Goal: Task Accomplishment & Management: Use online tool/utility

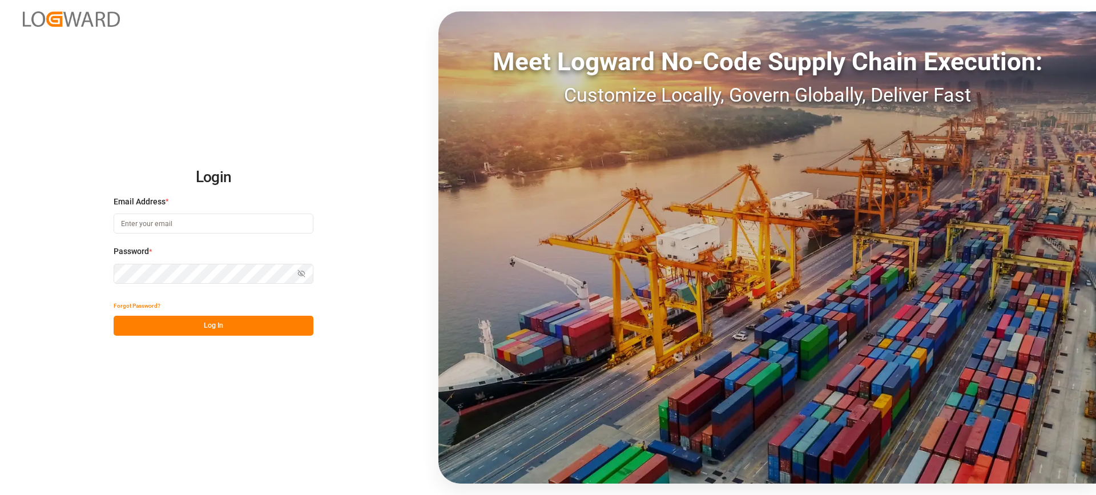
type input "melitta.dlog@delisle-sa.com"
click at [228, 322] on button "Log In" at bounding box center [214, 326] width 200 height 20
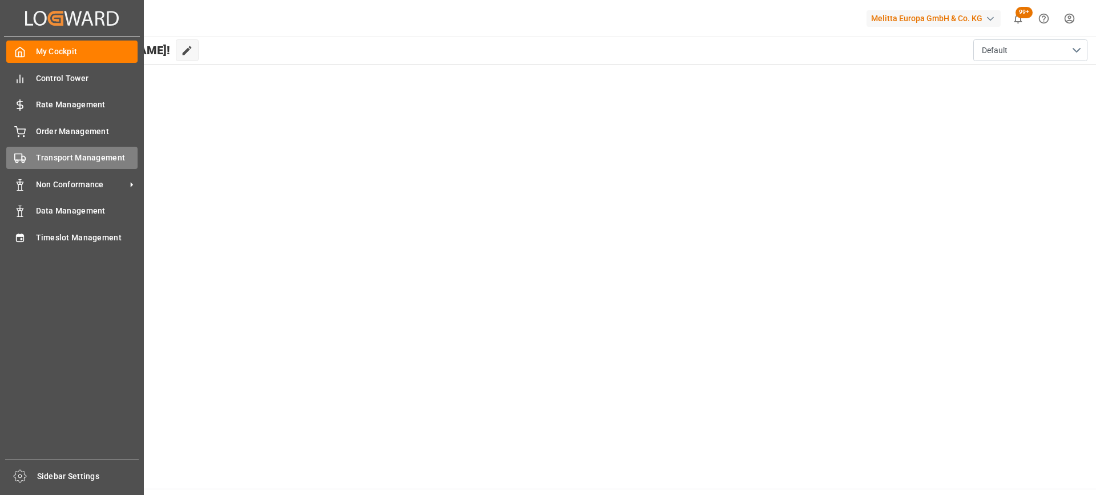
click at [49, 158] on span "Transport Management" at bounding box center [87, 158] width 102 height 12
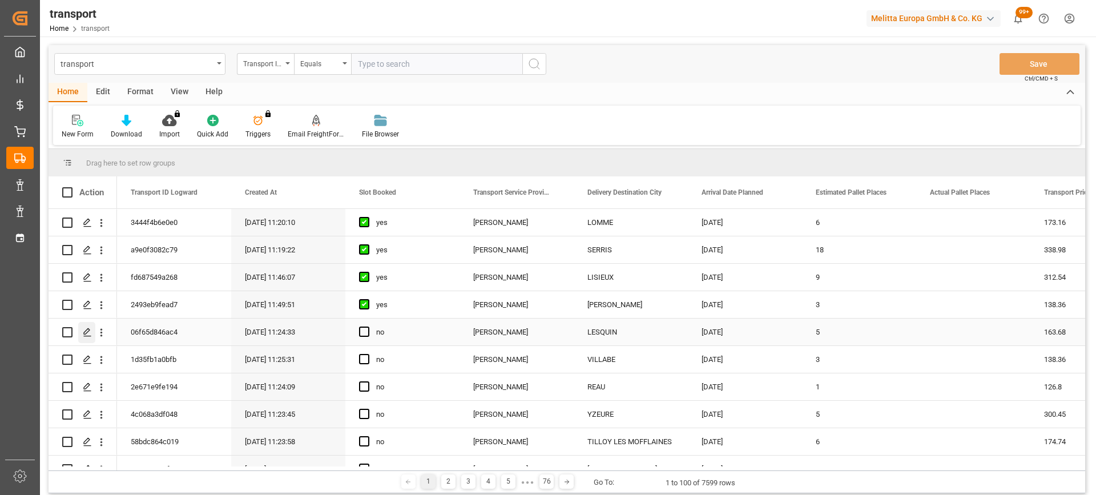
click at [91, 331] on icon "Press SPACE to select this row." at bounding box center [87, 332] width 9 height 9
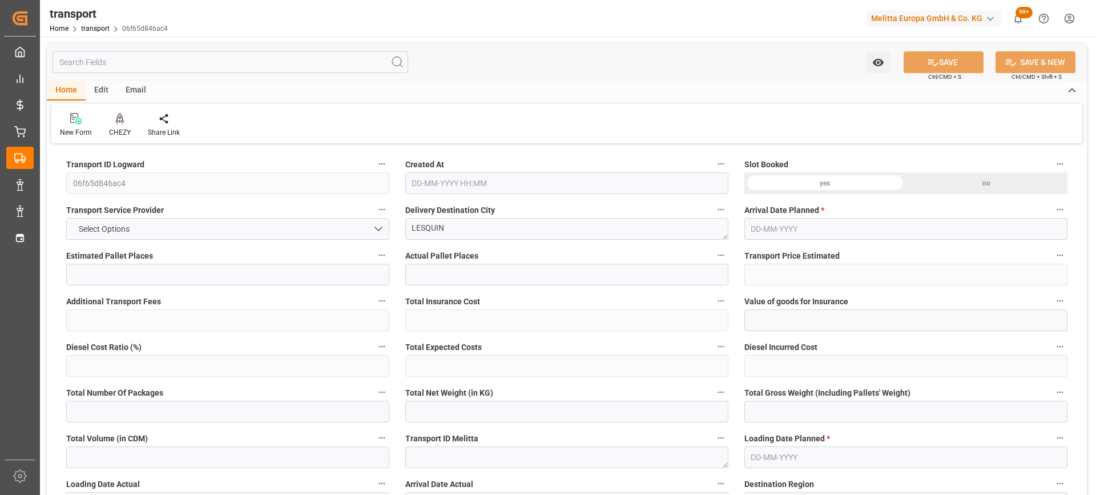
type input "5"
type input "163.68"
type input "0"
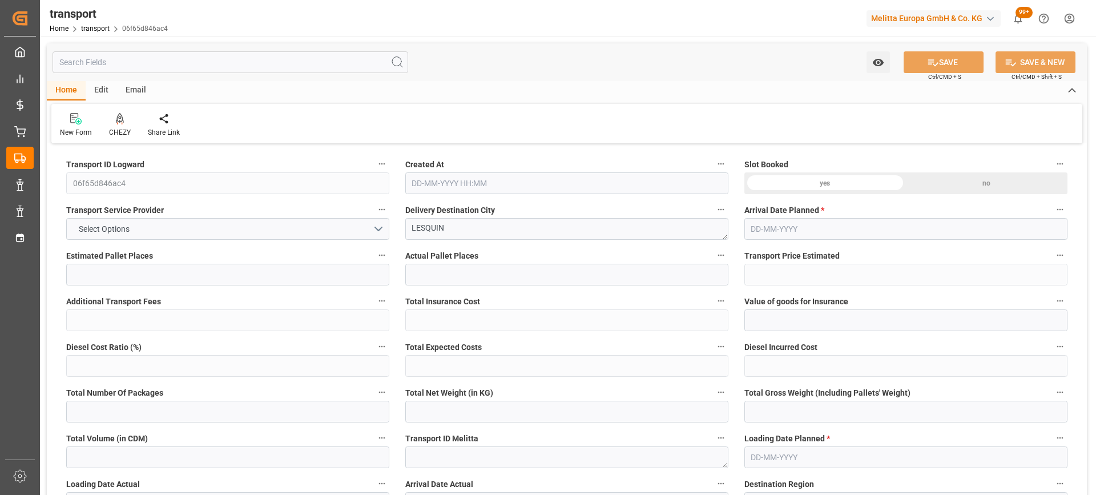
type input "158.1476"
type input "-5.5324"
type input "0"
type input "172.55"
type input "806.202"
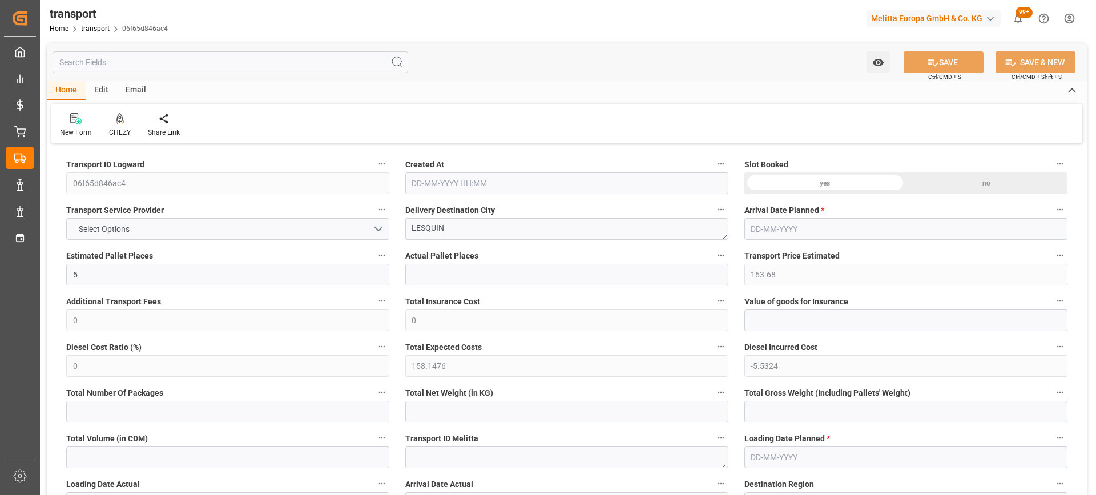
type input "2455.745"
type input "59"
type input "0"
type input "268"
type input "25"
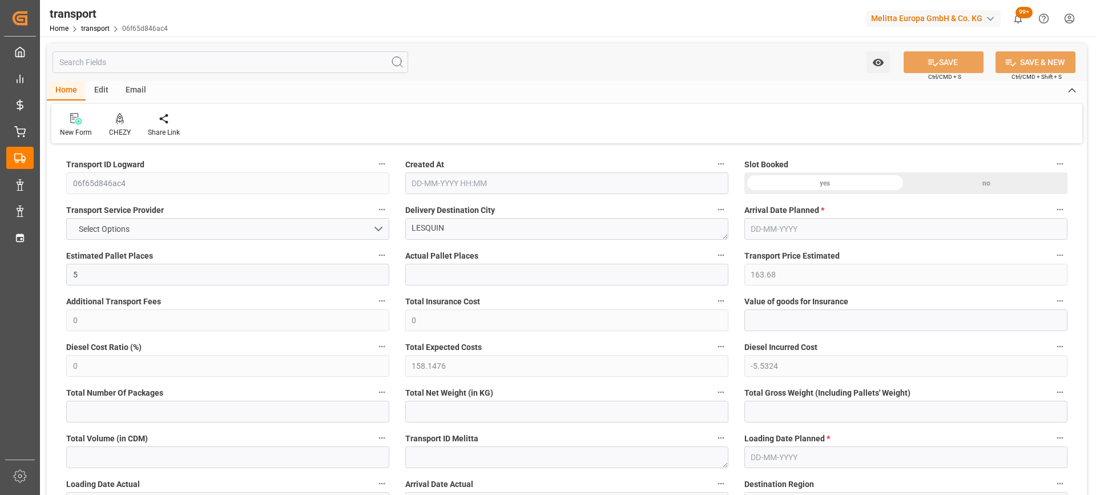
type input "101"
type input "231.202"
type input "0"
type input "4710.8598"
type input "0"
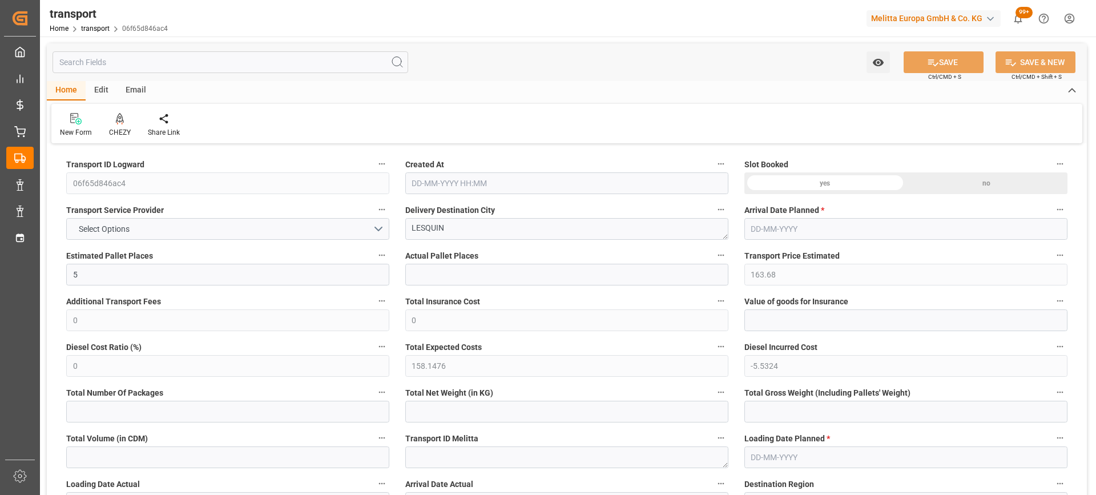
type input "0"
type input "21"
type input "35"
type input "23-09-2025 11:24"
type input "[DATE]"
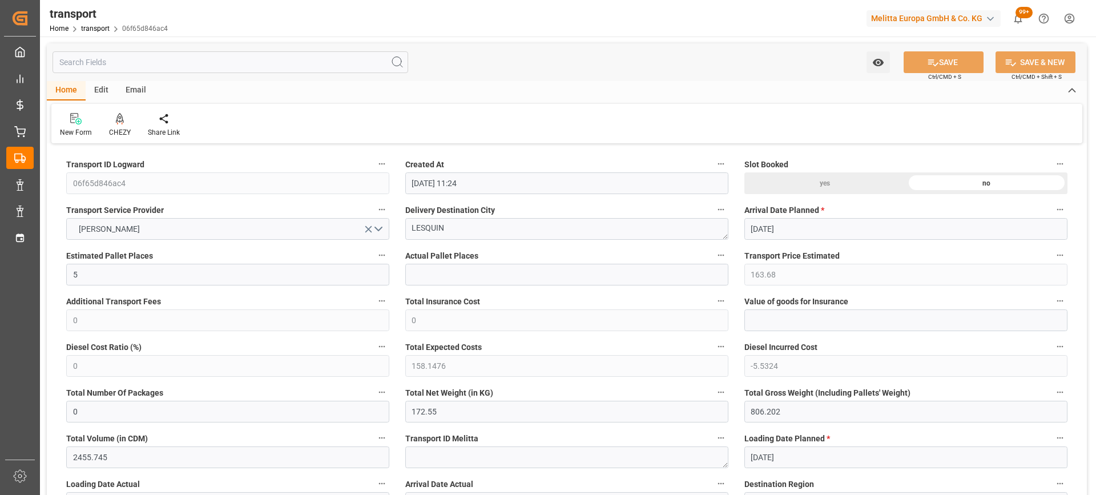
type input "[DATE]"
drag, startPoint x: 453, startPoint y: 232, endPoint x: 353, endPoint y: 234, distance: 99.3
click at [119, 122] on icon at bounding box center [120, 118] width 8 height 10
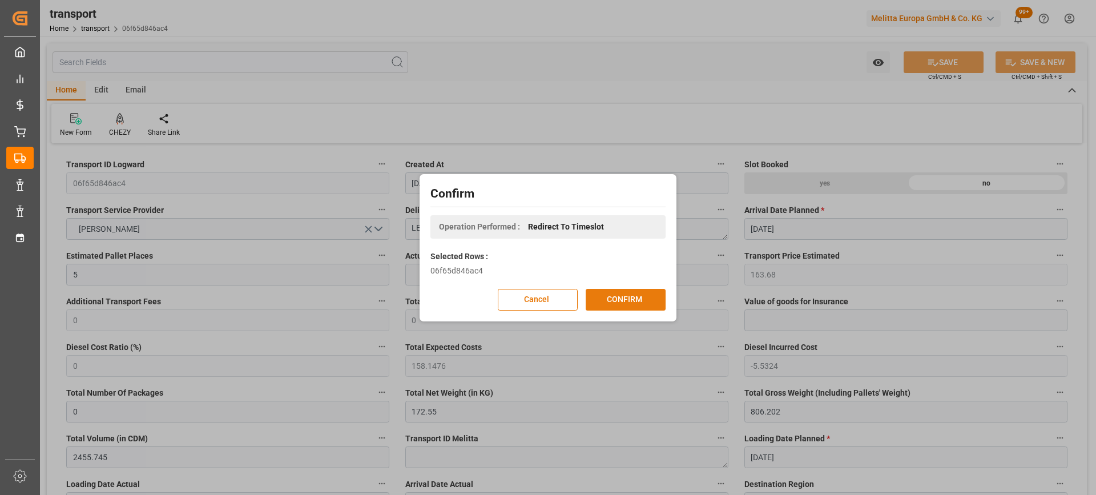
click at [641, 300] on button "CONFIRM" at bounding box center [626, 300] width 80 height 22
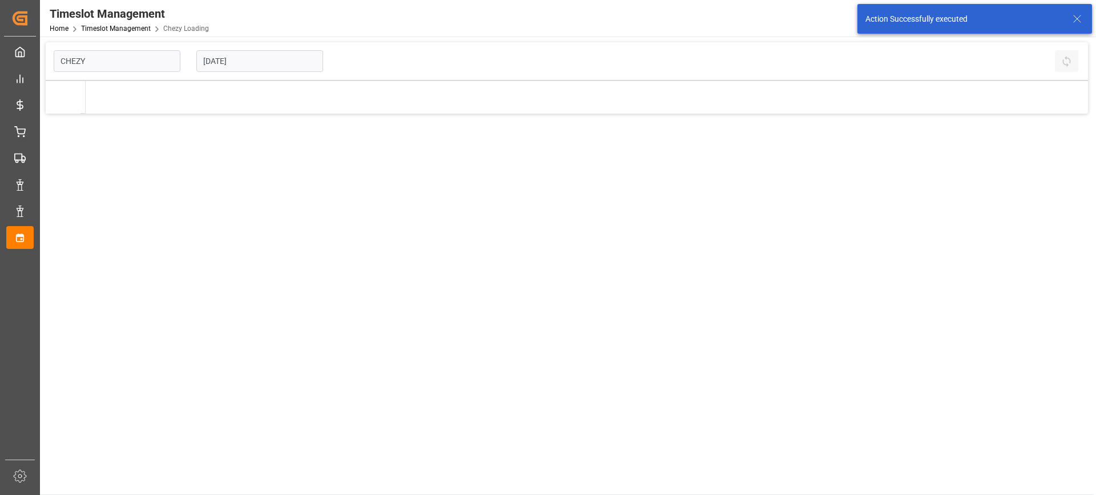
type input "Chezy Loading"
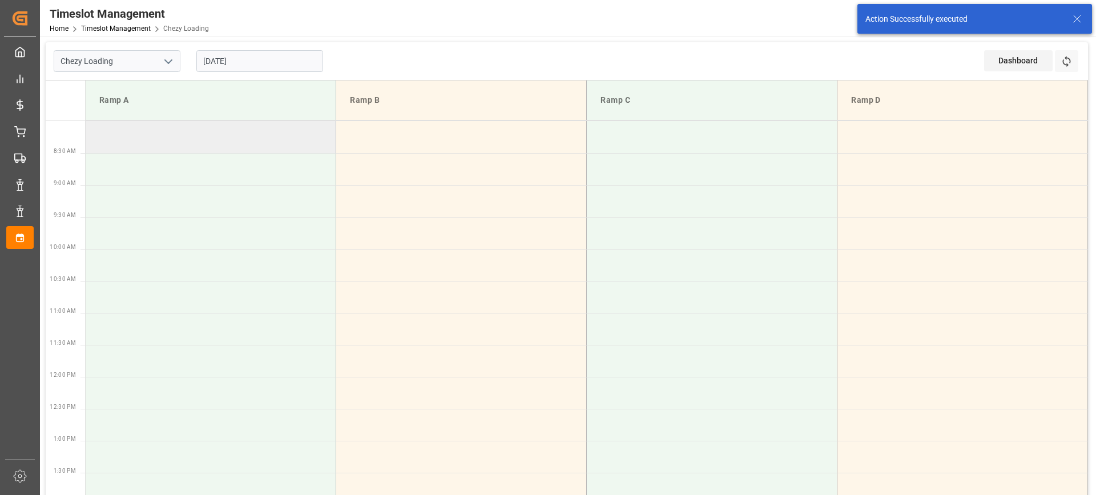
click at [233, 143] on td at bounding box center [211, 137] width 251 height 32
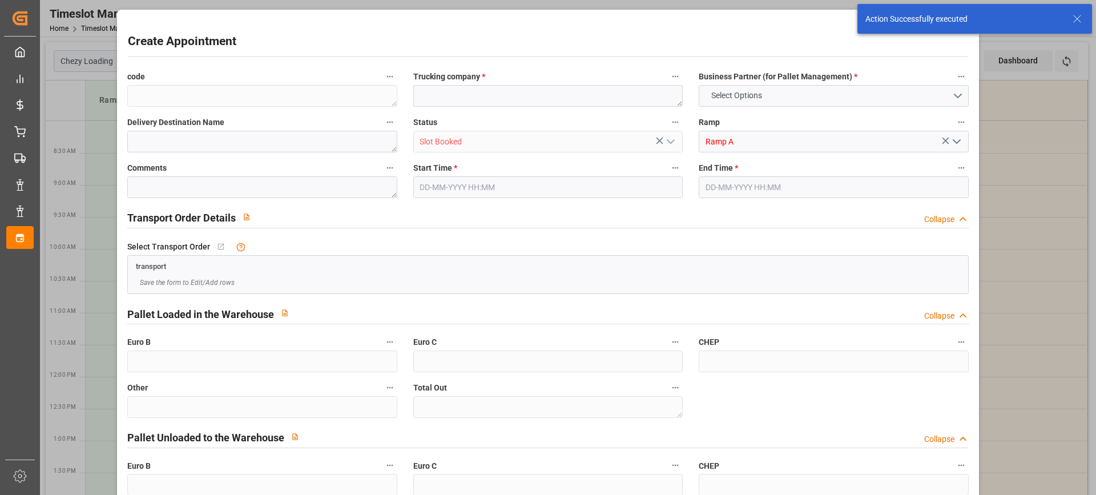
type input "0"
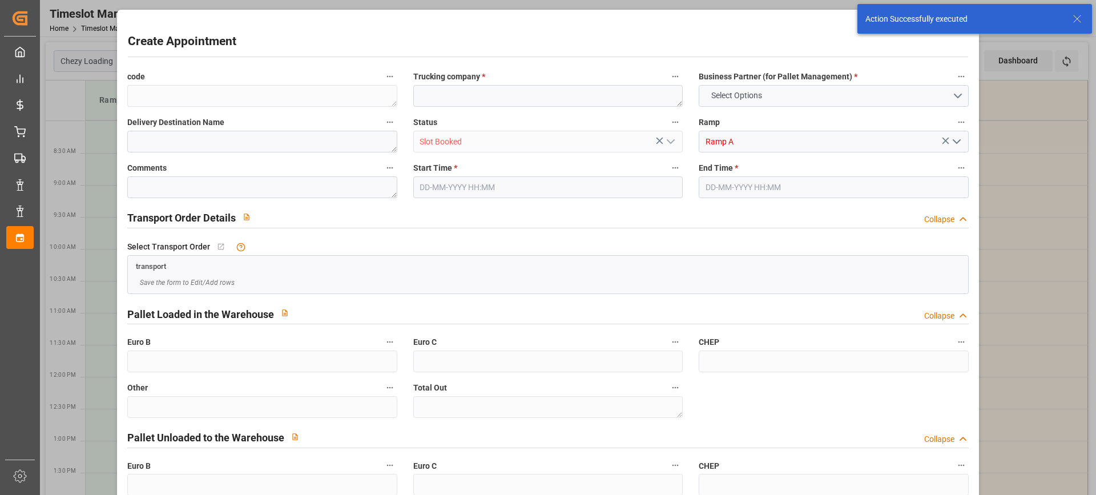
type input "0"
type input "[DATE] 08:00"
type input "[DATE] 08:30"
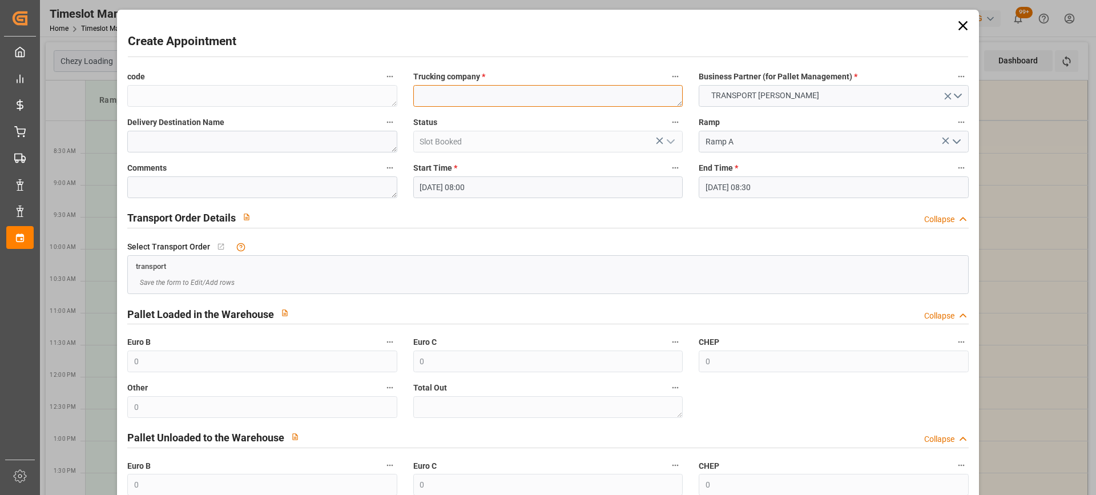
paste textarea "LESQUIN"
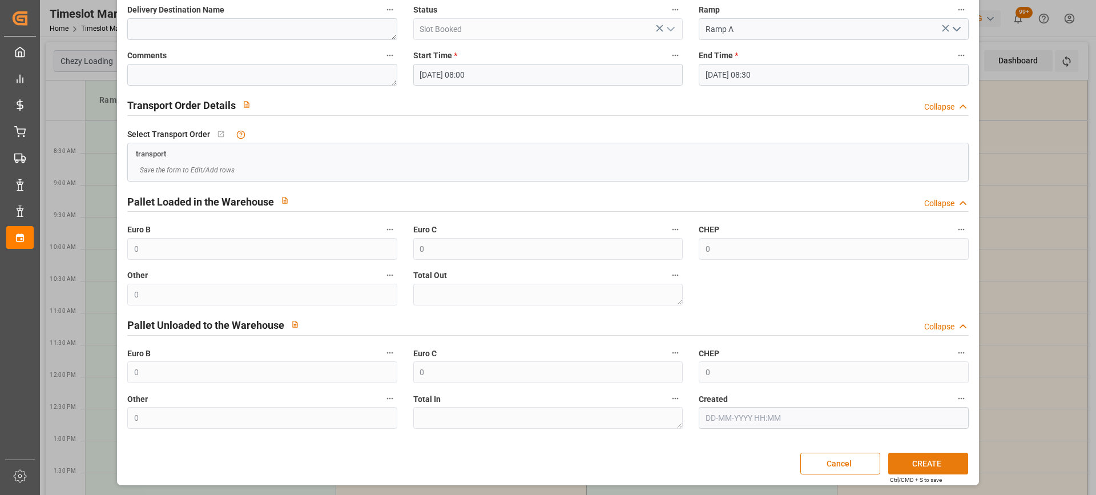
type textarea "LESQUIN"
click at [946, 468] on button "CREATE" at bounding box center [928, 464] width 80 height 22
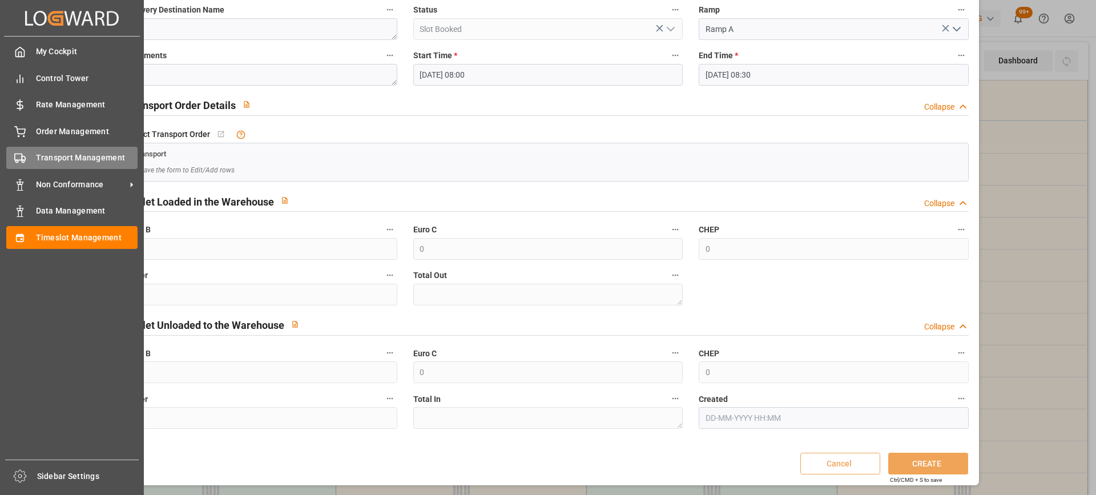
click at [22, 158] on polygon at bounding box center [23, 158] width 3 height 4
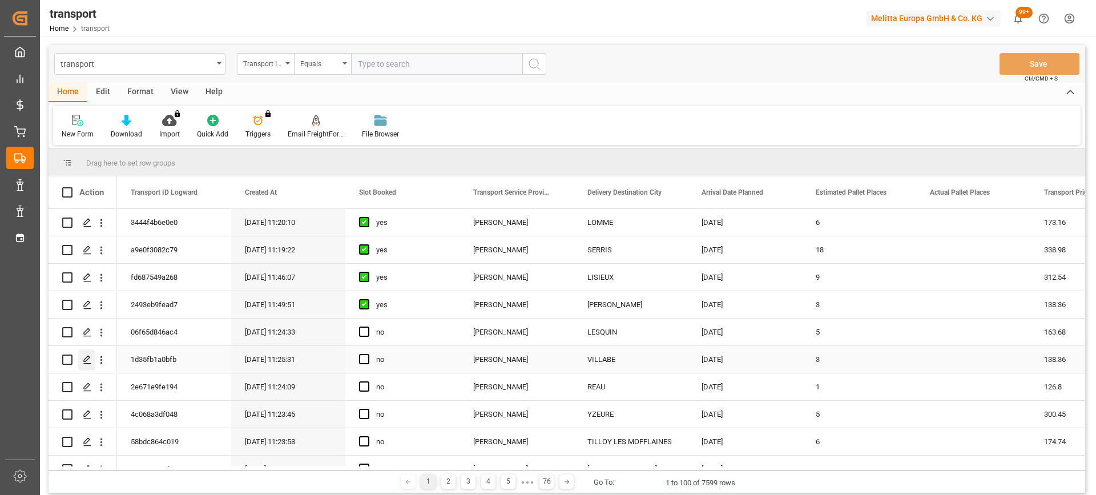
click at [92, 356] on div "Press SPACE to select this row." at bounding box center [86, 359] width 17 height 21
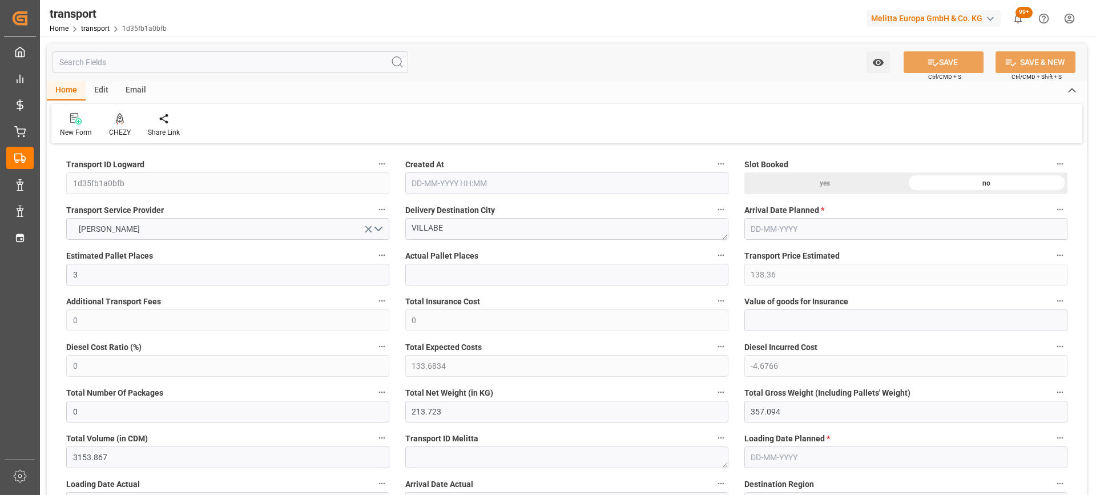
type input "3"
type input "138.36"
type input "0"
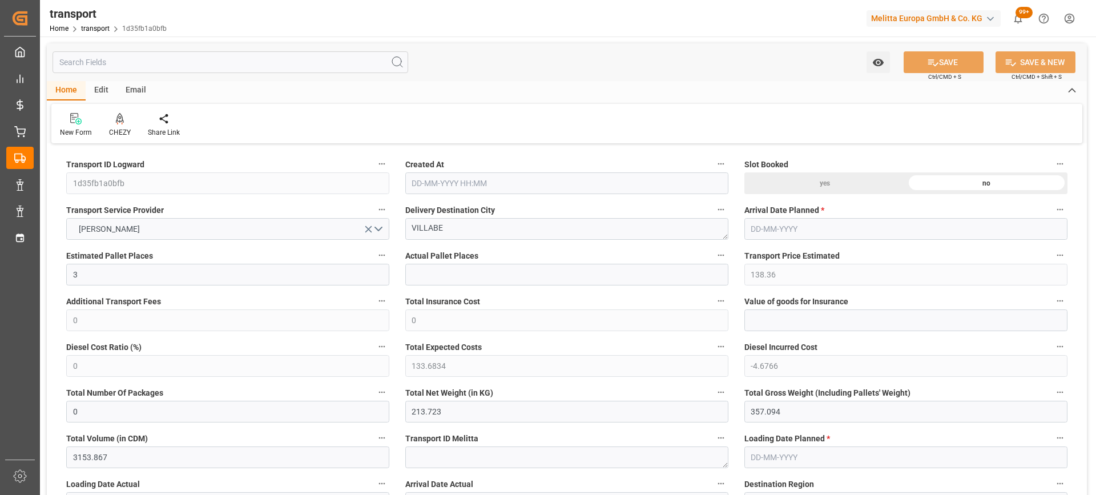
type input "133.6834"
type input "-4.6766"
type input "0"
type input "213.723"
type input "357.094"
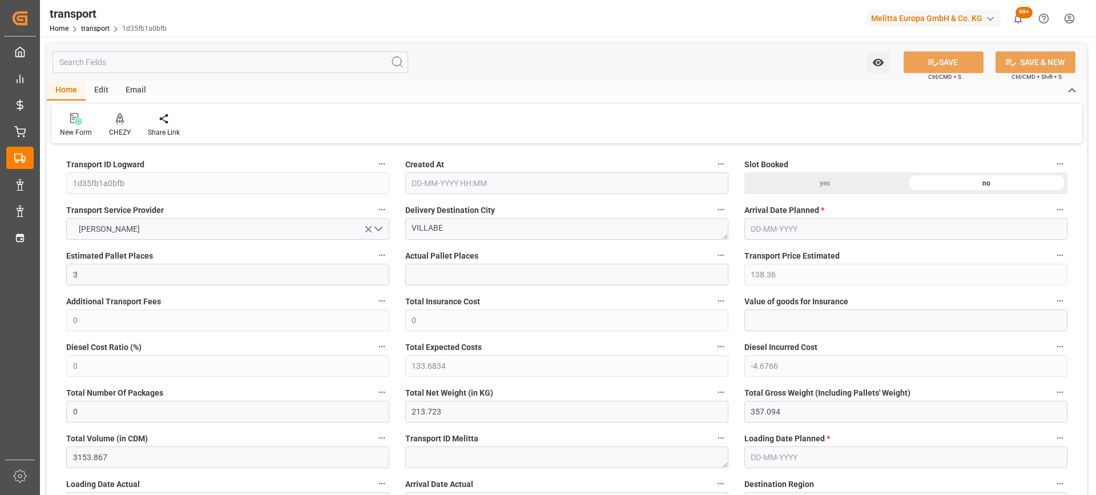
type input "3153.867"
type input "91"
type input "0"
type input "346"
type input "3"
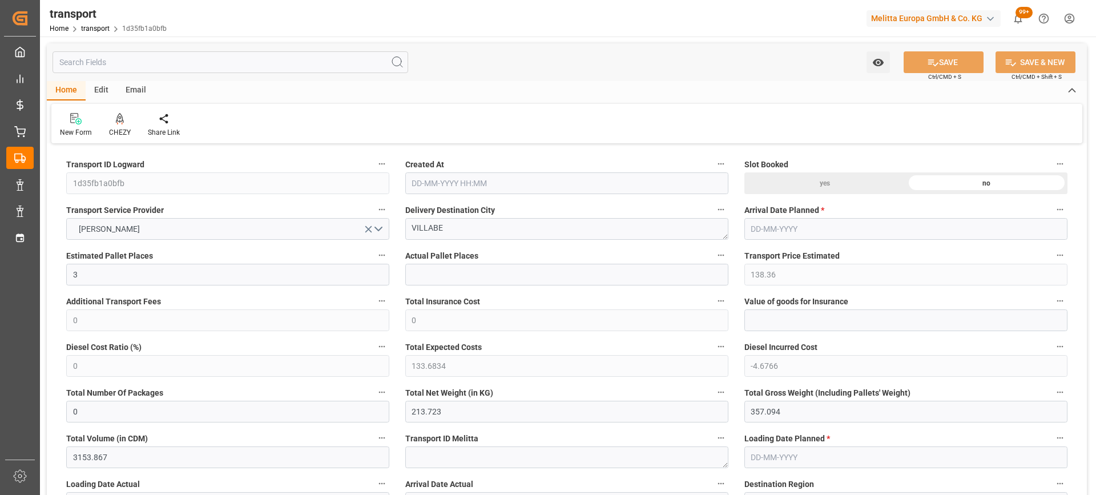
type input "101"
type input "288.094"
type input "0"
type input "4710.8598"
type input "0"
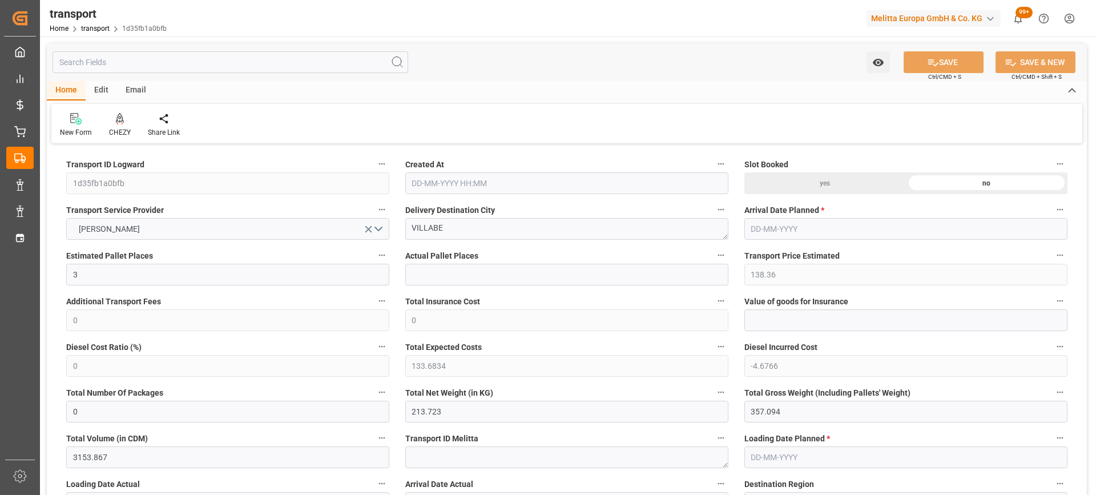
type input "0"
type input "21"
type input "35"
type input "[DATE] 11:25"
type input "[DATE]"
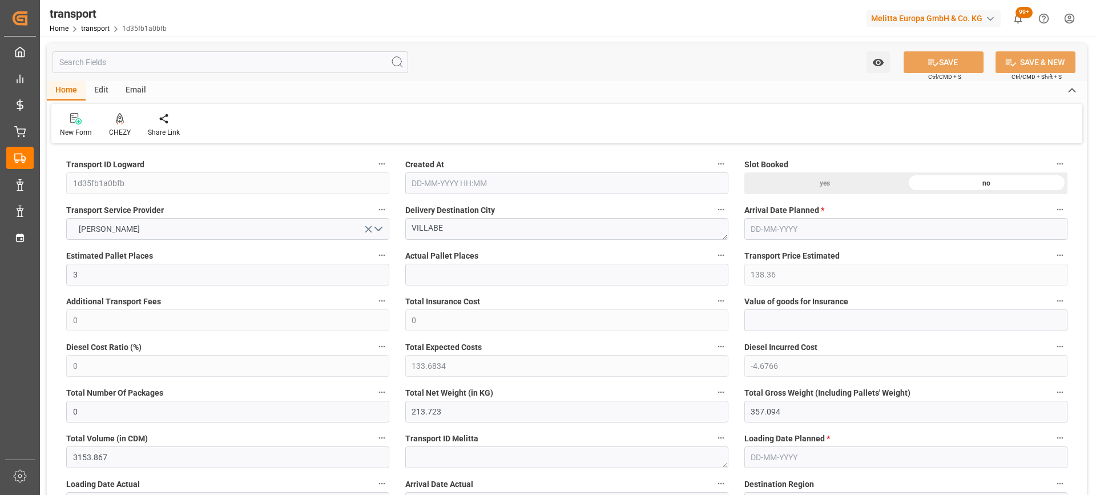
type input "[DATE]"
drag, startPoint x: 447, startPoint y: 228, endPoint x: 325, endPoint y: 241, distance: 122.8
click at [124, 118] on div at bounding box center [120, 118] width 22 height 12
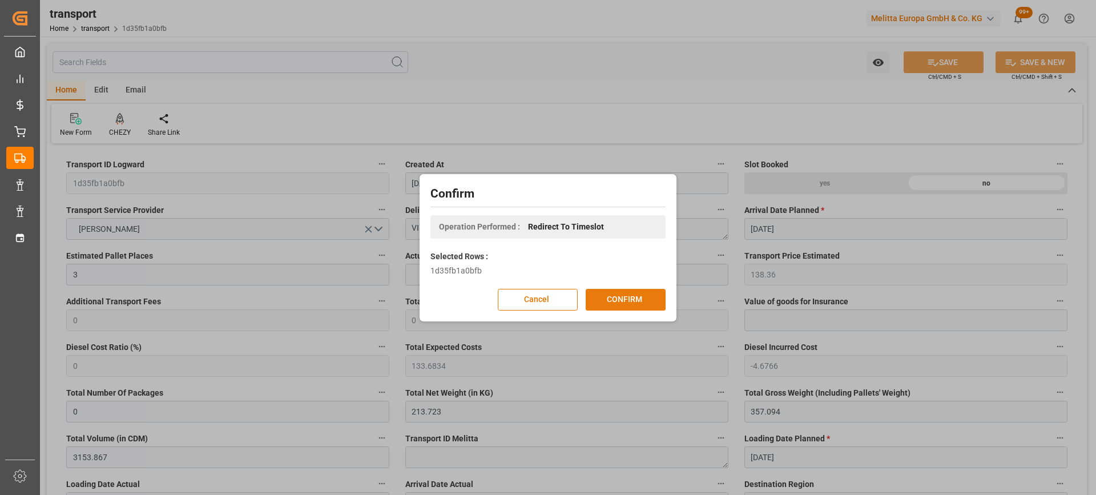
click at [607, 300] on button "CONFIRM" at bounding box center [626, 300] width 80 height 22
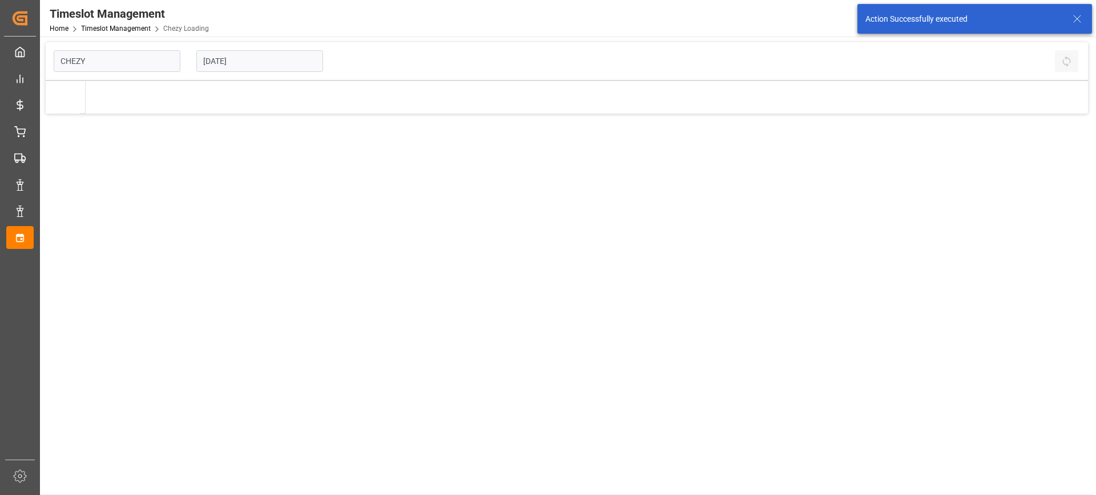
type input "Chezy Loading"
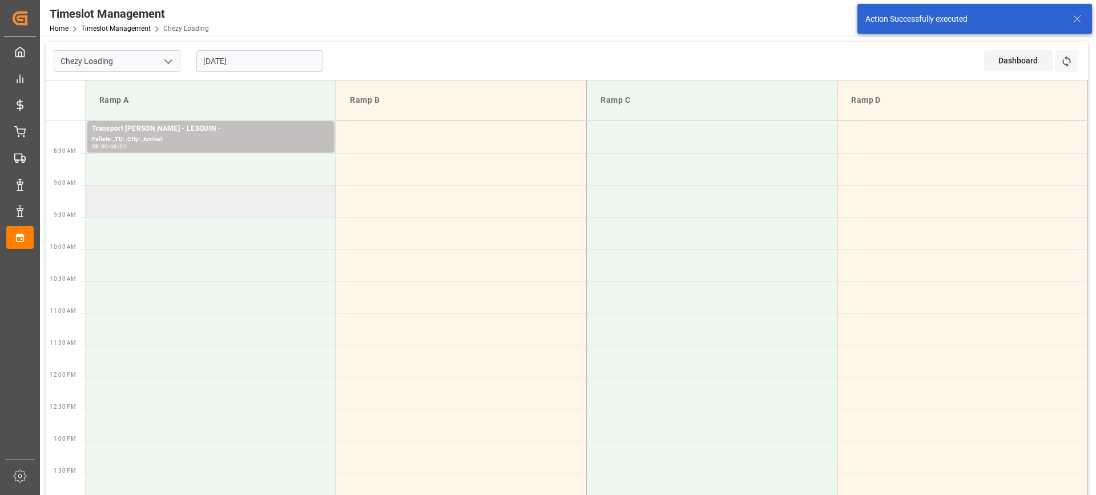
click at [297, 210] on td at bounding box center [211, 201] width 251 height 32
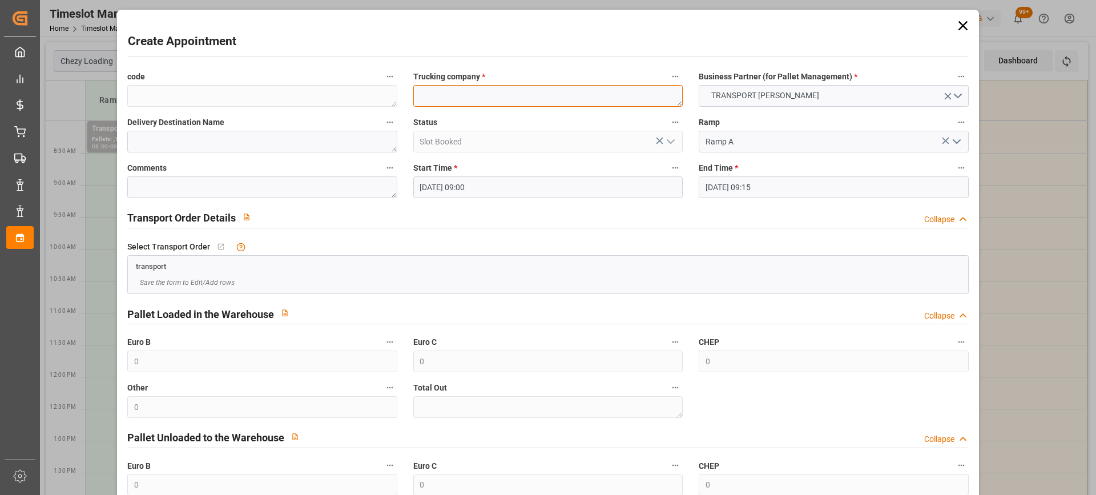
paste textarea "VILLABE"
type textarea "VILLABE"
click at [816, 190] on input "29-09-2025 09:15" at bounding box center [833, 187] width 269 height 22
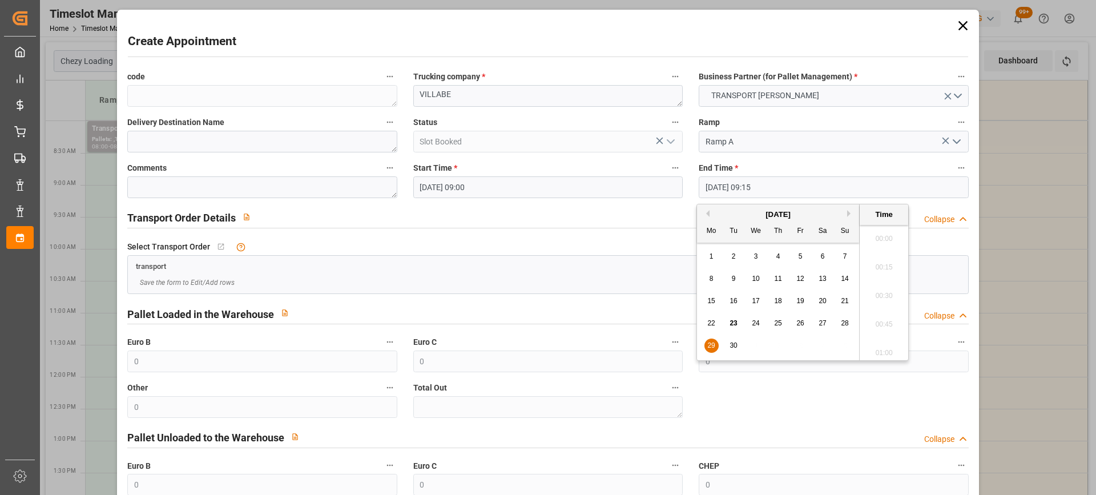
scroll to position [1003, 0]
click at [710, 344] on span "29" at bounding box center [710, 345] width 7 height 8
click at [884, 318] on li "09:30" at bounding box center [884, 321] width 49 height 29
type input "29-09-2025 09:30"
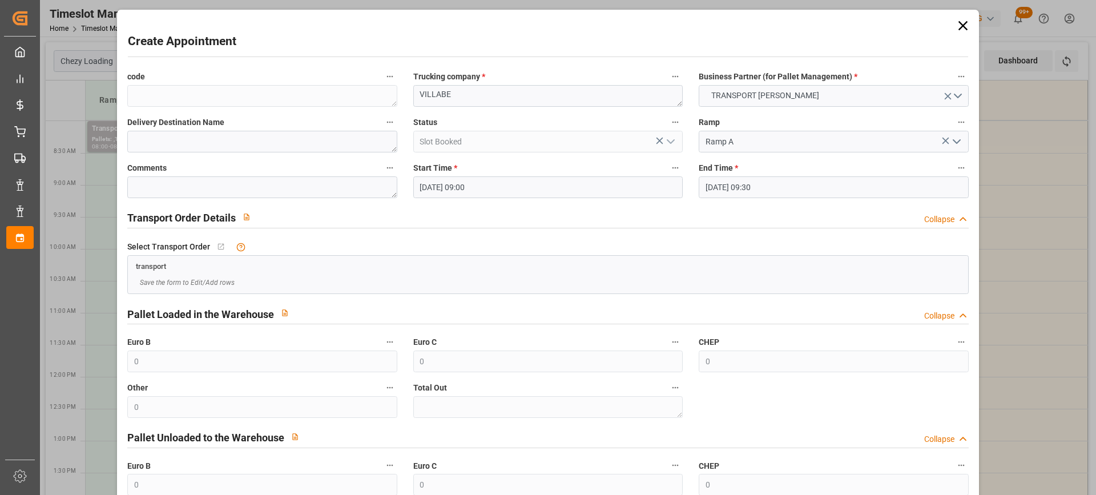
scroll to position [112, 0]
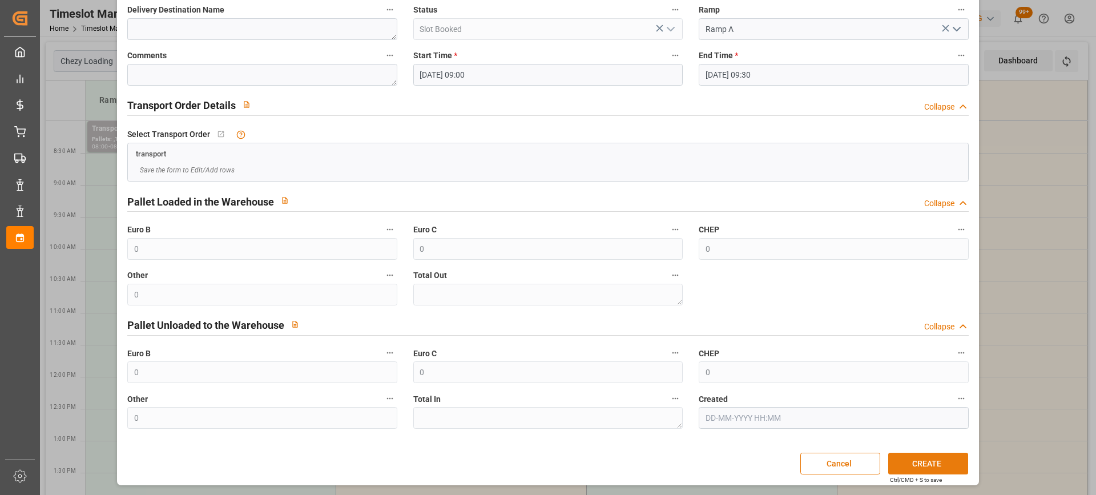
click at [943, 465] on button "CREATE" at bounding box center [928, 464] width 80 height 22
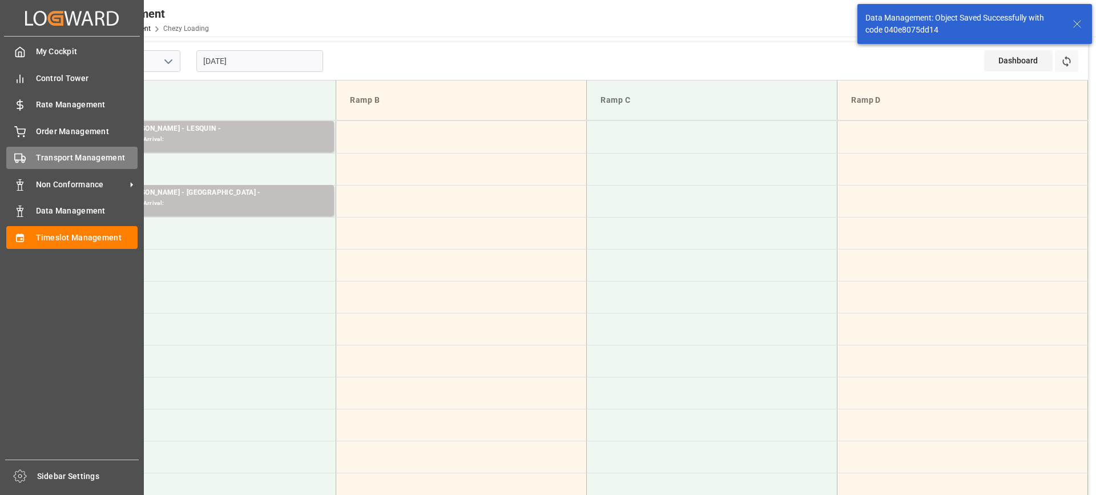
click at [27, 162] on div "Transport Management Transport Management" at bounding box center [71, 158] width 131 height 22
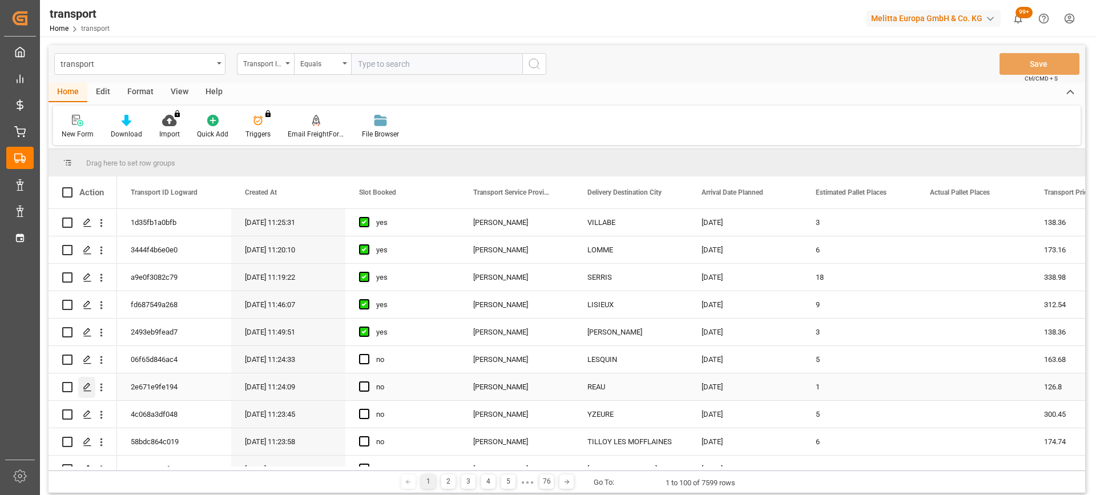
click at [86, 381] on div "Press SPACE to select this row." at bounding box center [86, 387] width 17 height 21
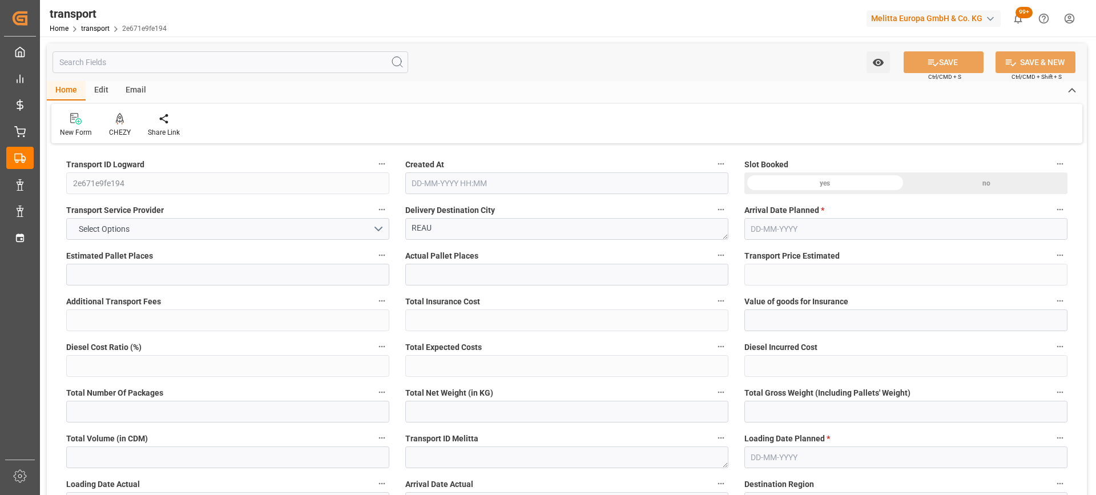
type input "1"
type input "126.8"
type input "0"
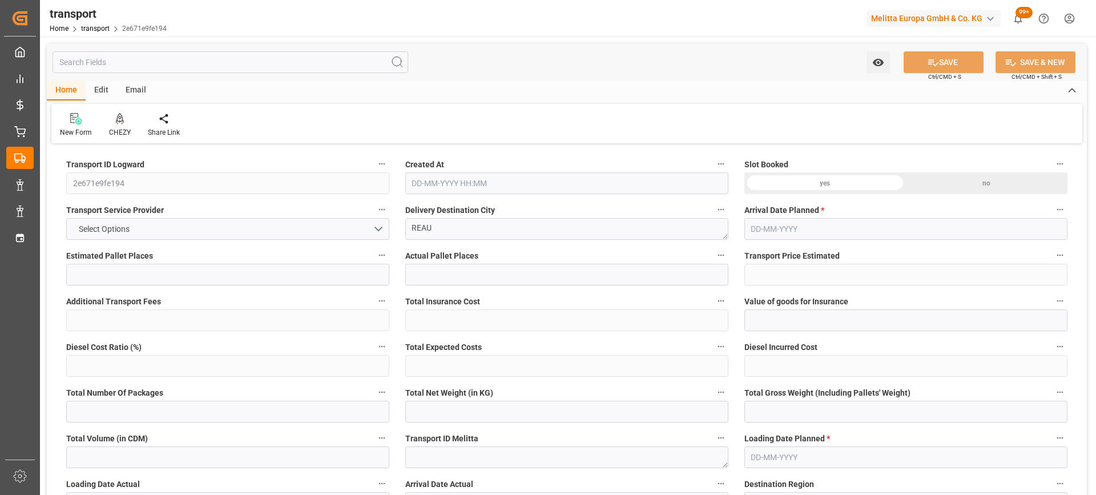
type input "122.5142"
type input "-4.2858"
type input "0"
type input "48.05"
type input "164.49"
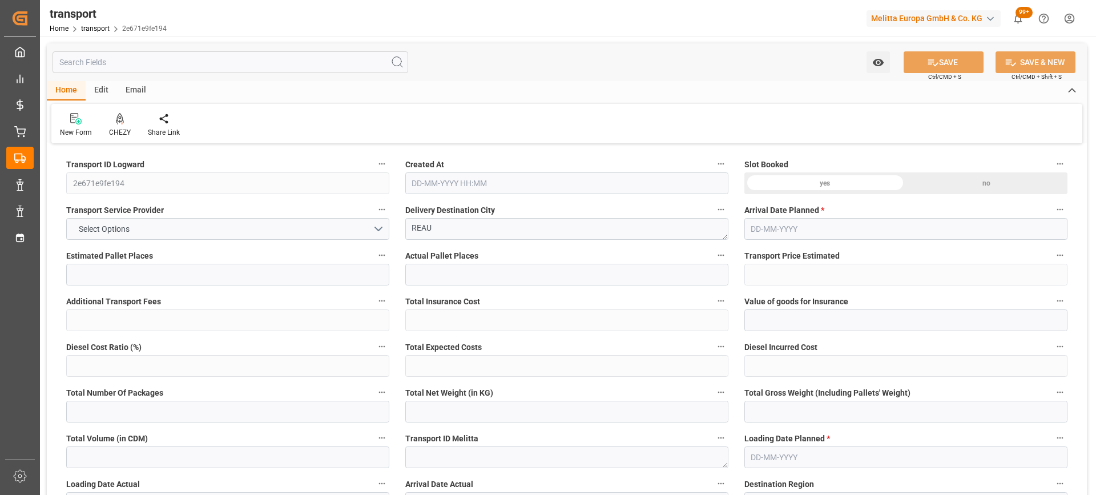
type input "188.012"
type input "77"
type input "0"
type input "7"
type input "5"
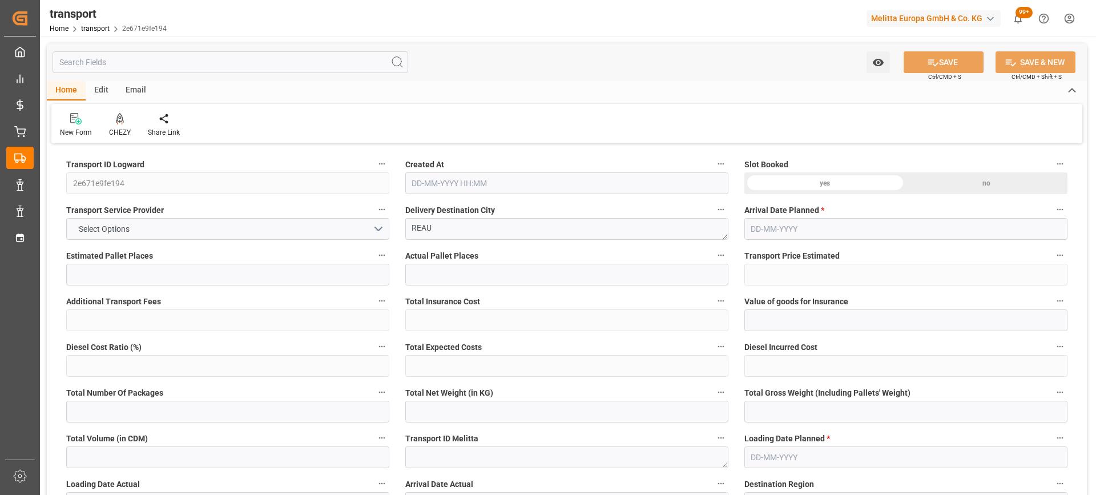
type input "101"
type input "49.49"
type input "0"
type input "4710.8598"
type input "0"
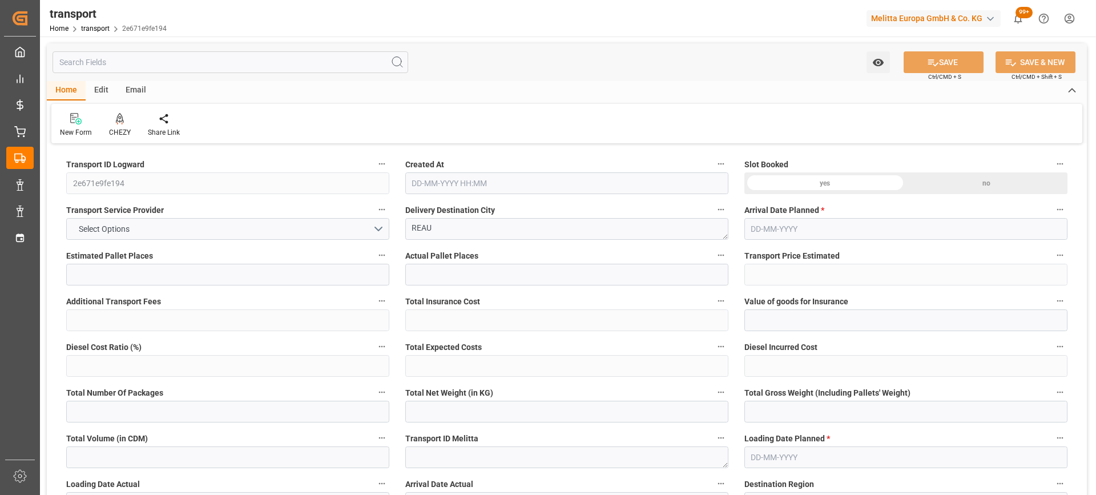
type input "0"
type input "21"
type input "35"
type input "23-09-2025 11:24"
type input "[DATE]"
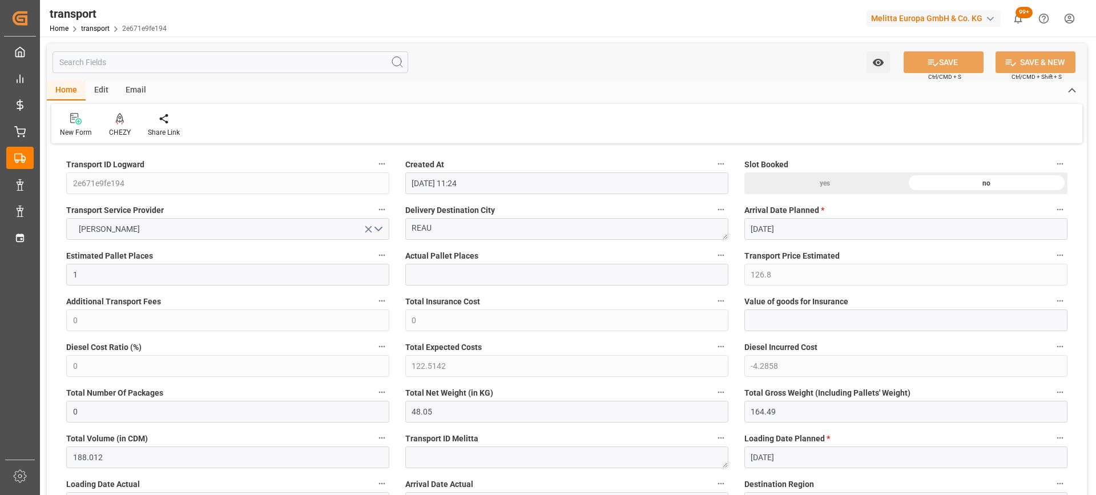
type input "[DATE]"
drag, startPoint x: 445, startPoint y: 231, endPoint x: 384, endPoint y: 236, distance: 61.2
click at [118, 119] on icon at bounding box center [120, 118] width 8 height 11
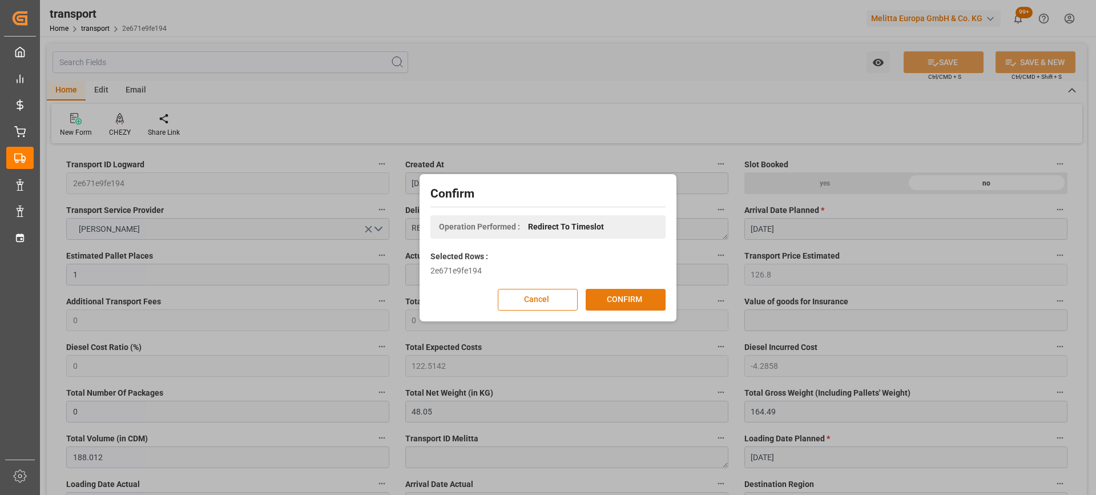
click at [606, 300] on button "CONFIRM" at bounding box center [626, 300] width 80 height 22
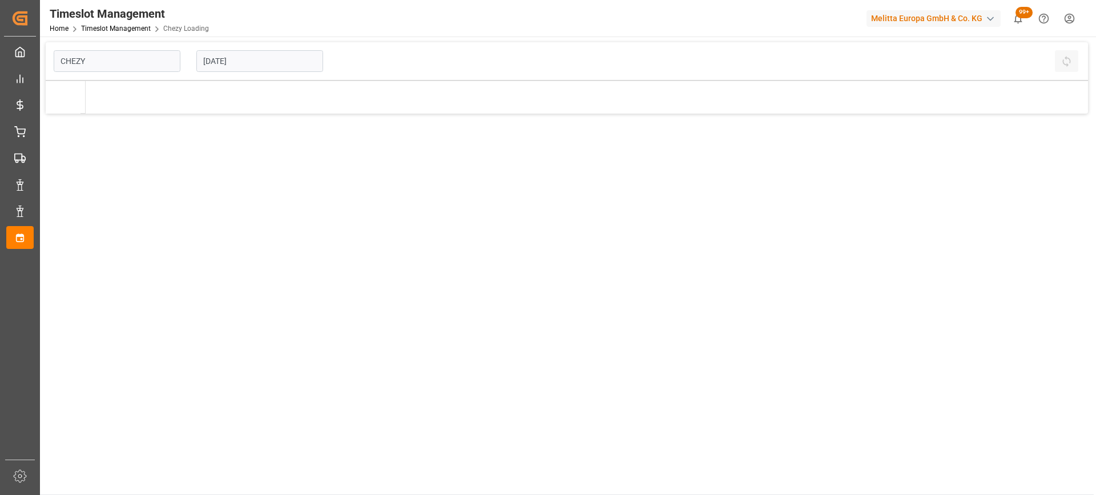
type input "Chezy Loading"
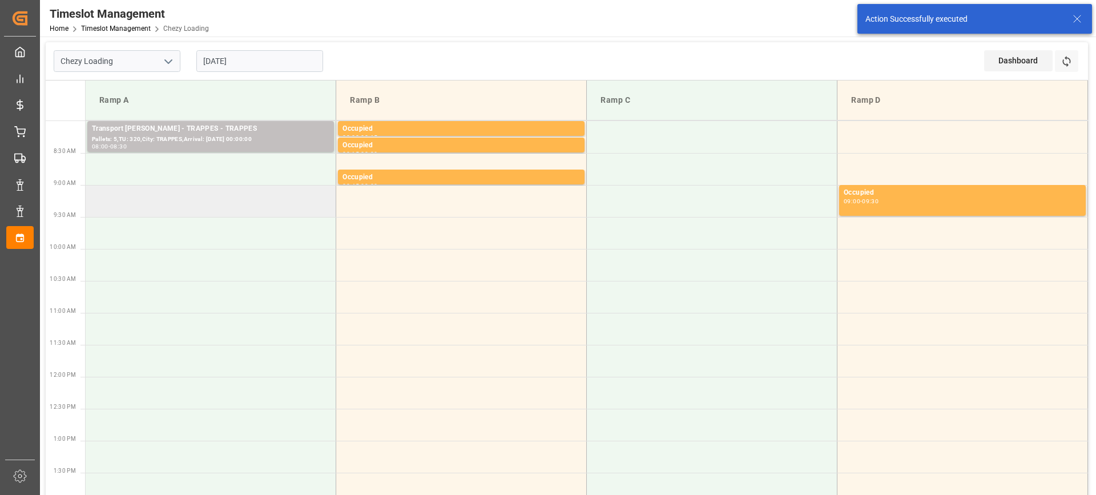
click at [240, 211] on td at bounding box center [211, 201] width 251 height 32
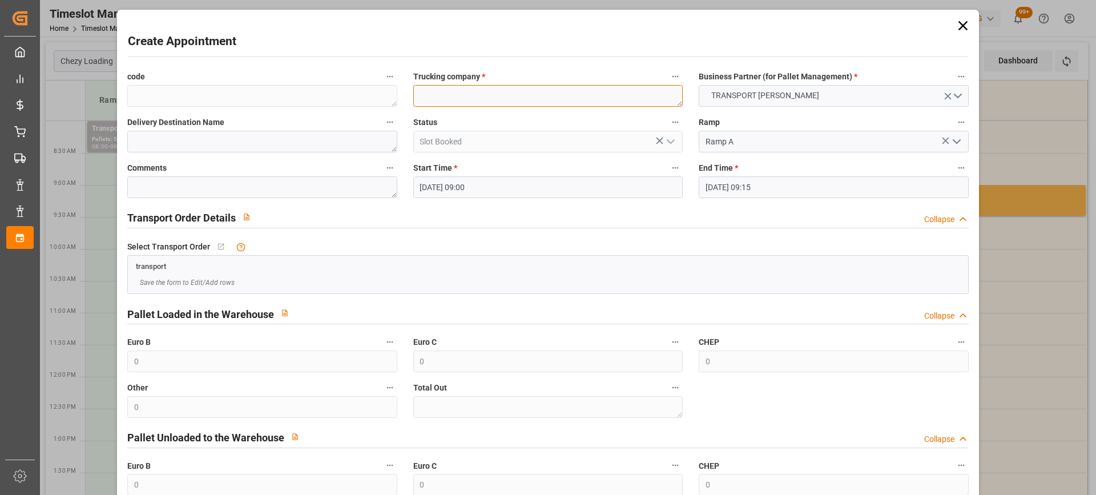
paste textarea "REAU"
type textarea "REAU"
click at [781, 183] on input "26-09-2025 09:15" at bounding box center [833, 187] width 269 height 22
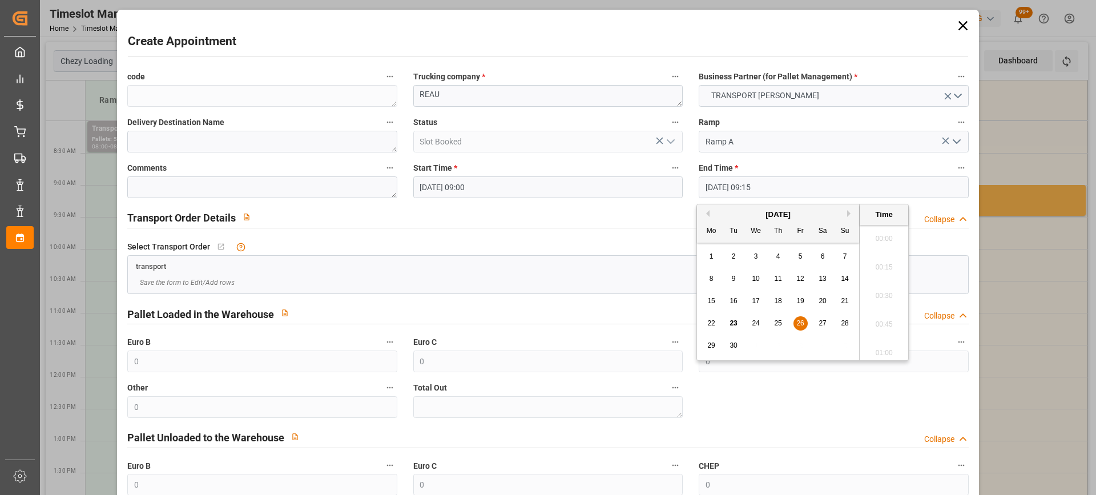
scroll to position [1003, 0]
drag, startPoint x: 799, startPoint y: 321, endPoint x: 893, endPoint y: 315, distance: 93.8
click at [801, 322] on span "26" at bounding box center [799, 323] width 7 height 8
click at [898, 315] on li "09:30" at bounding box center [884, 321] width 49 height 29
type input "26-09-2025 09:30"
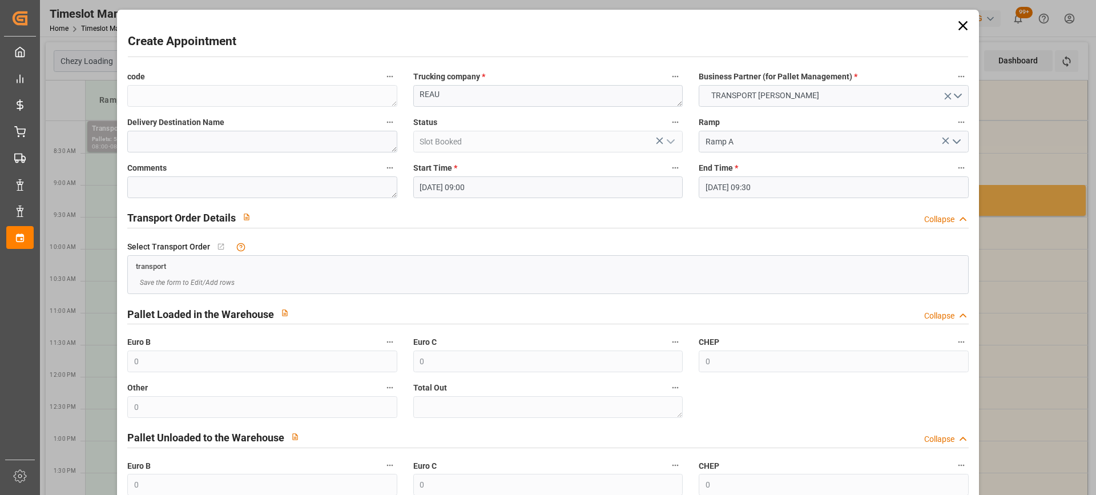
scroll to position [112, 0]
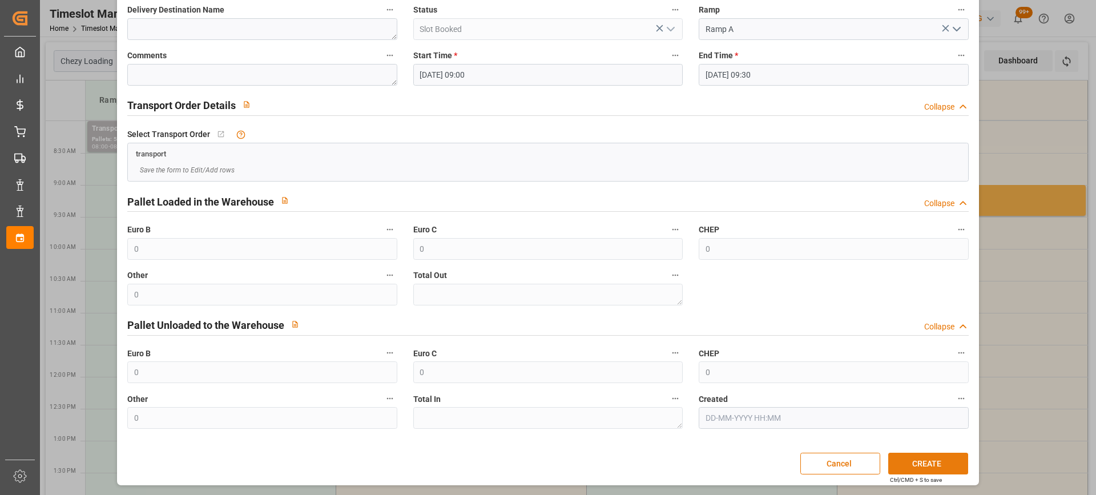
click at [950, 465] on button "CREATE" at bounding box center [928, 464] width 80 height 22
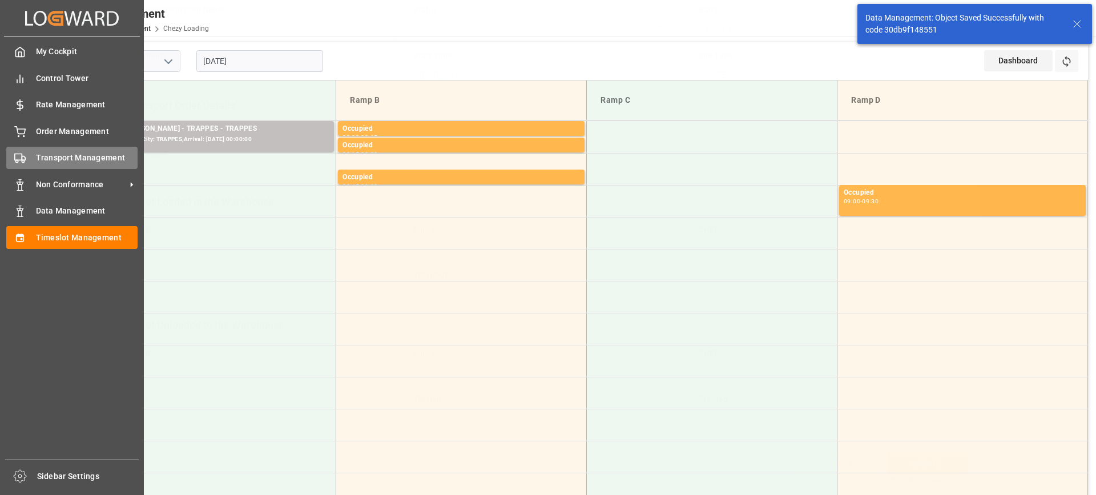
click at [30, 151] on div "Transport Management Transport Management" at bounding box center [71, 158] width 131 height 22
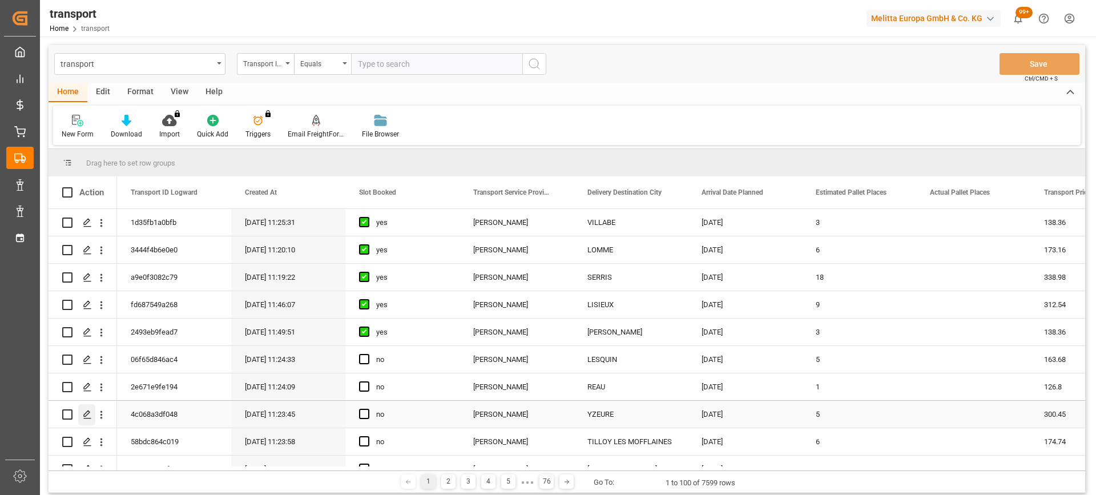
click at [86, 411] on icon "Press SPACE to select this row." at bounding box center [87, 414] width 9 height 9
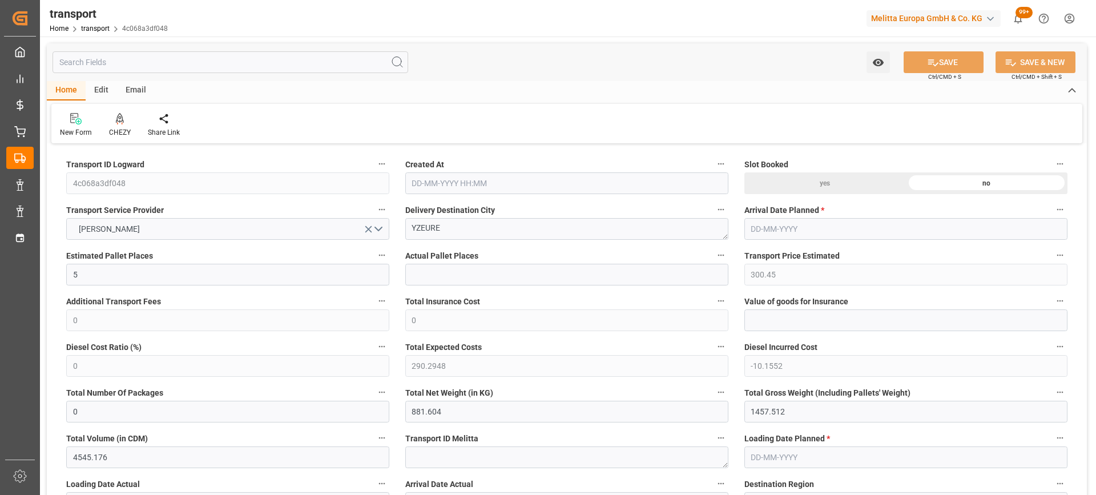
type input "23-09-2025 11:23"
type input "[DATE]"
drag, startPoint x: 451, startPoint y: 224, endPoint x: 295, endPoint y: 248, distance: 158.3
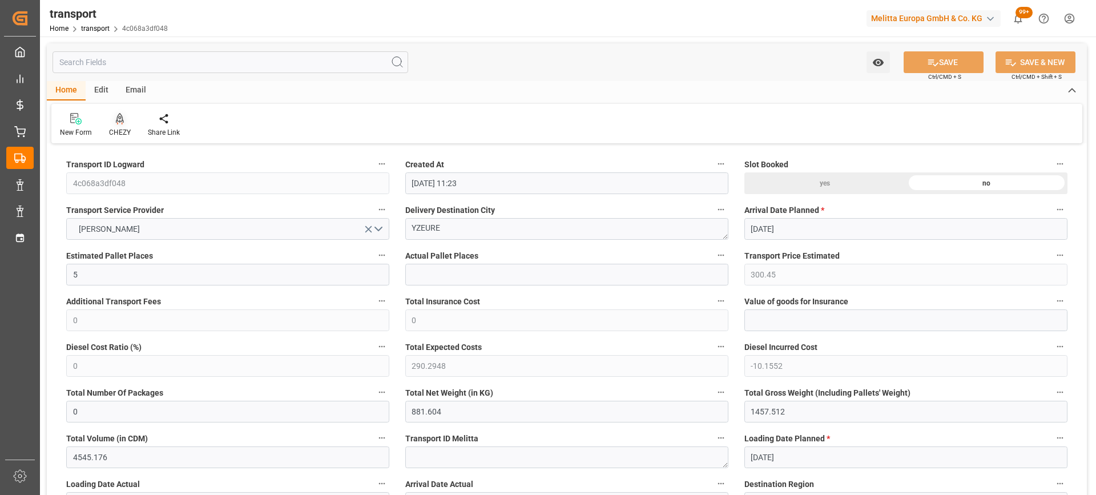
click at [119, 116] on icon at bounding box center [120, 118] width 8 height 11
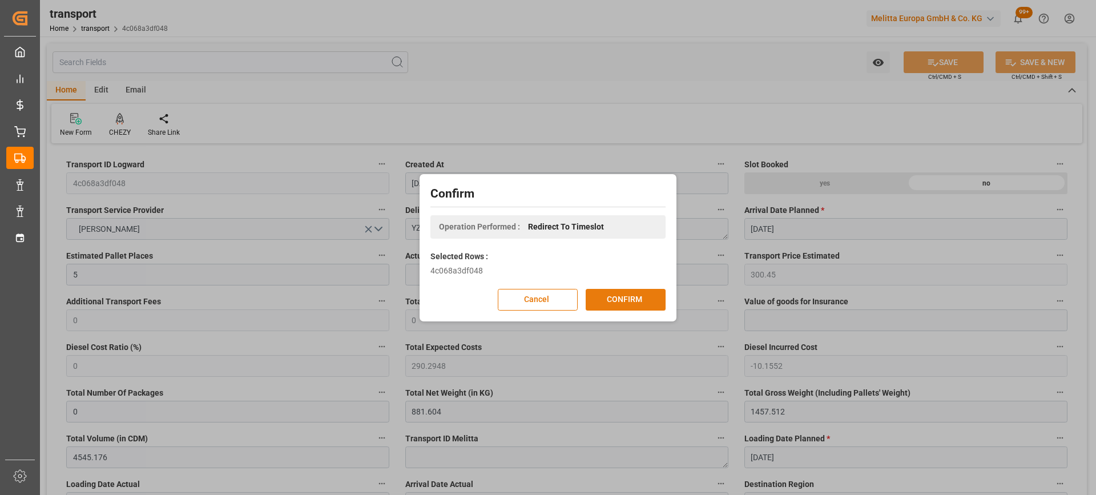
click at [618, 297] on button "CONFIRM" at bounding box center [626, 300] width 80 height 22
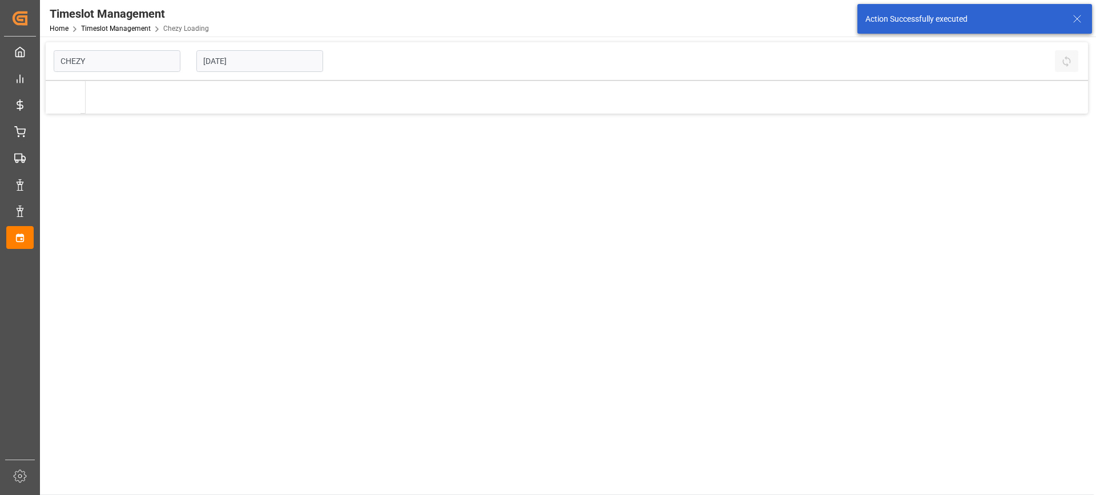
type input "Chezy Loading"
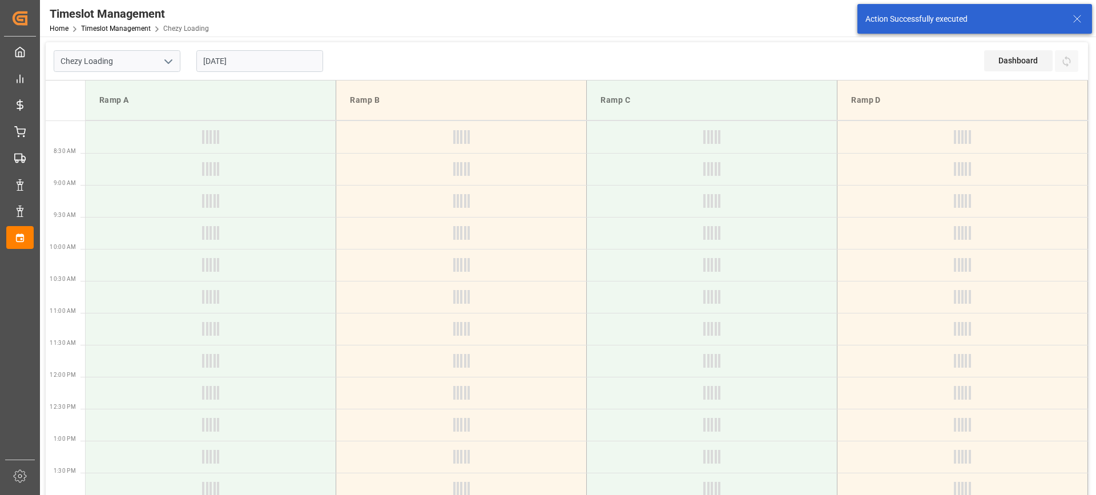
click at [271, 62] on input "[DATE]" at bounding box center [259, 61] width 127 height 22
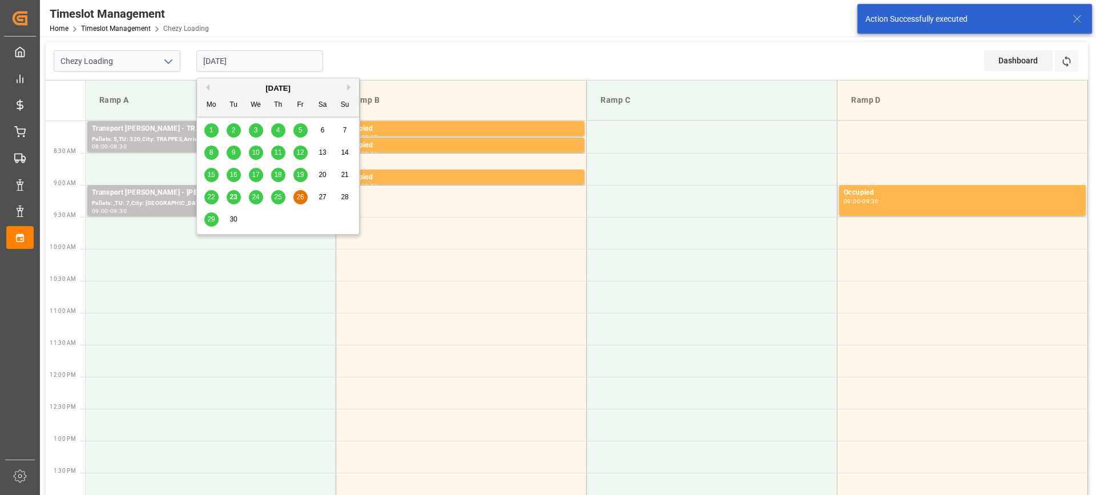
click at [277, 196] on span "25" at bounding box center [277, 197] width 7 height 8
type input "25-09-2025"
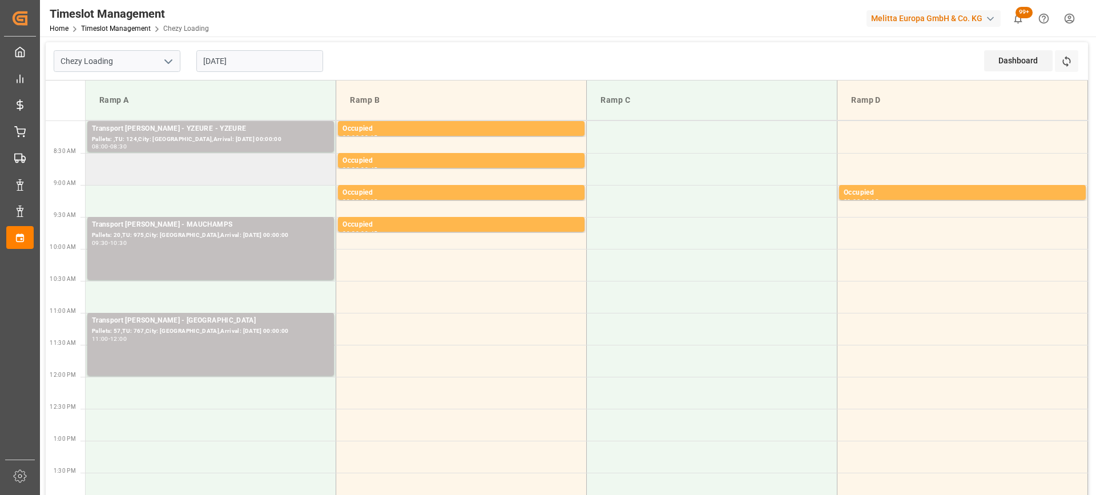
click at [224, 176] on td at bounding box center [211, 169] width 251 height 32
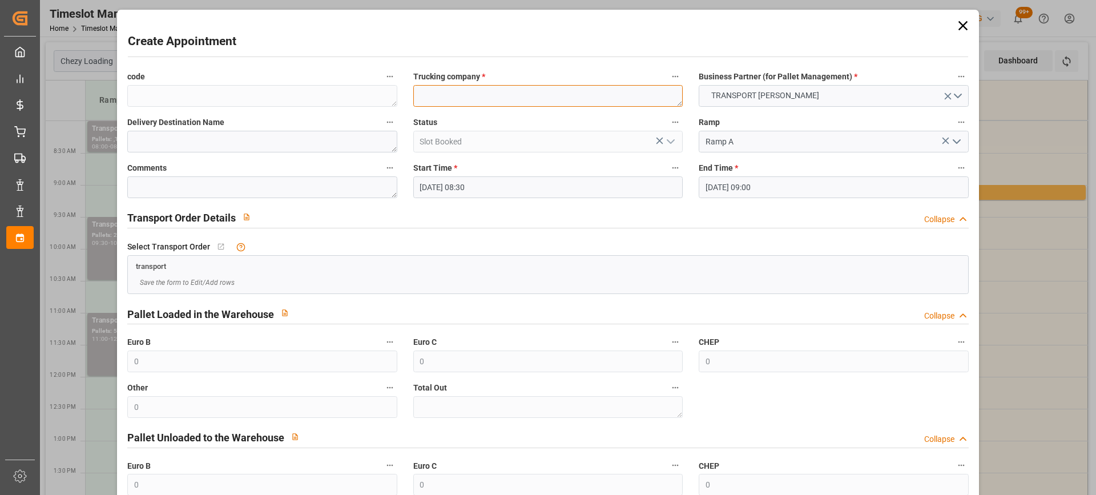
paste textarea "YZEURE"
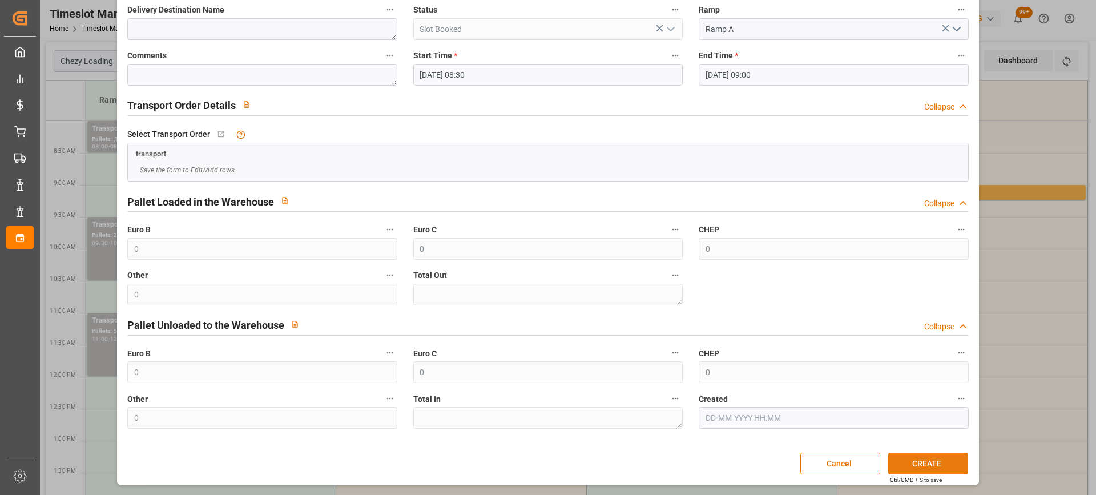
type textarea "YZEURE"
click at [940, 465] on button "CREATE" at bounding box center [928, 464] width 80 height 22
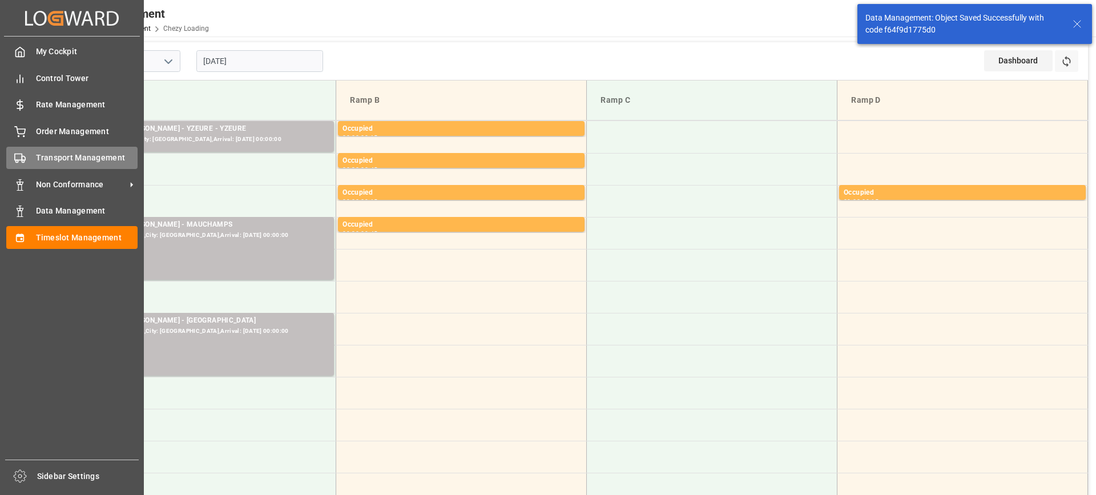
click at [37, 155] on span "Transport Management" at bounding box center [87, 158] width 102 height 12
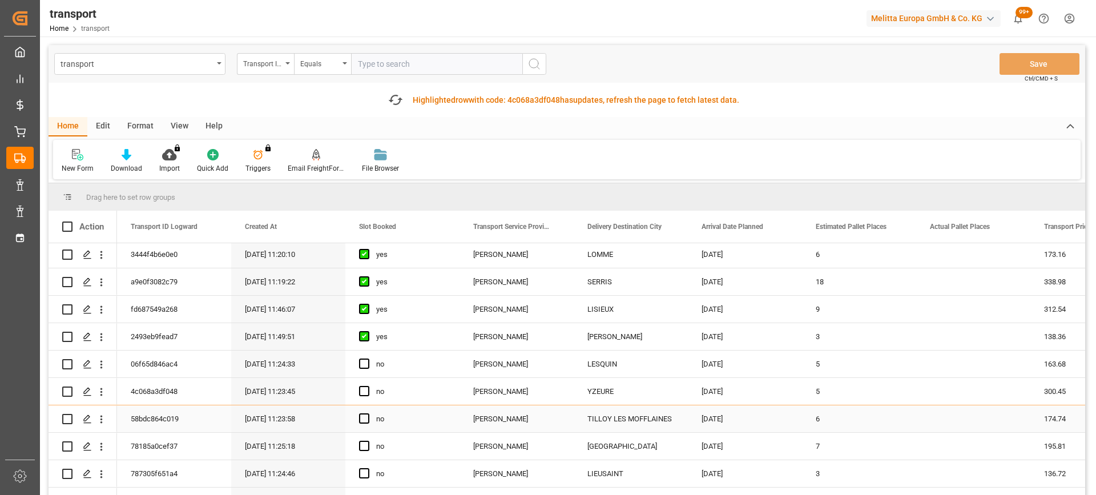
scroll to position [114, 0]
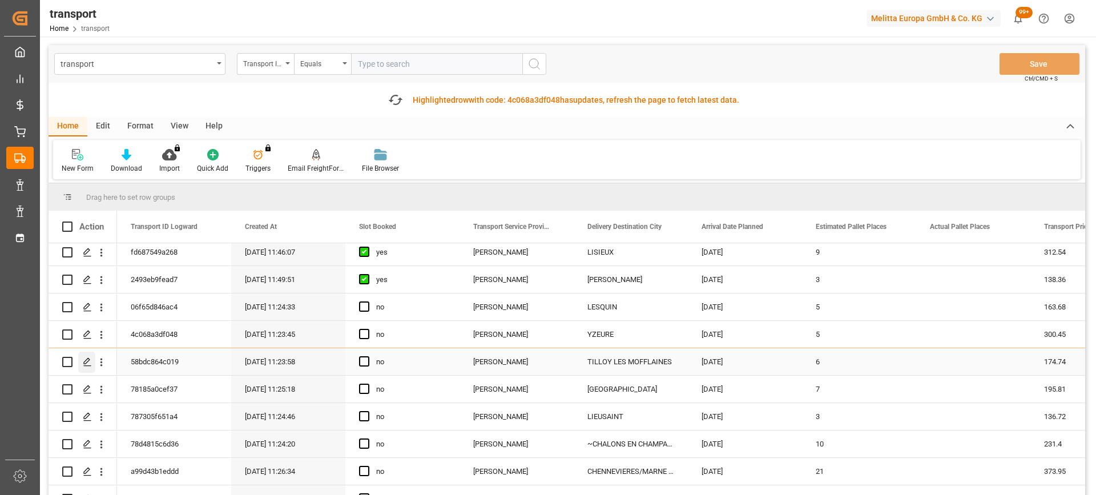
click at [83, 354] on div "Press SPACE to select this row." at bounding box center [86, 362] width 17 height 21
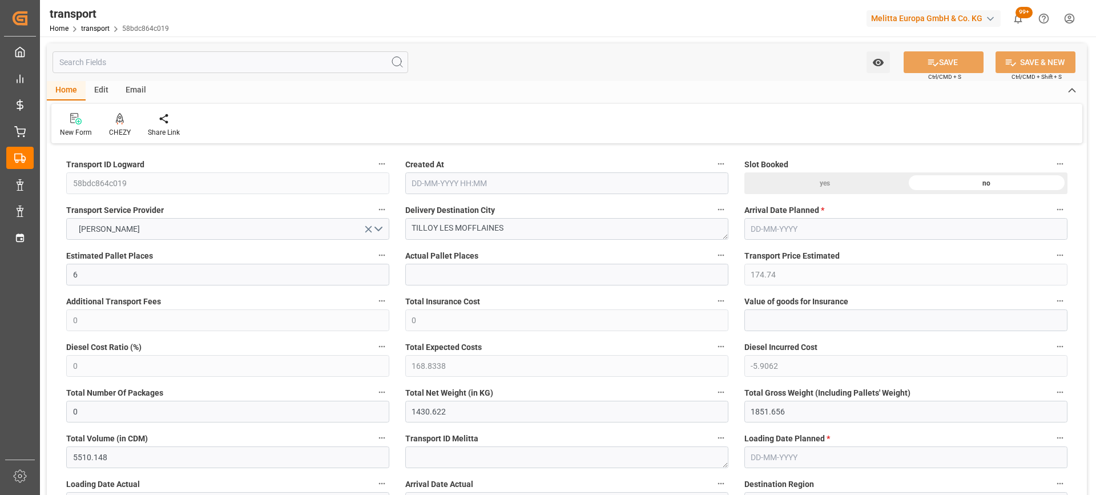
type input "23-09-2025 11:23"
type input "29-09-2025"
type input "[DATE]"
drag, startPoint x: 510, startPoint y: 230, endPoint x: 377, endPoint y: 235, distance: 133.1
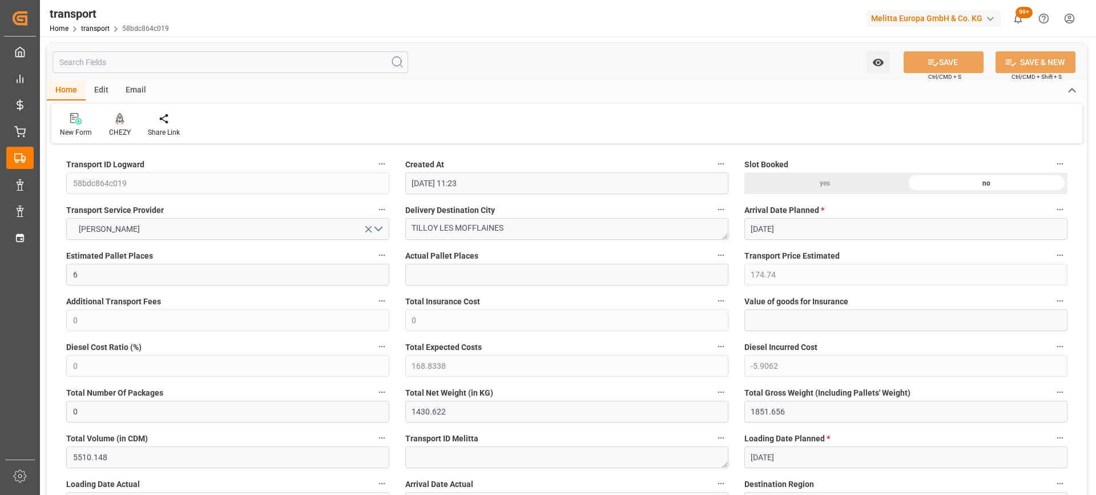
click at [120, 118] on icon at bounding box center [120, 118] width 8 height 10
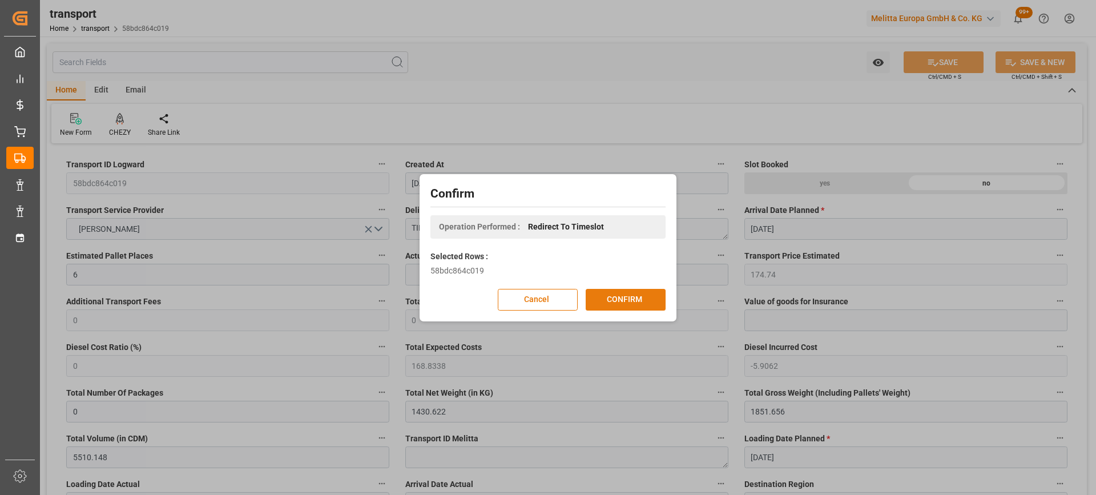
click at [631, 303] on button "CONFIRM" at bounding box center [626, 300] width 80 height 22
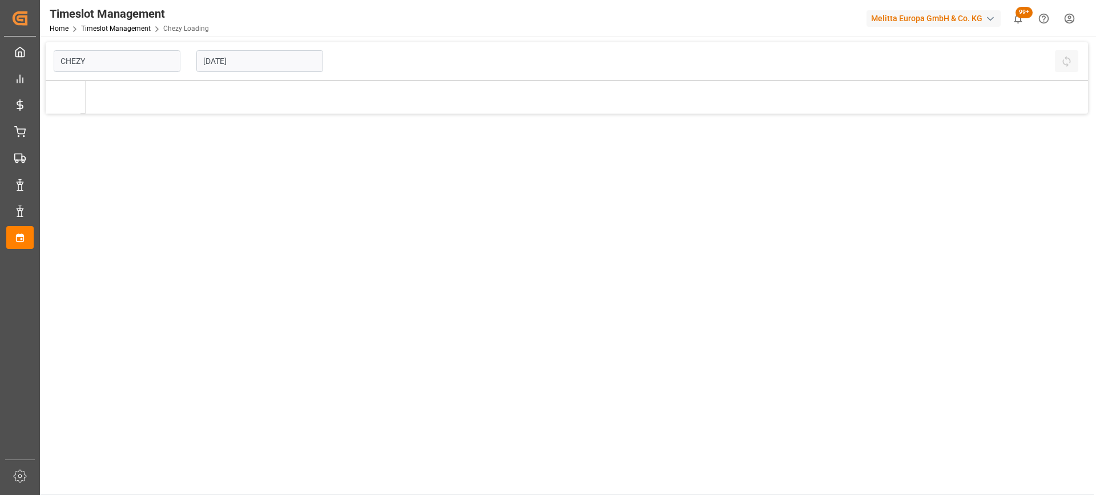
type input "Chezy Loading"
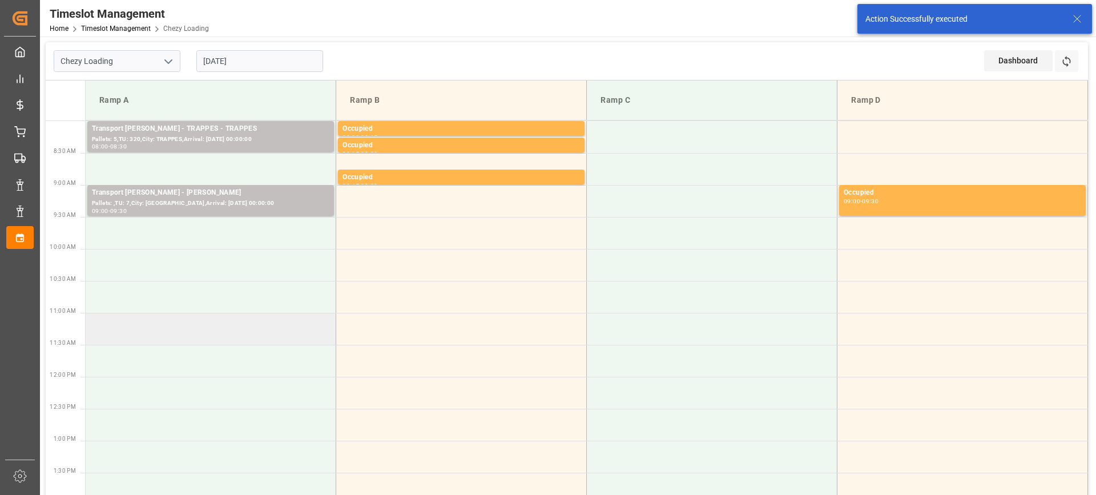
click at [225, 342] on td at bounding box center [211, 329] width 251 height 32
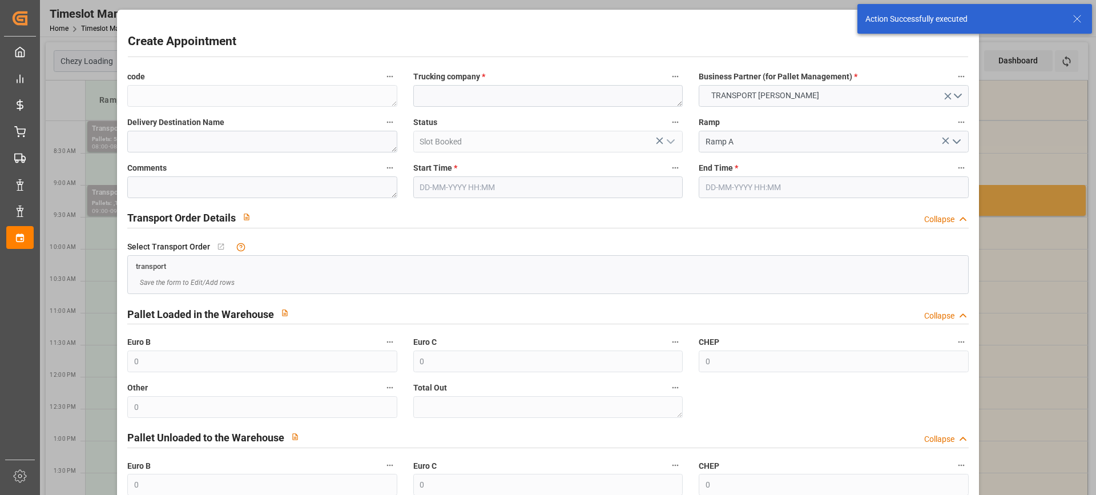
type input "[DATE] 11:00"
type input "26-09-2025 11:30"
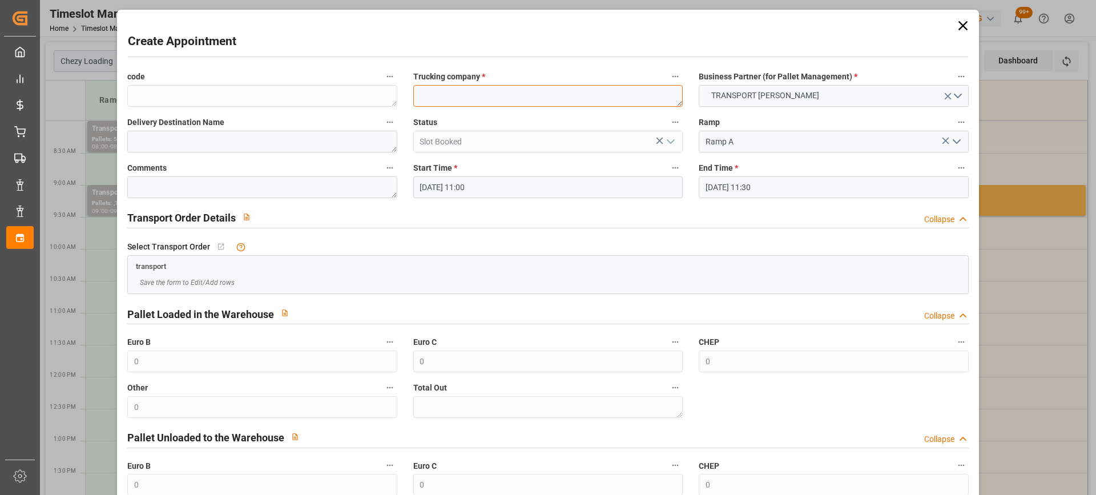
paste textarea "TILLOY LES MOFFLAINES"
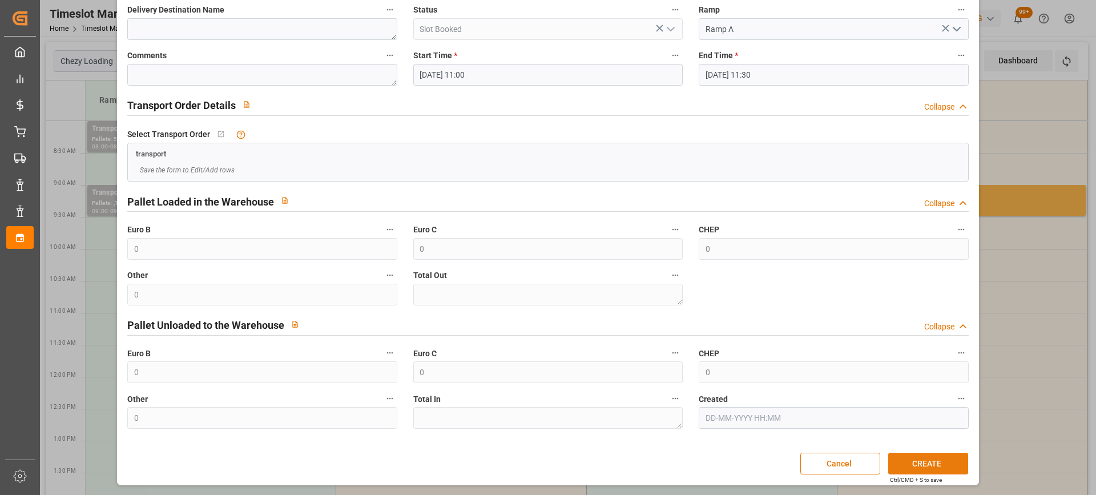
type textarea "TILLOY LES MOFFLAINES"
click at [943, 458] on button "CREATE" at bounding box center [928, 464] width 80 height 22
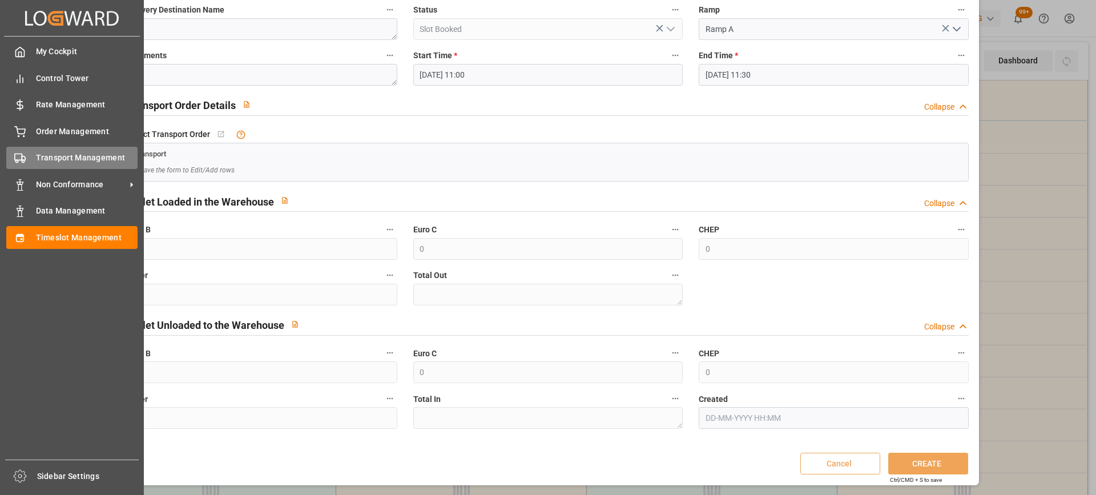
click at [38, 157] on span "Transport Management" at bounding box center [87, 158] width 102 height 12
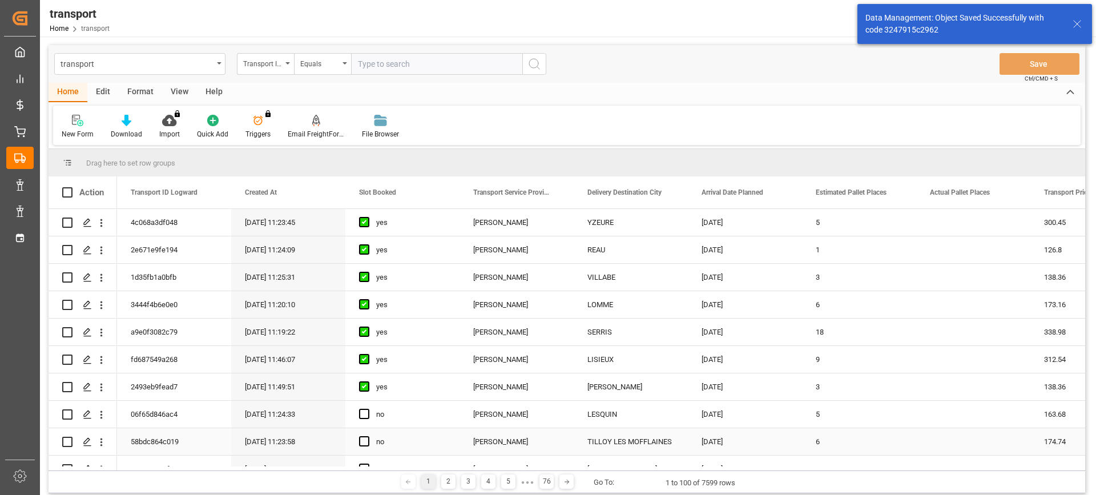
scroll to position [57, 0]
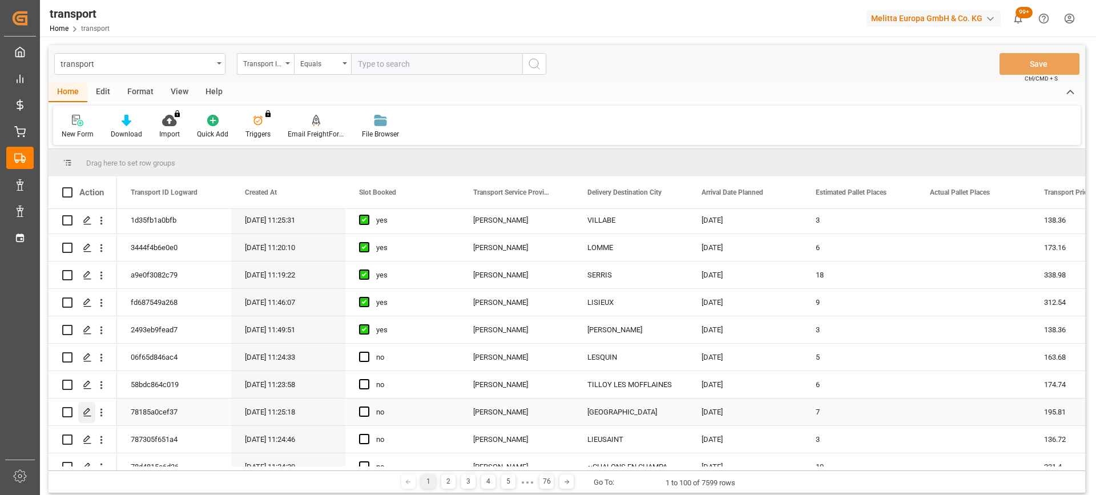
click at [90, 412] on icon "Press SPACE to select this row." at bounding box center [87, 412] width 9 height 9
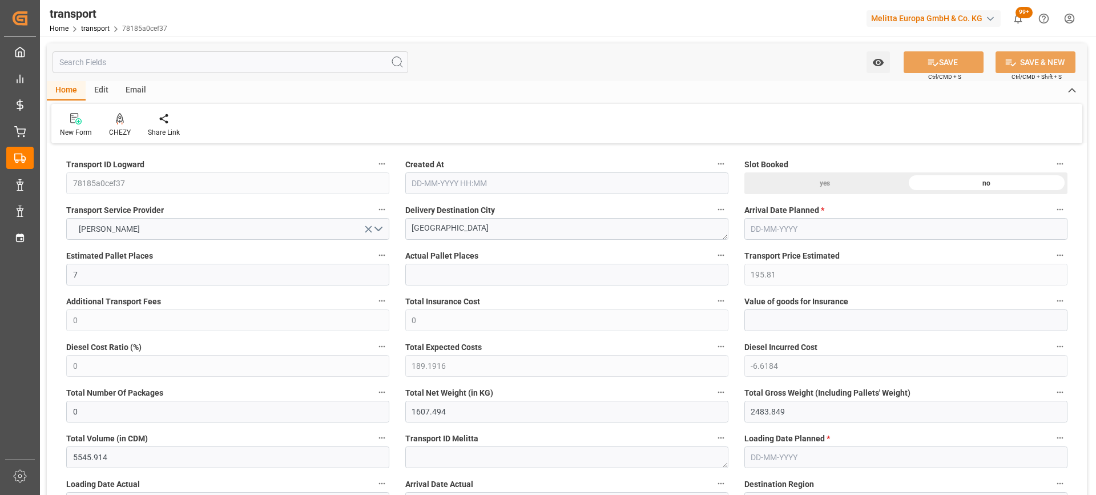
type input "[DATE] 11:25"
type input "[DATE]"
drag, startPoint x: 437, startPoint y: 243, endPoint x: 348, endPoint y: 251, distance: 89.9
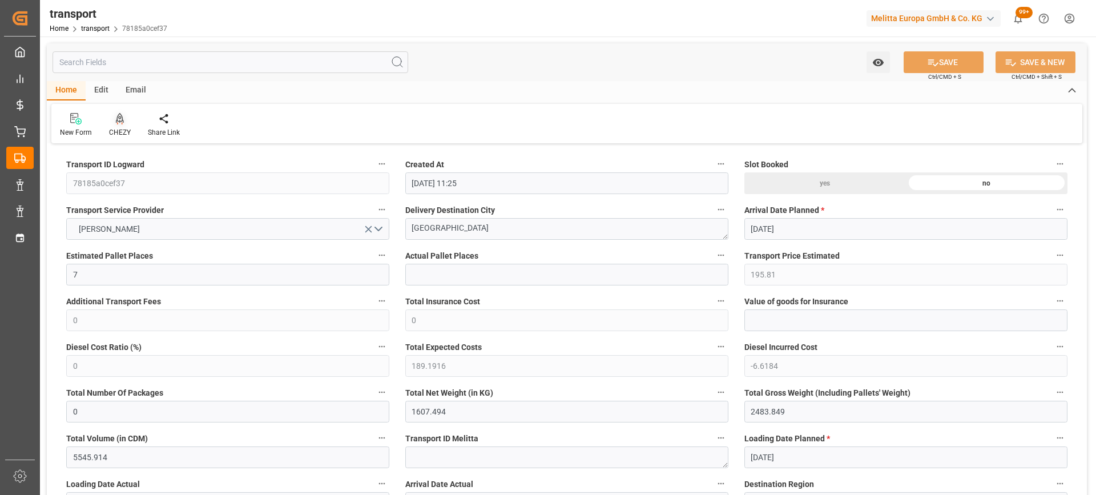
click at [116, 122] on icon at bounding box center [120, 118] width 8 height 11
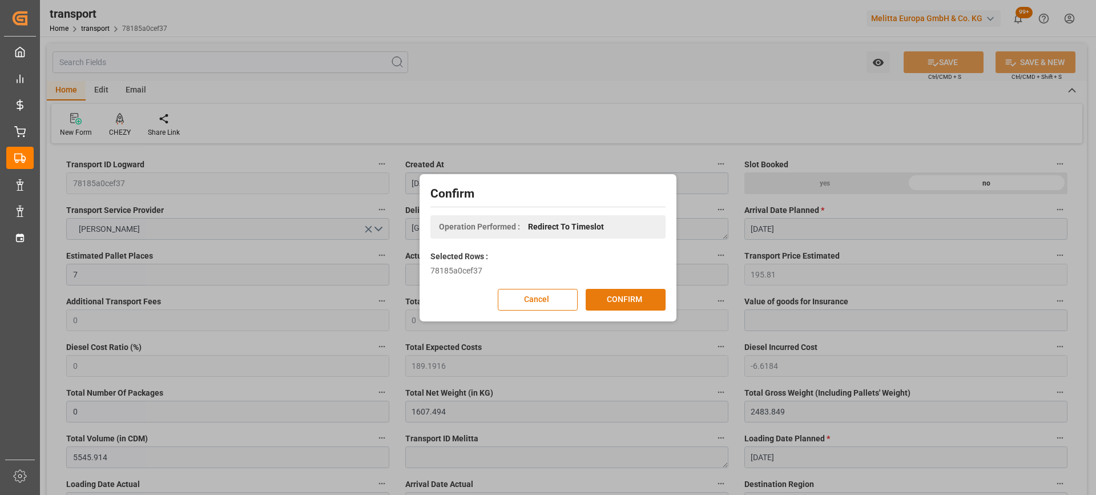
click at [628, 296] on button "CONFIRM" at bounding box center [626, 300] width 80 height 22
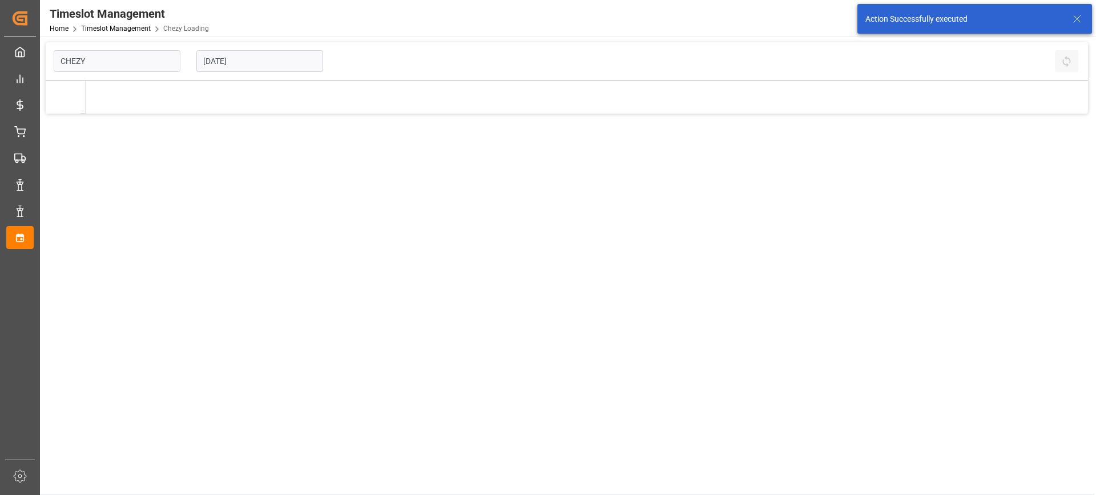
type input "Chezy Loading"
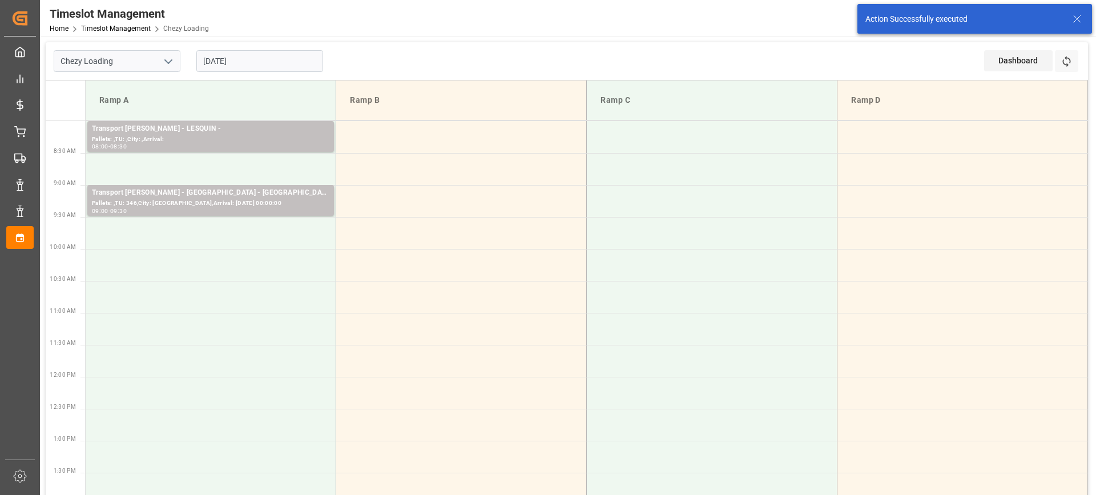
click at [197, 307] on td at bounding box center [211, 297] width 251 height 32
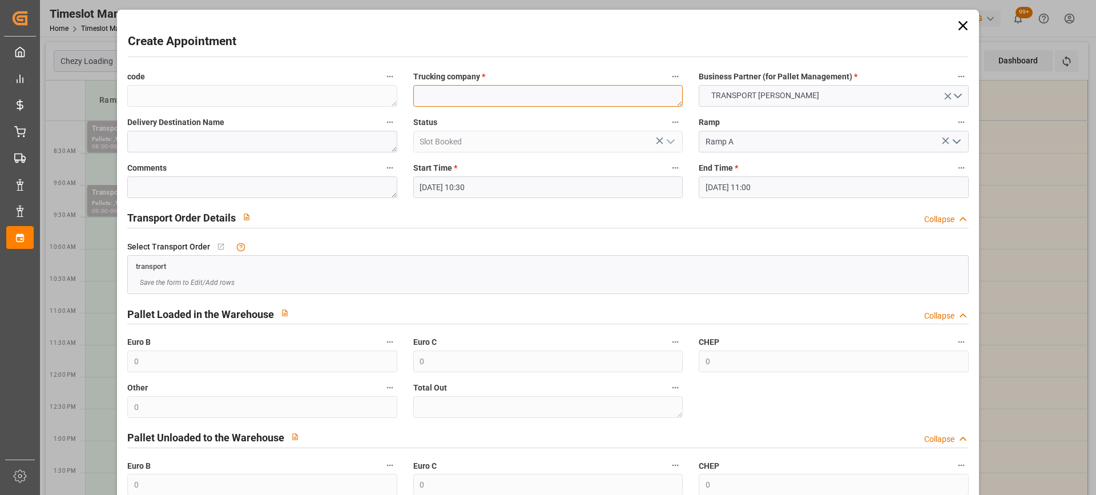
paste textarea "[GEOGRAPHIC_DATA]"
type textarea "[GEOGRAPHIC_DATA]"
click at [549, 194] on input "[DATE] 10:30" at bounding box center [547, 187] width 269 height 22
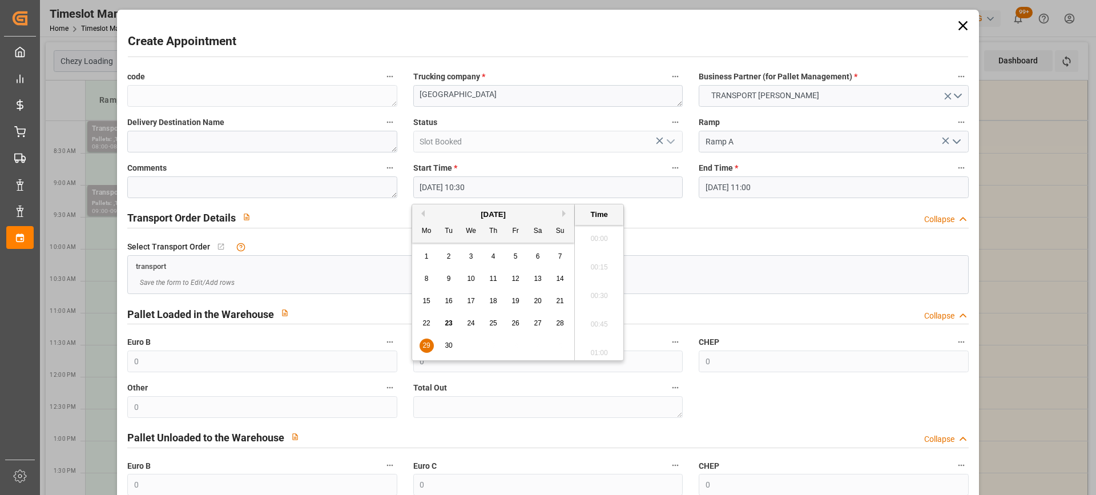
scroll to position [1146, 0]
drag, startPoint x: 425, startPoint y: 345, endPoint x: 505, endPoint y: 332, distance: 81.0
click at [425, 345] on span "29" at bounding box center [425, 345] width 7 height 8
click at [593, 341] on li "14:00" at bounding box center [599, 336] width 49 height 29
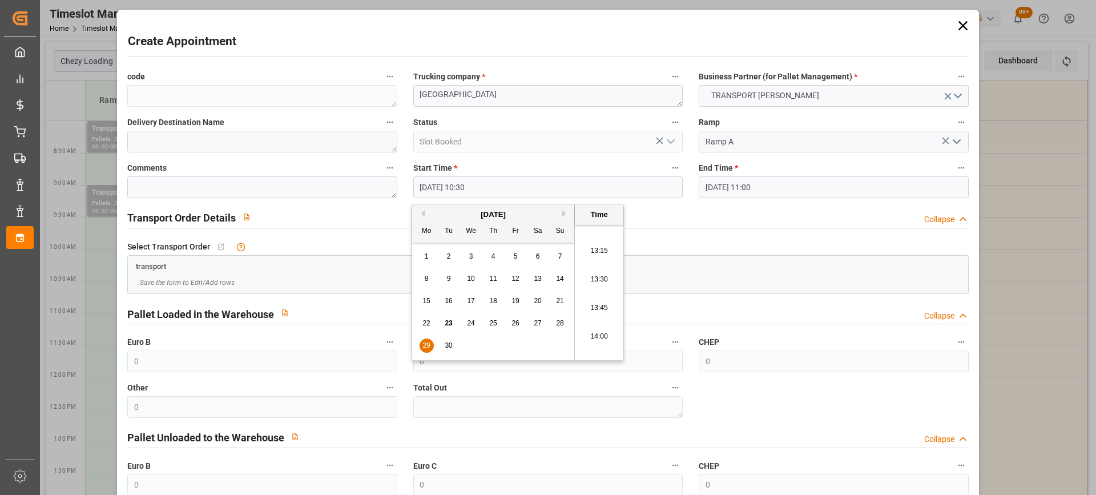
type input "29-09-2025 14:00"
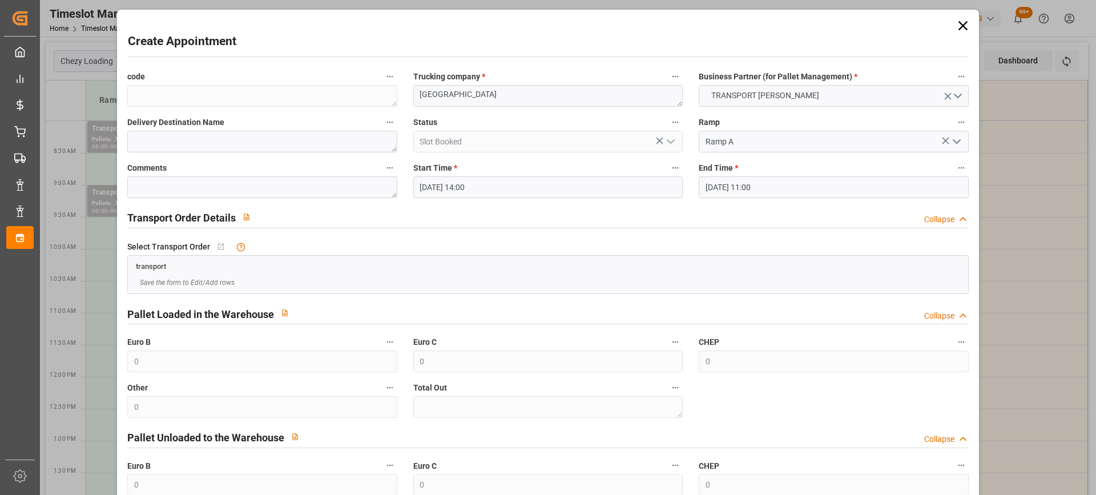
click at [785, 185] on input "29-09-2025 11:00" at bounding box center [833, 187] width 269 height 22
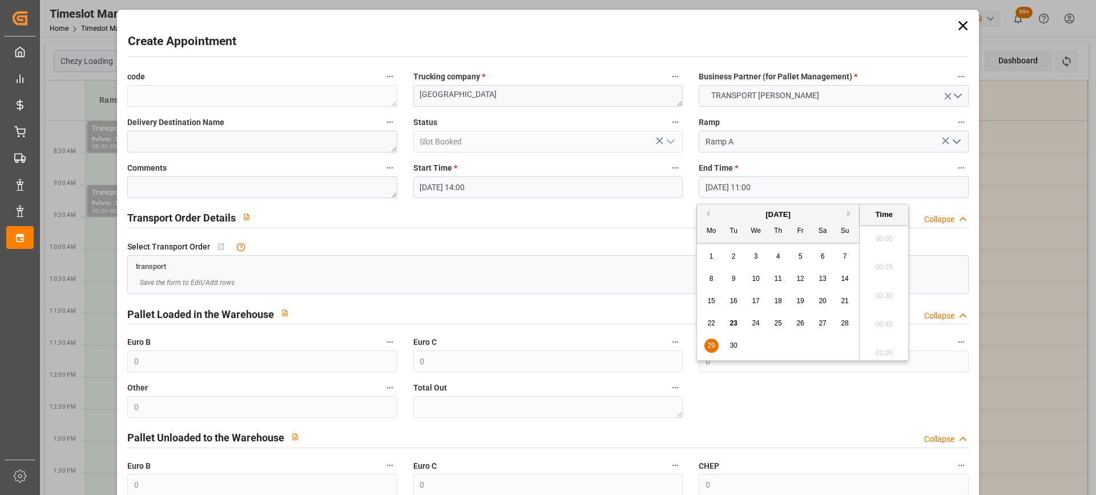
scroll to position [1203, 0]
click at [708, 347] on span "29" at bounding box center [710, 345] width 7 height 8
click at [889, 341] on li "14:30" at bounding box center [884, 336] width 49 height 29
type input "29-09-2025 14:30"
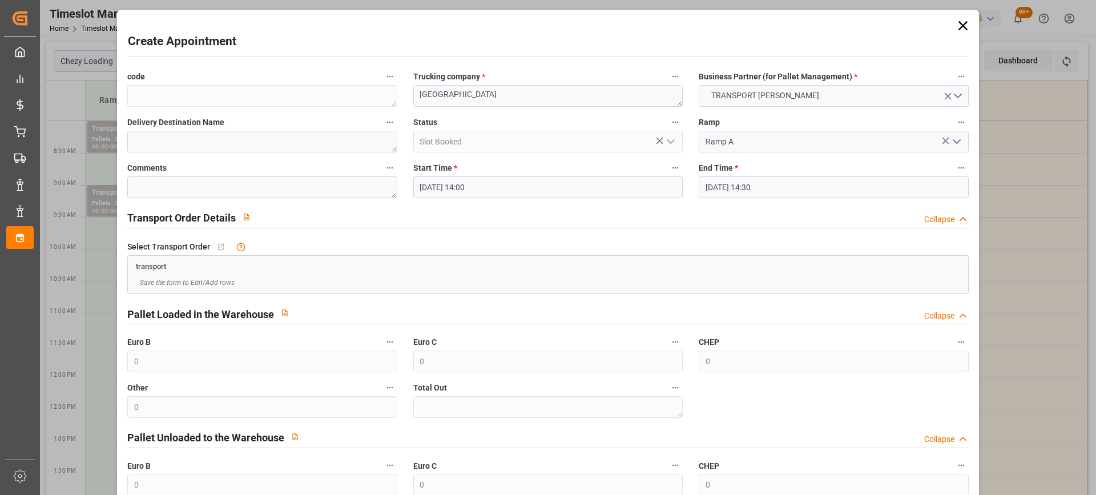
scroll to position [112, 0]
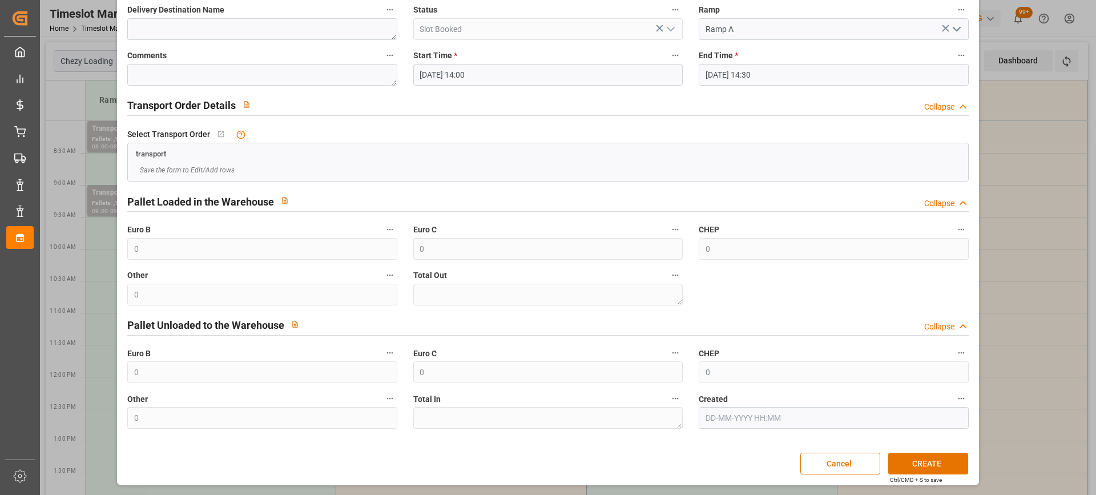
click at [938, 450] on div "Create Appointment code Trucking company * AMIENS Business Partner (for Pallet …" at bounding box center [548, 191] width 856 height 583
click at [942, 463] on button "CREATE" at bounding box center [928, 464] width 80 height 22
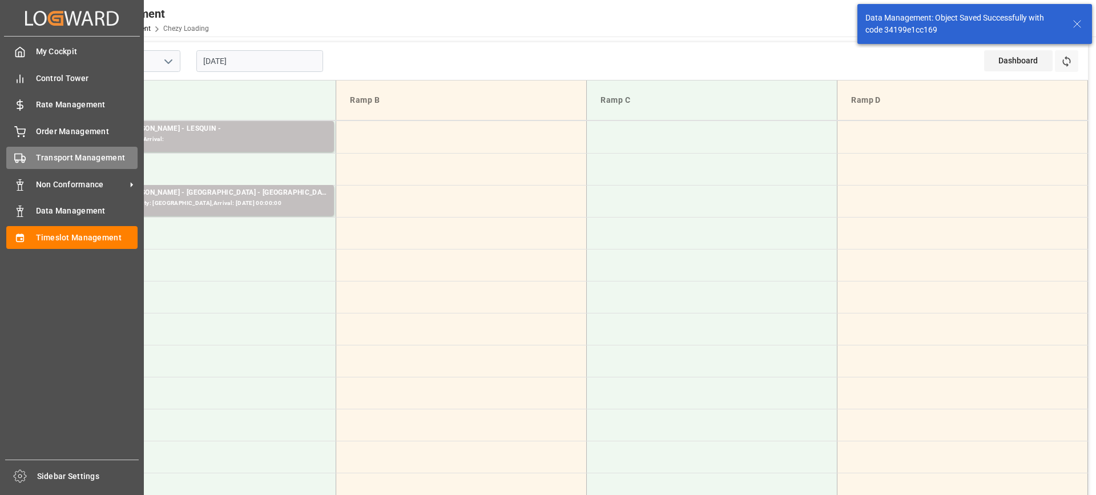
click at [30, 157] on div "Transport Management Transport Management" at bounding box center [71, 158] width 131 height 22
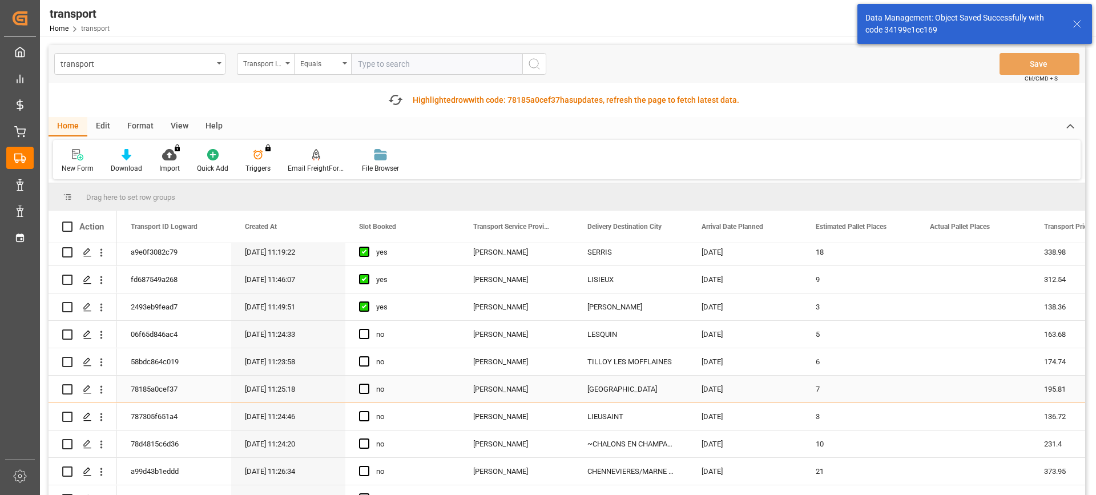
scroll to position [171, 0]
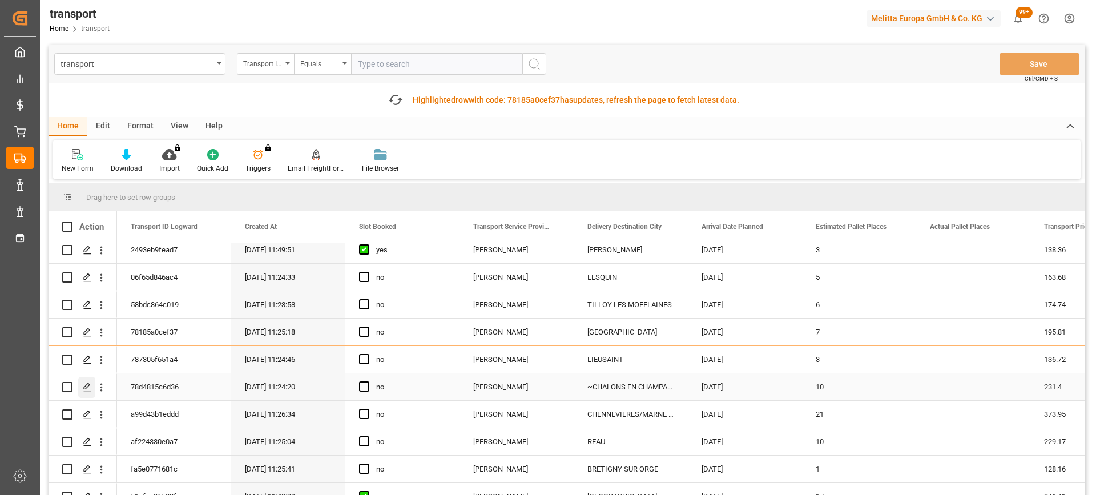
click at [89, 382] on icon "Press SPACE to select this row." at bounding box center [87, 386] width 9 height 9
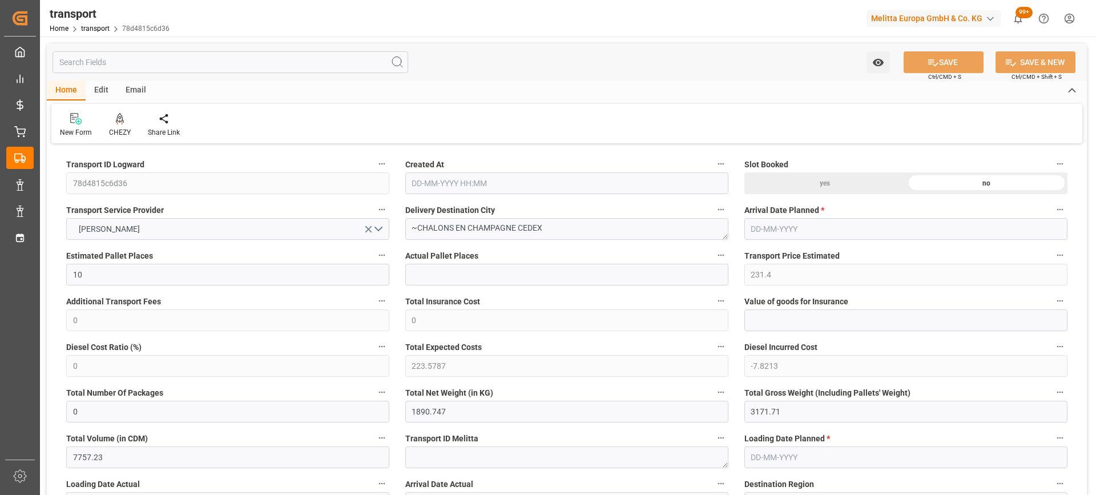
type input "10"
type input "231.4"
type input "0"
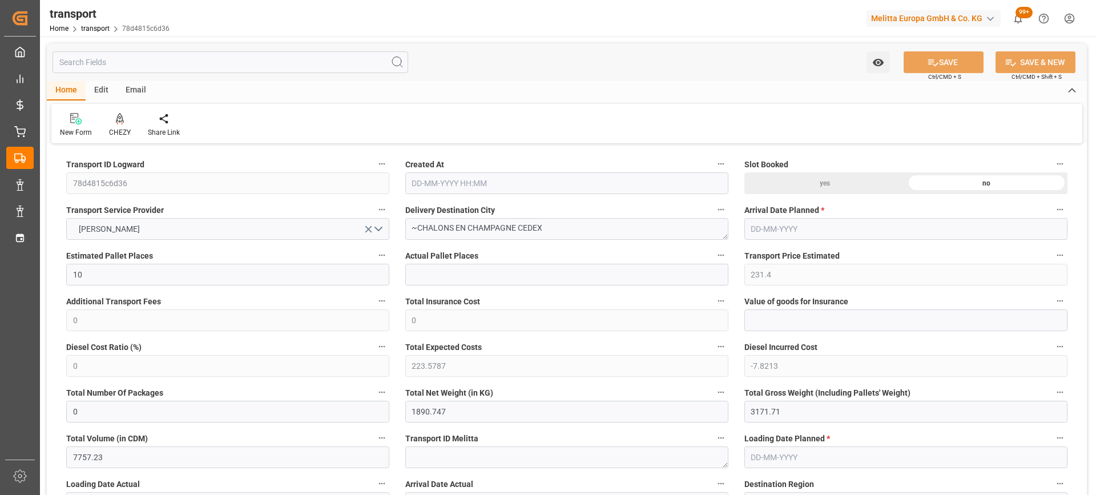
type input "223.5787"
type input "-7.8213"
type input "0"
type input "1890.747"
type input "3171.71"
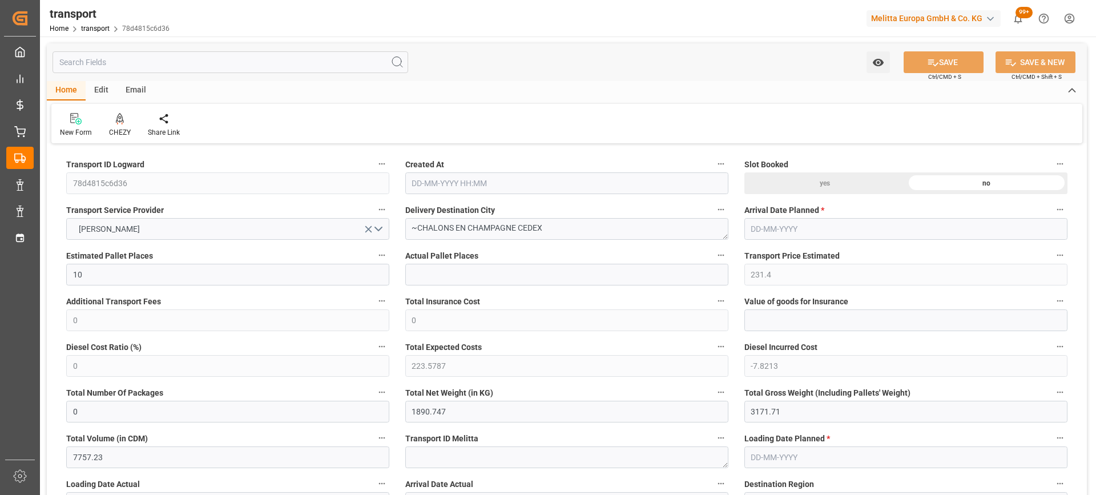
type input "7757.23"
type input "51"
type input "1"
type input "723"
type input "41"
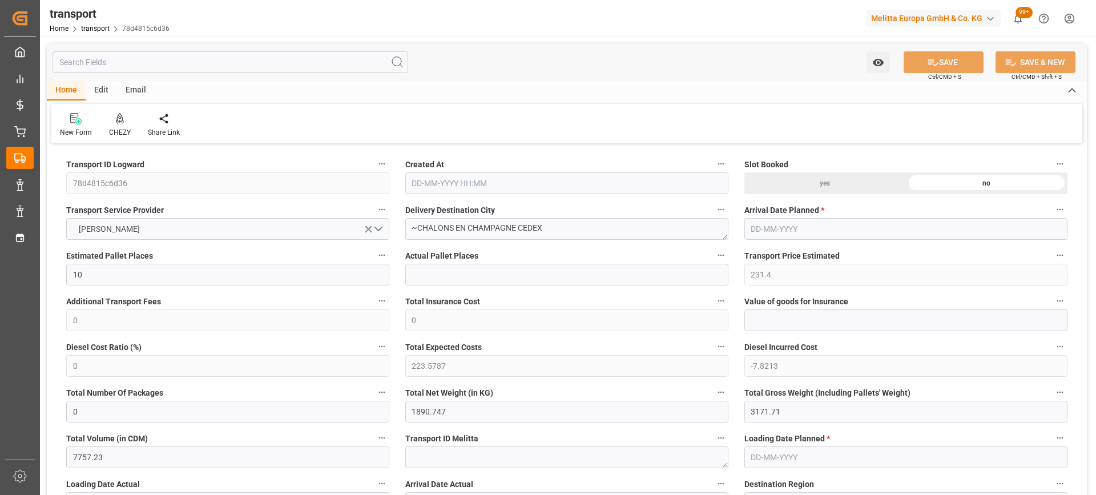
type input "101"
type input "2219.35"
type input "0"
type input "4710.8598"
type input "0"
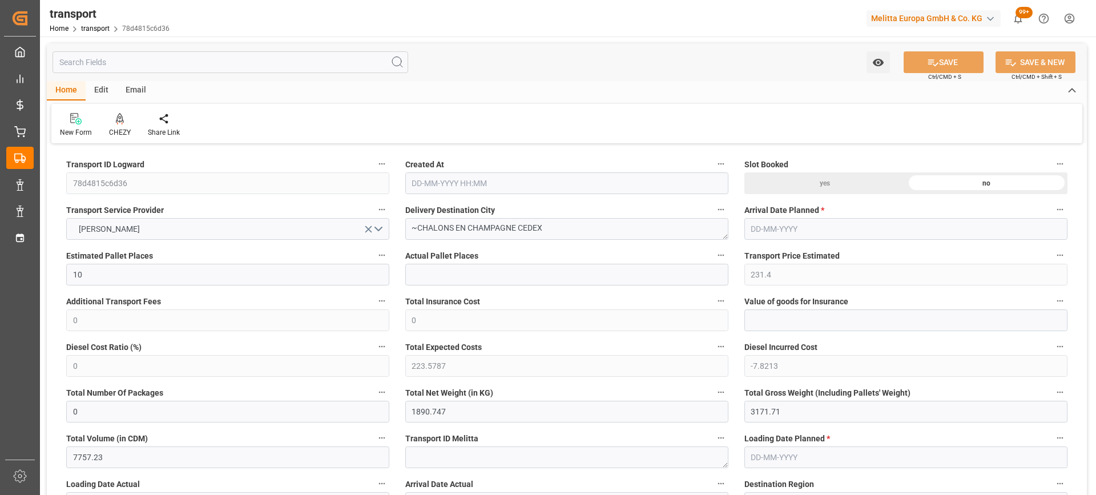
type input "0"
type input "21"
type input "35"
type input "[DATE] 11:24"
type input "[DATE]"
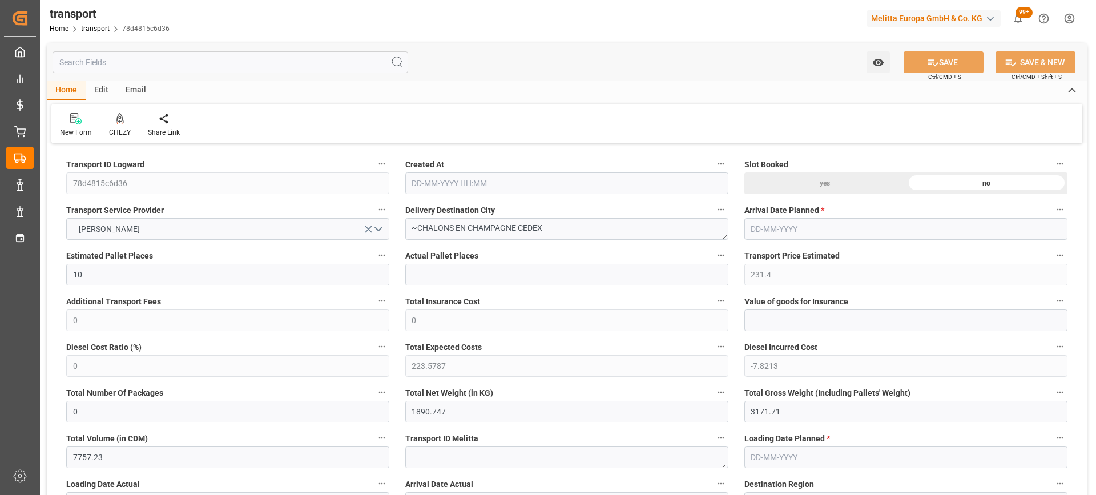
type input "[DATE]"
drag, startPoint x: 517, startPoint y: 227, endPoint x: 419, endPoint y: 240, distance: 99.0
click at [419, 240] on textarea "~CHALONS EN CHAMPAGNE CEDEX" at bounding box center [566, 229] width 323 height 22
click at [120, 120] on icon at bounding box center [120, 118] width 8 height 11
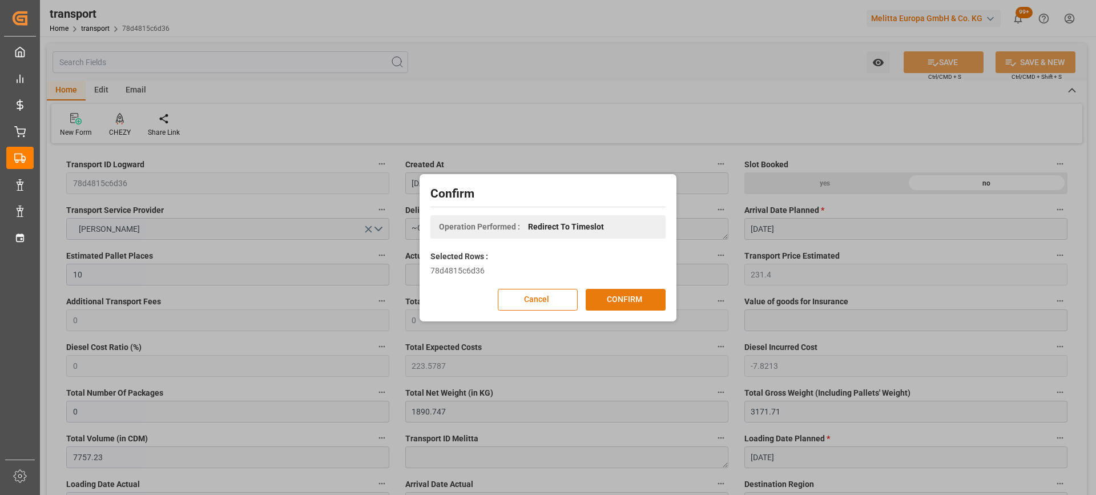
click at [634, 305] on button "CONFIRM" at bounding box center [626, 300] width 80 height 22
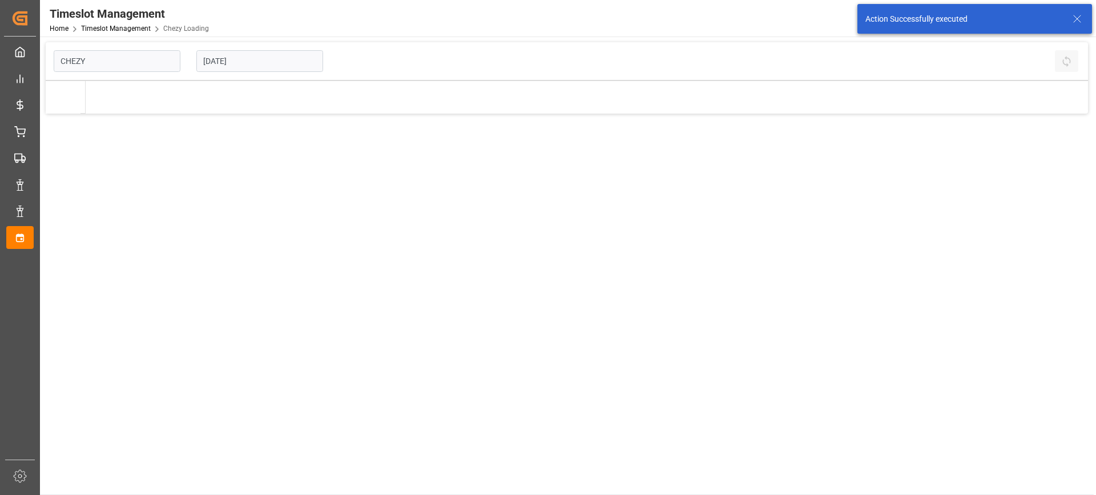
type input "Chezy Loading"
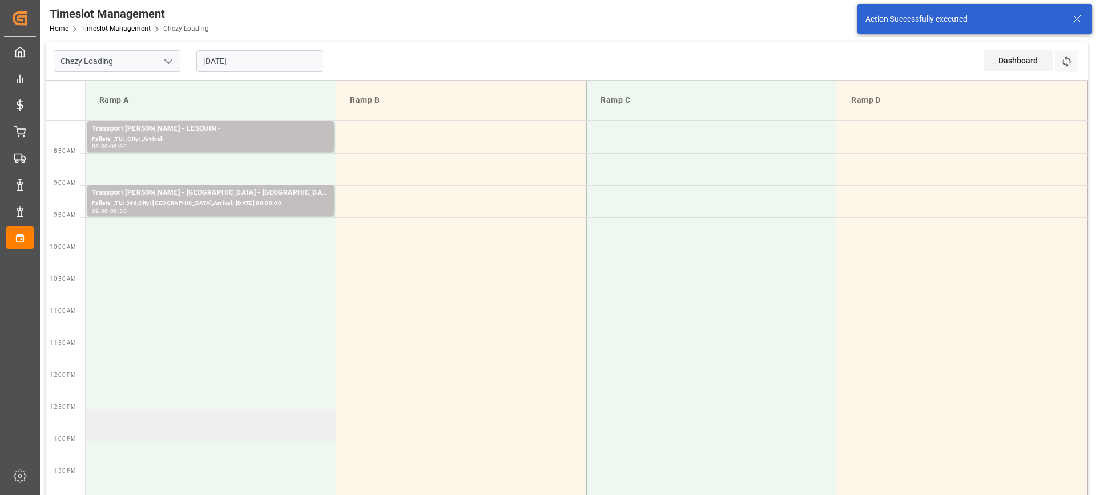
click at [269, 422] on td at bounding box center [211, 425] width 251 height 32
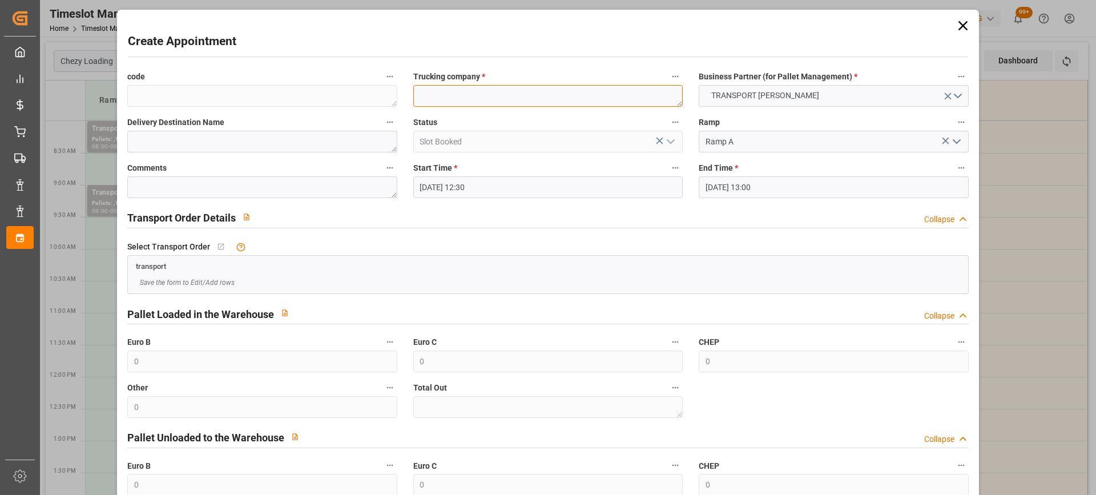
paste textarea "CHALONS EN CHAMPAGNE"
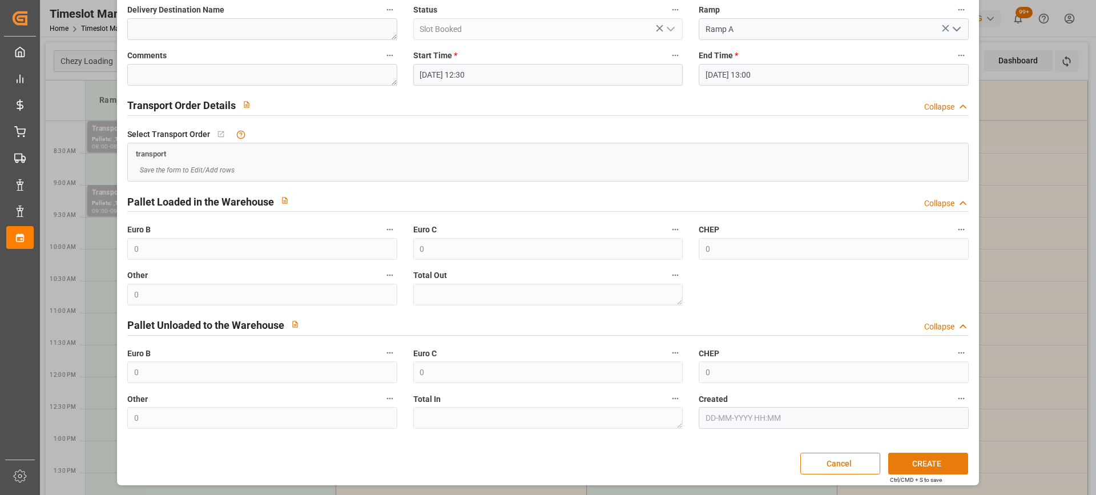
type textarea "CHALONS EN CHAMPAGNE"
click at [922, 462] on button "CREATE" at bounding box center [928, 464] width 80 height 22
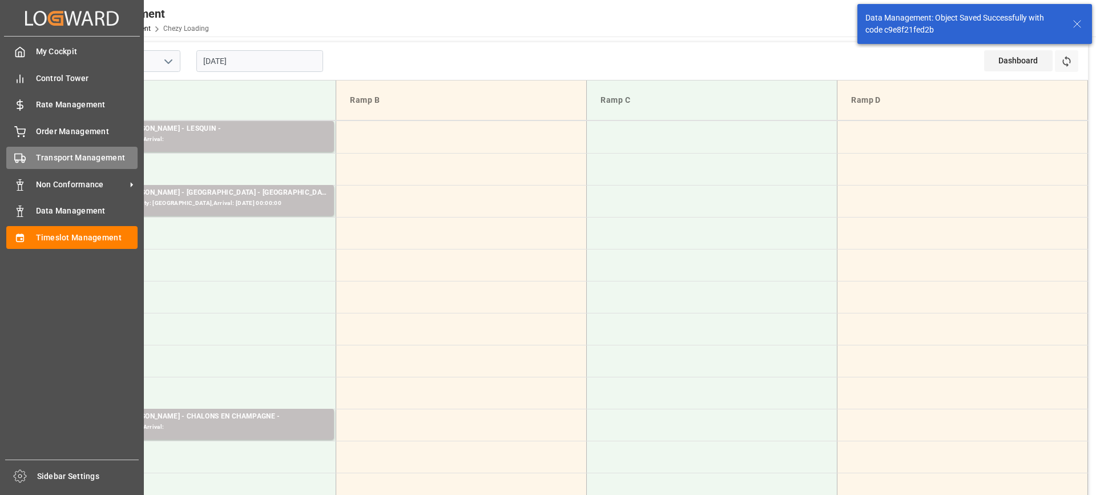
click at [30, 150] on div "Transport Management Transport Management" at bounding box center [71, 158] width 131 height 22
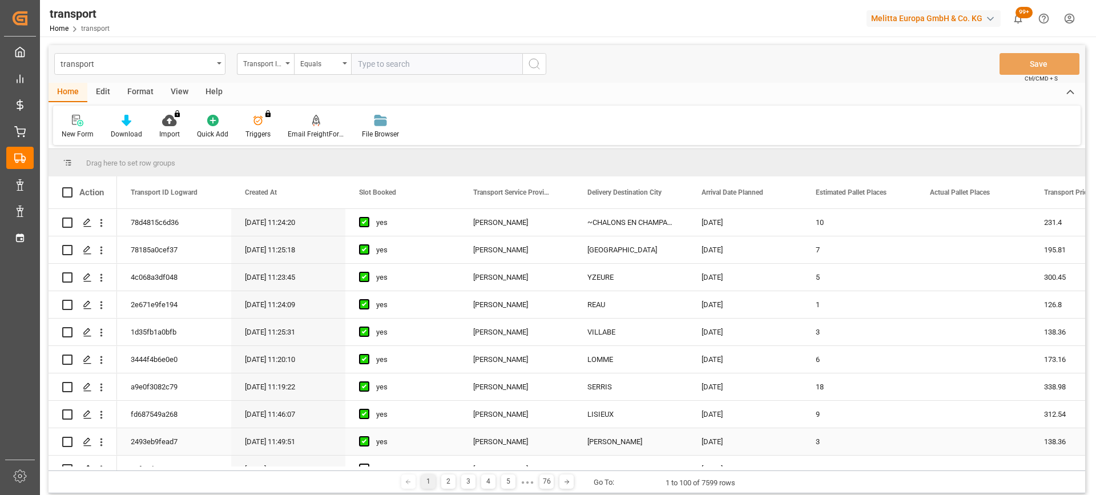
scroll to position [171, 0]
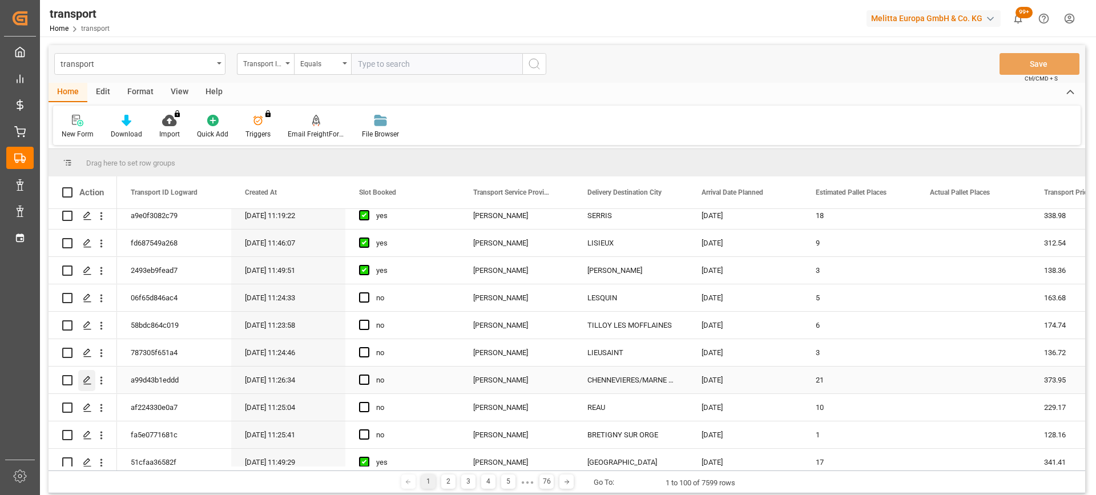
click at [90, 374] on div "Press SPACE to select this row." at bounding box center [86, 380] width 17 height 21
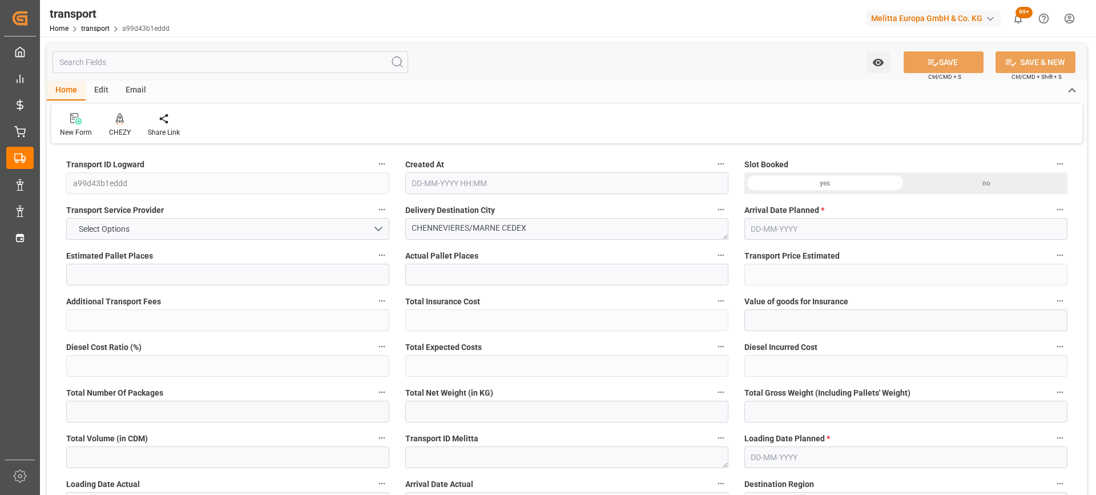
type input "21"
type input "373.95"
type input "0"
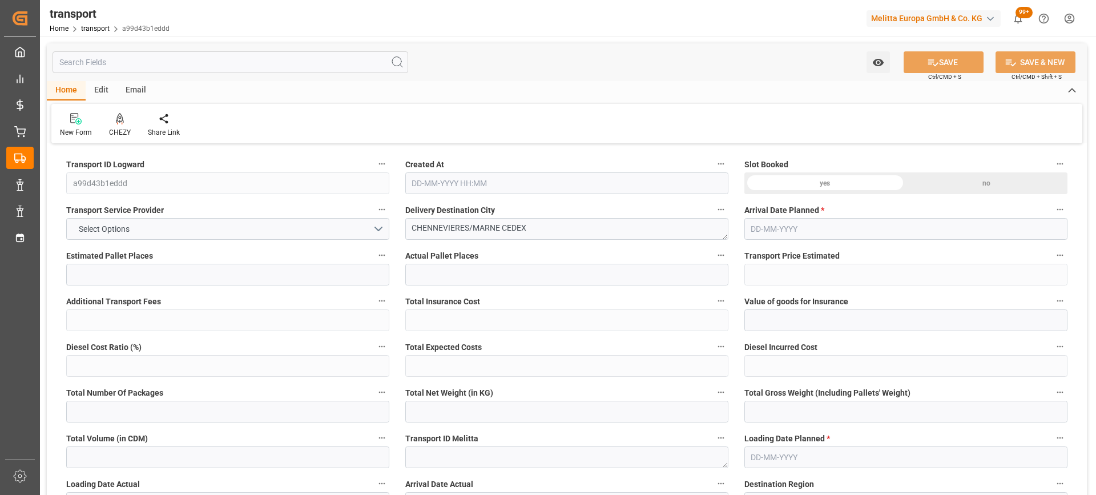
type input "361.3105"
type input "-12.6395"
type input "0"
type input "6484.114"
type input "8154"
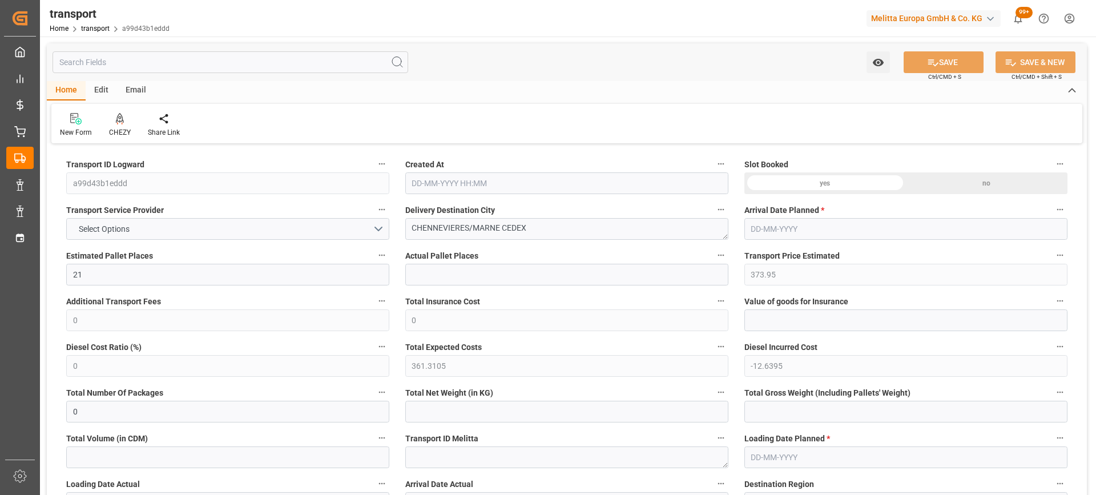
type input "23102.836"
type input "94"
type input "18"
type input "654"
type input "26"
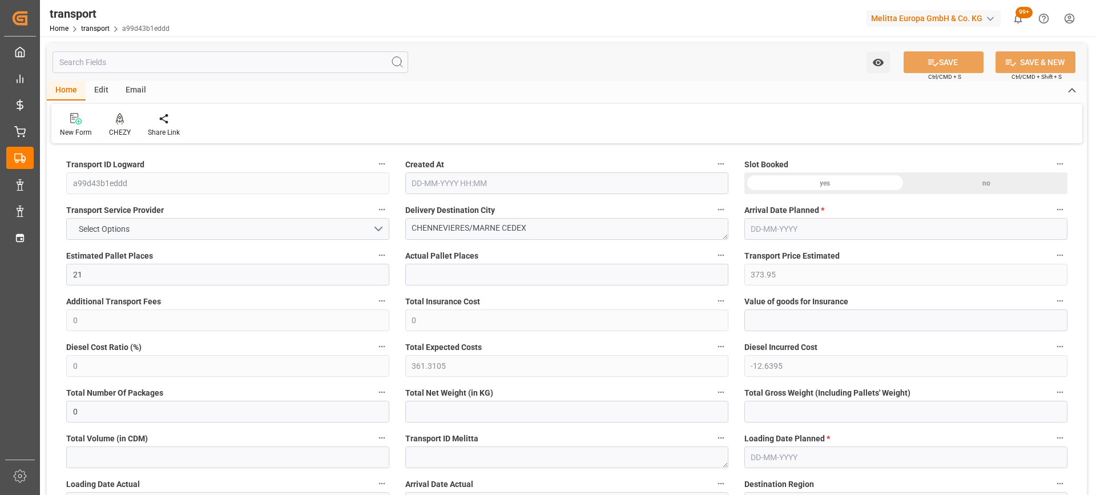
type input "101"
type input "7153.304"
type input "0"
type input "4710.8598"
type input "0"
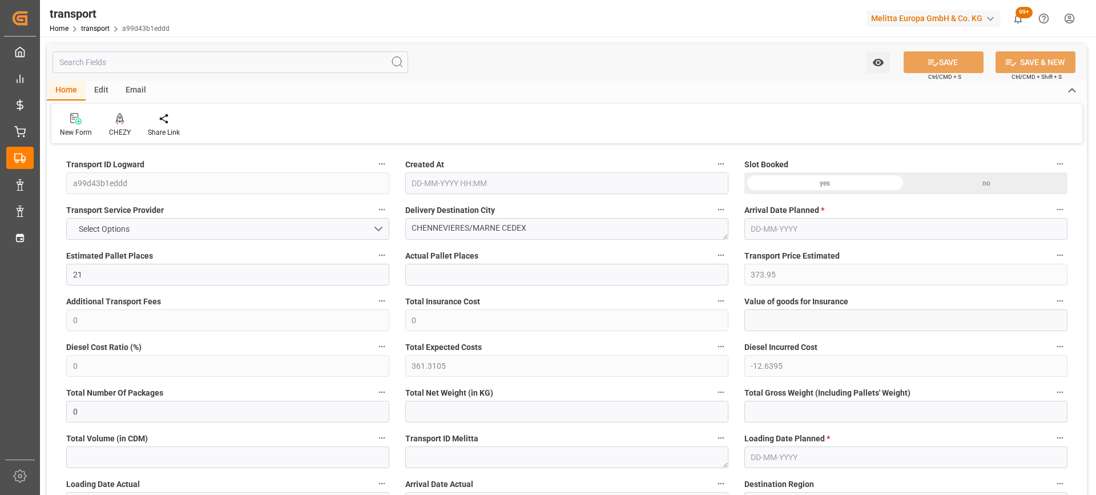
type input "0"
type input "21"
type input "35"
type input "23-09-2025 11:26"
type input "[DATE]"
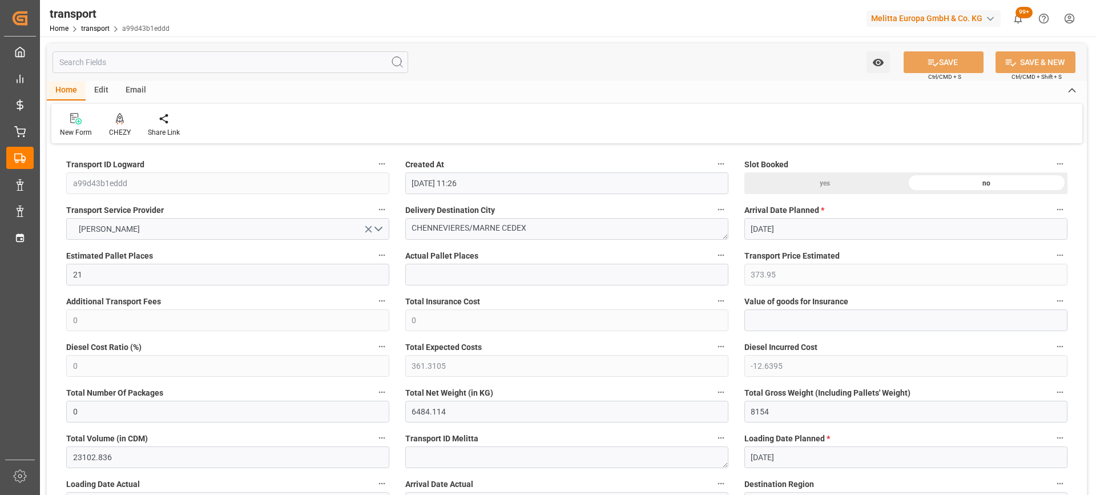
type input "[DATE]"
drag, startPoint x: 502, startPoint y: 228, endPoint x: 330, endPoint y: 243, distance: 173.1
click at [119, 119] on icon at bounding box center [120, 118] width 8 height 10
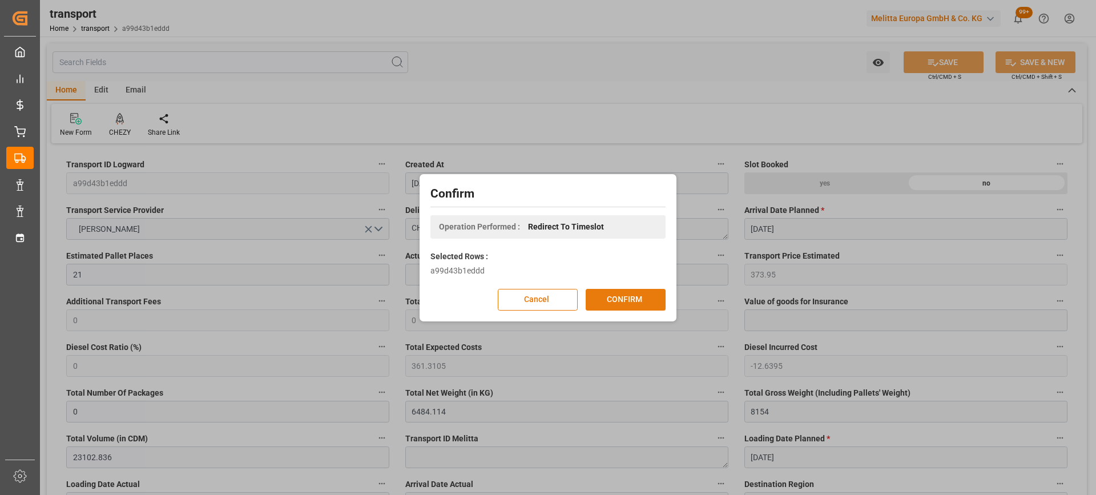
click at [644, 293] on button "CONFIRM" at bounding box center [626, 300] width 80 height 22
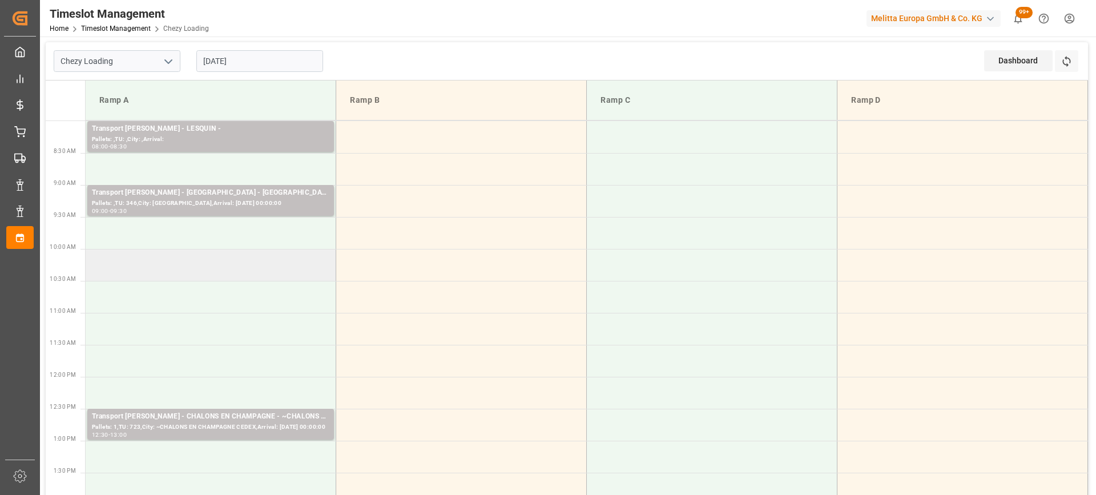
click at [241, 276] on td at bounding box center [211, 265] width 251 height 32
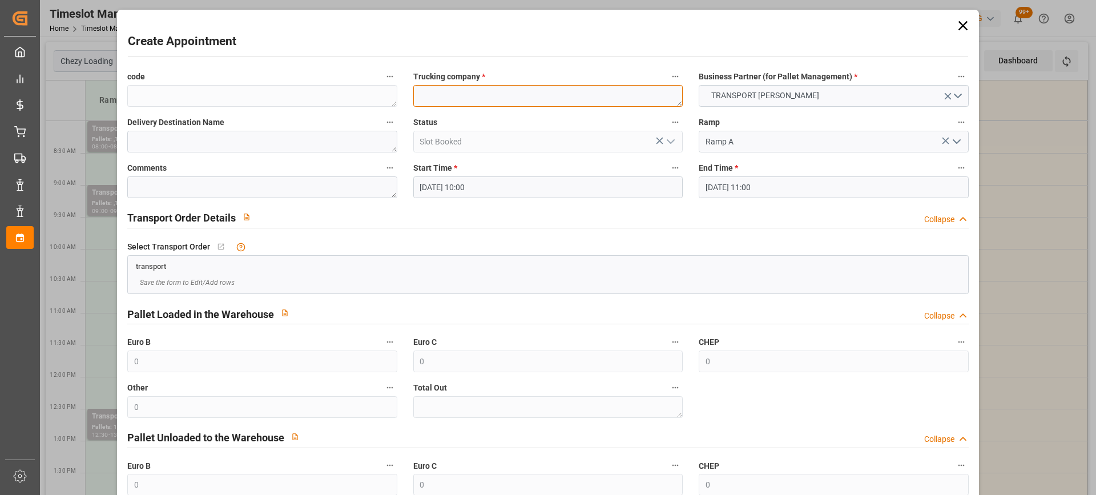
paste textarea "CHENNEVIERES/[GEOGRAPHIC_DATA]"
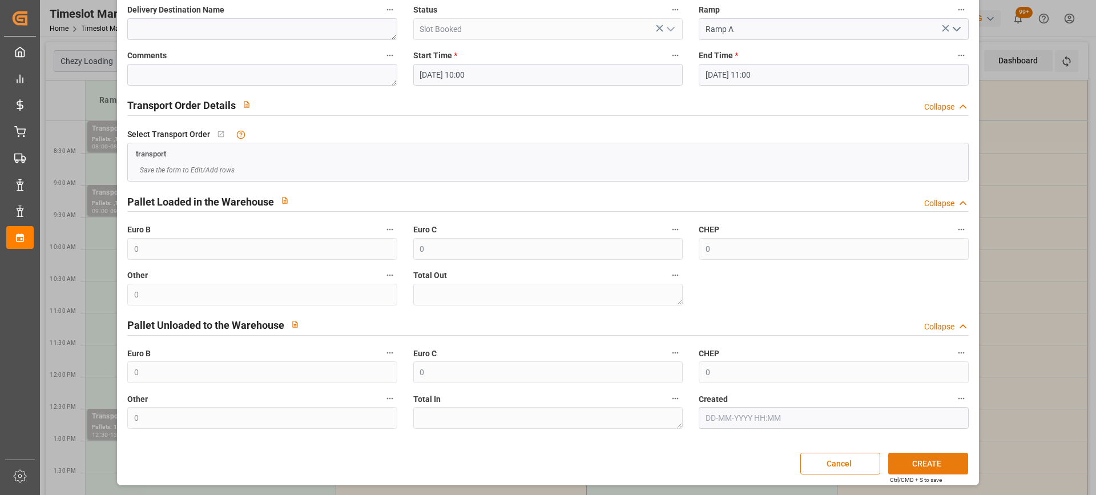
type textarea "CHENNEVIERES/[GEOGRAPHIC_DATA]"
click at [932, 457] on button "CREATE" at bounding box center [928, 464] width 80 height 22
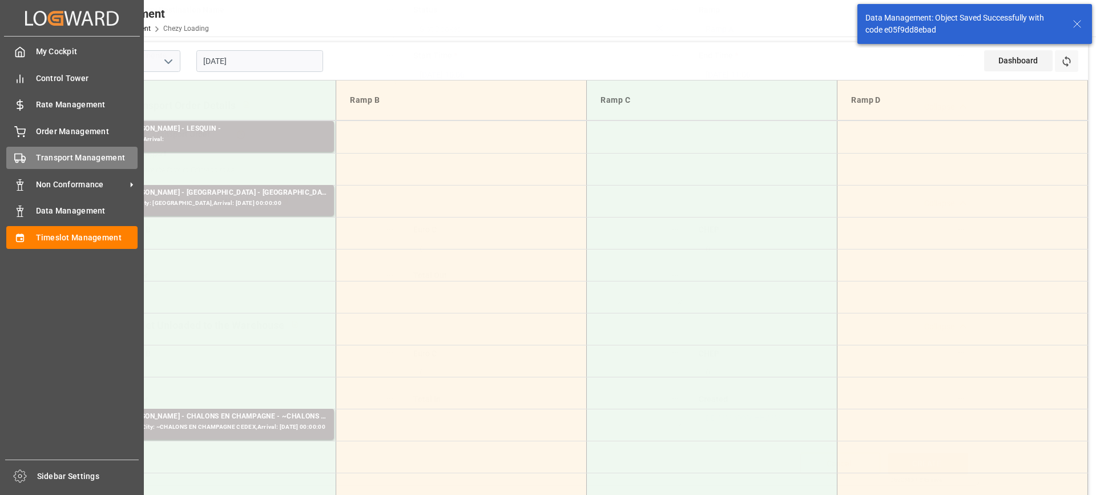
click at [32, 152] on div "Transport Management Transport Management" at bounding box center [71, 158] width 131 height 22
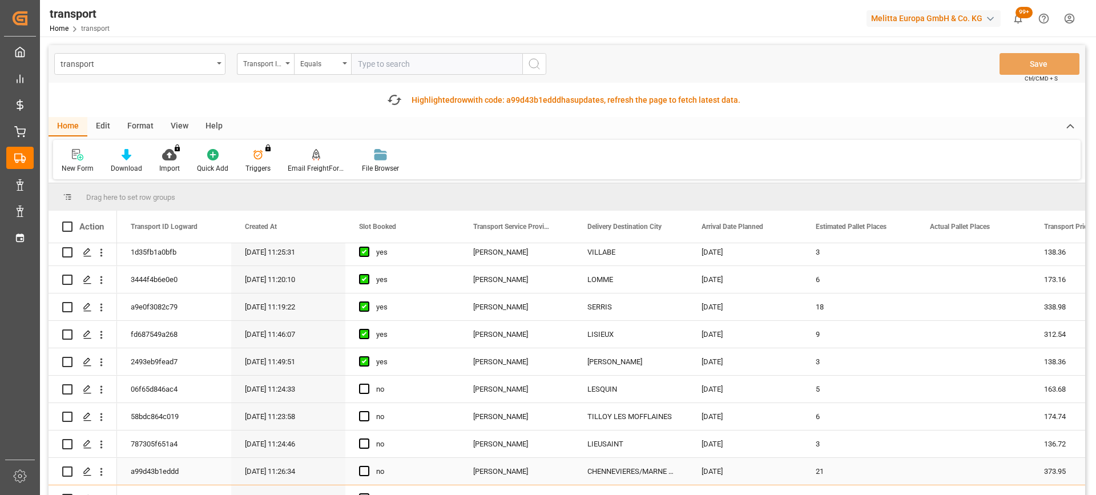
scroll to position [171, 0]
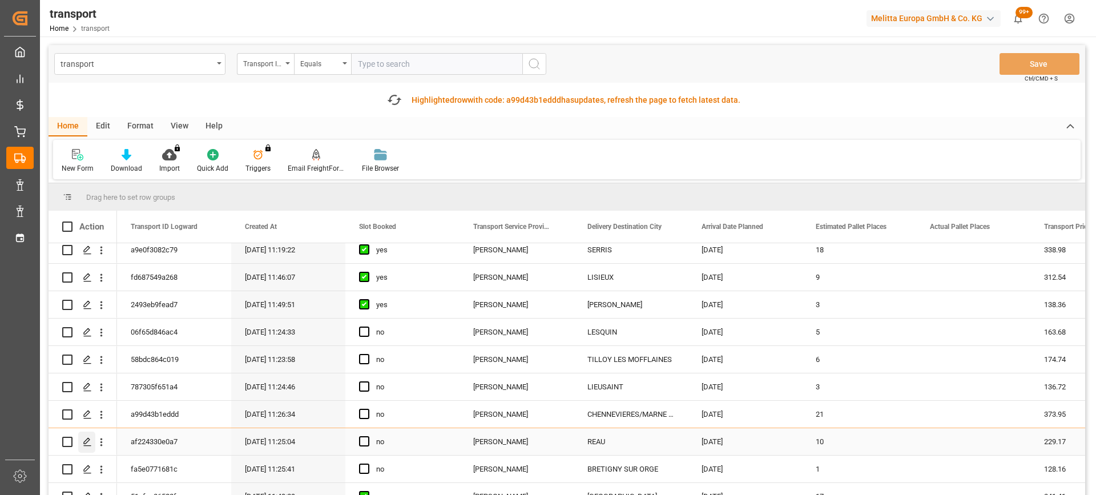
click at [86, 445] on icon "Press SPACE to select this row." at bounding box center [87, 441] width 9 height 9
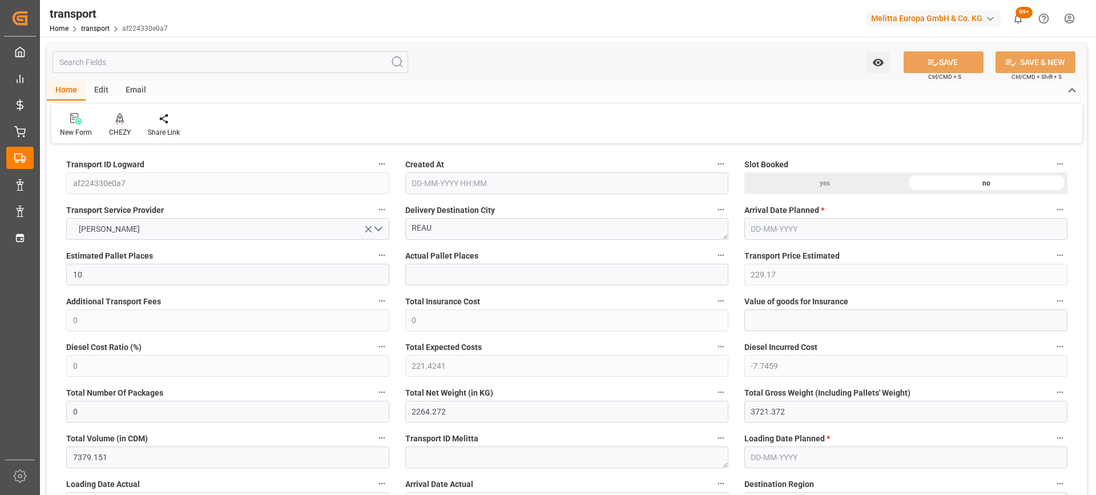
type input "[DATE] 11:25"
type input "[DATE]"
drag, startPoint x: 446, startPoint y: 232, endPoint x: 375, endPoint y: 244, distance: 71.7
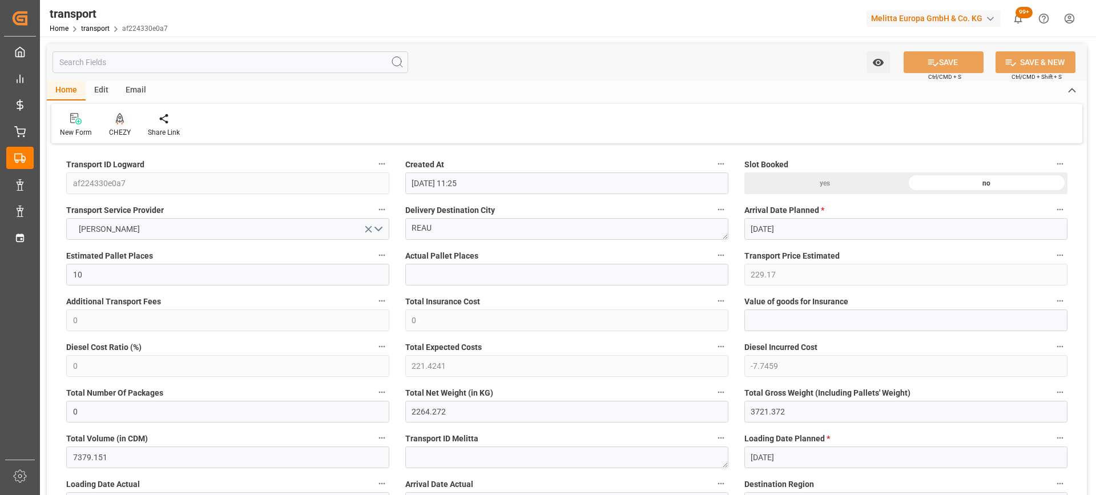
click at [124, 126] on div "CHEZY" at bounding box center [119, 124] width 39 height 25
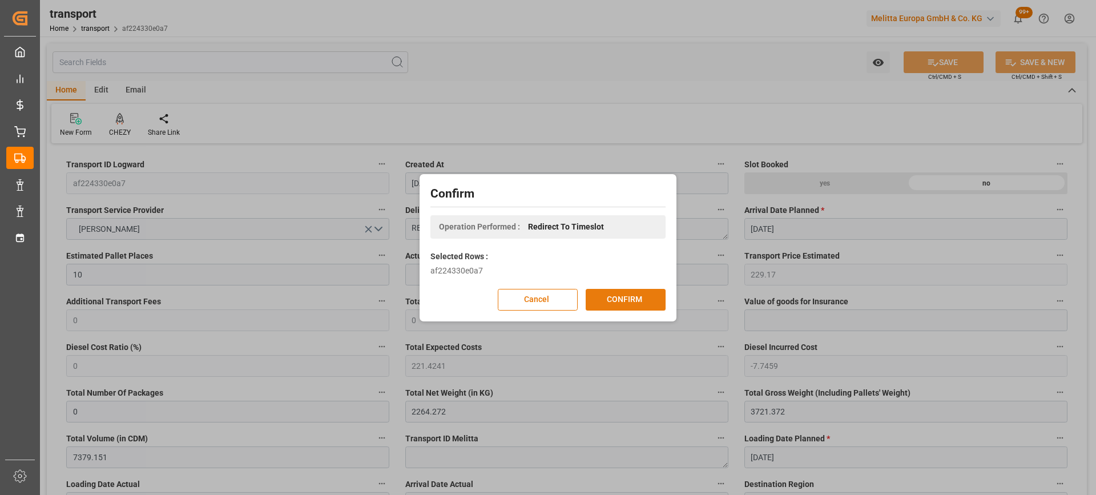
click at [614, 297] on button "CONFIRM" at bounding box center [626, 300] width 80 height 22
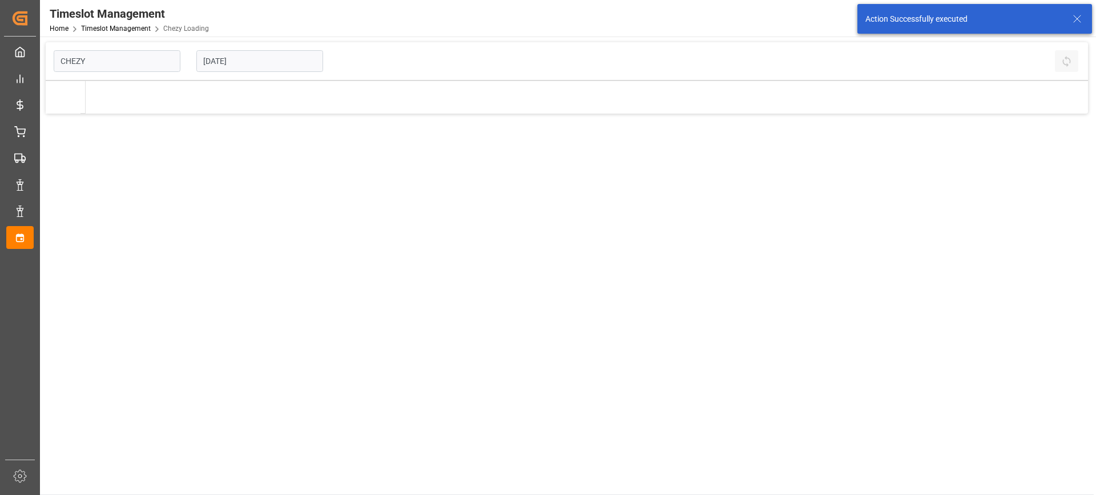
type input "Chezy Loading"
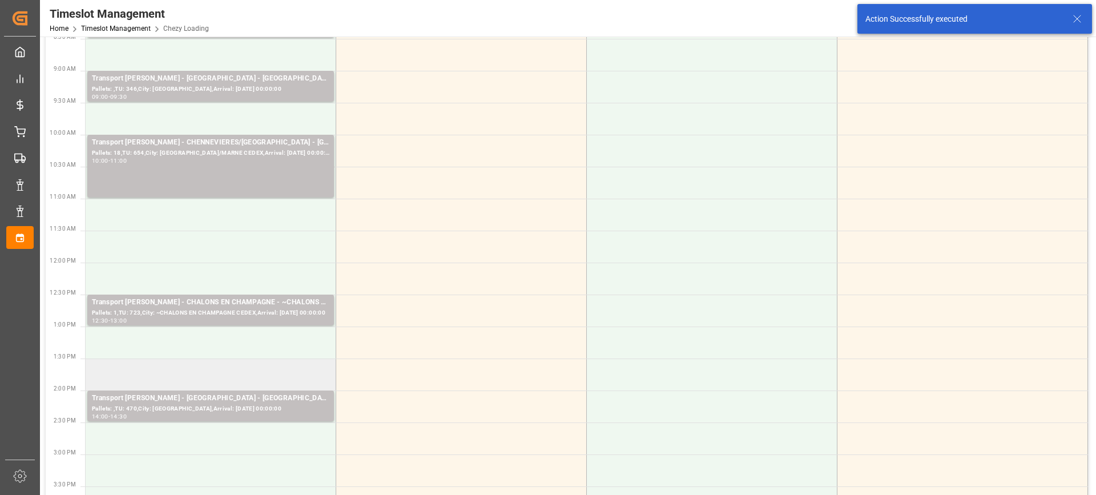
scroll to position [228, 0]
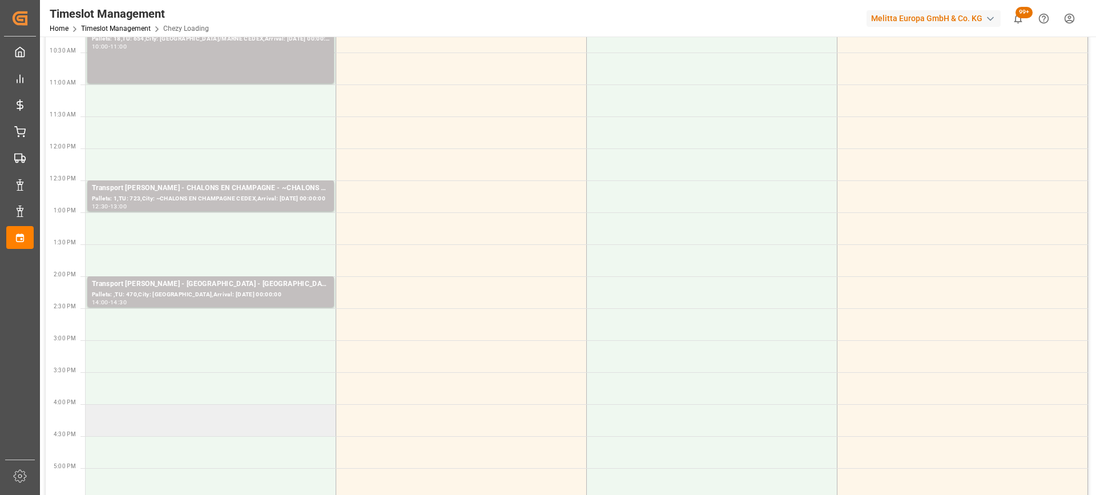
click at [263, 418] on td at bounding box center [211, 420] width 251 height 32
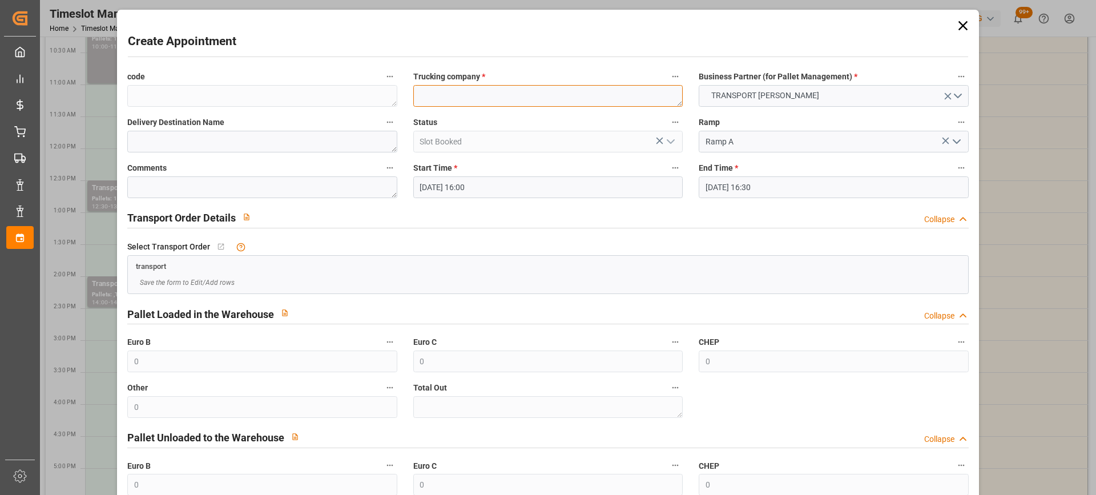
paste textarea "REAU"
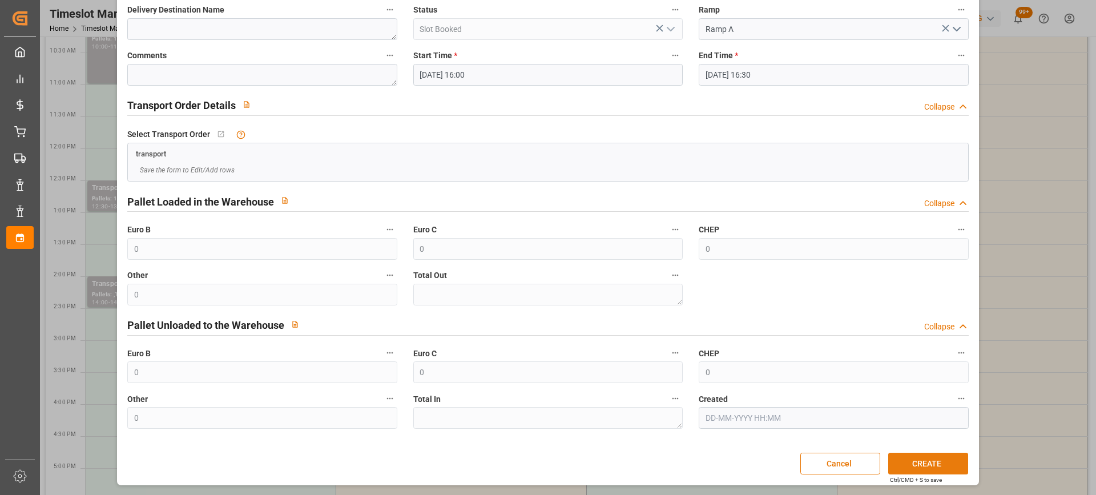
type textarea "REAU"
click at [931, 469] on button "CREATE" at bounding box center [928, 464] width 80 height 22
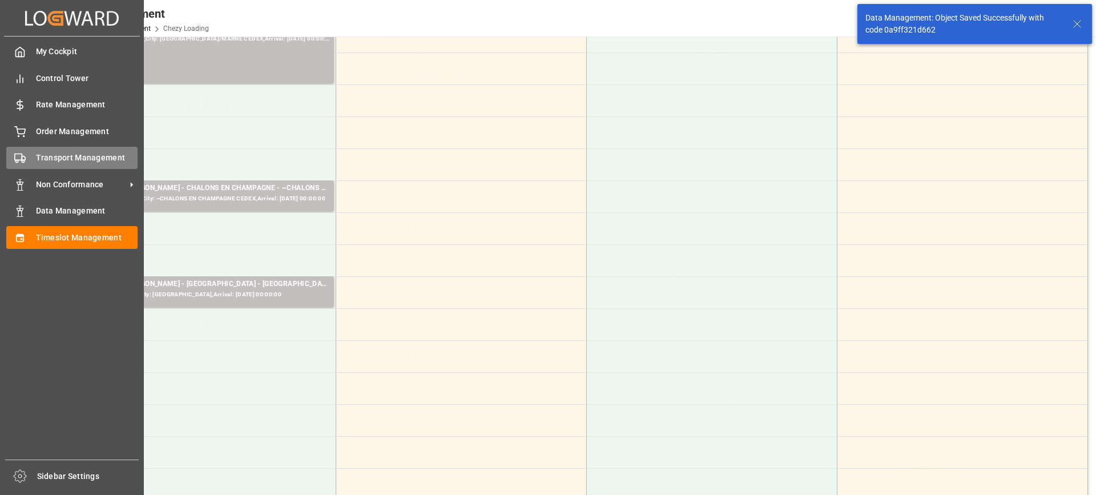
click at [54, 161] on span "Transport Management" at bounding box center [87, 158] width 102 height 12
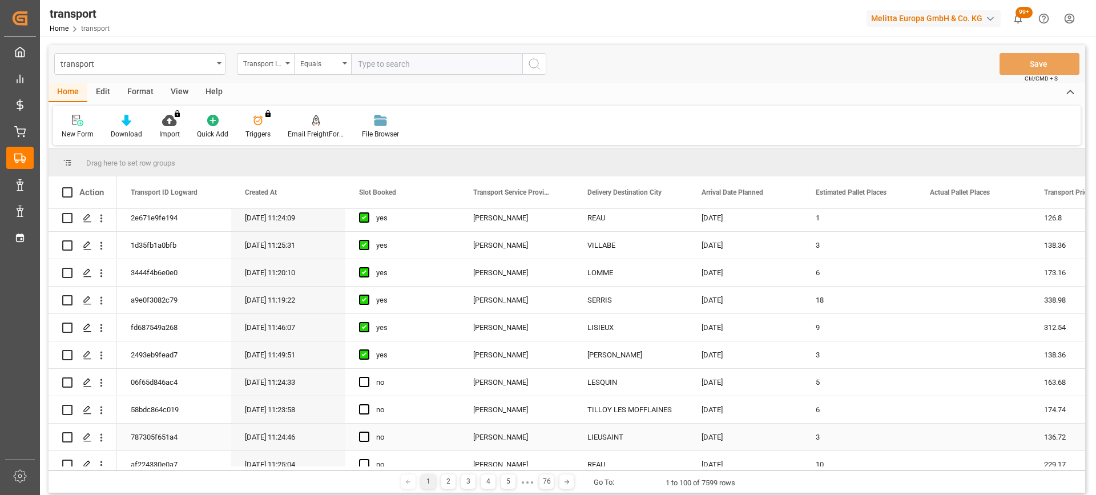
scroll to position [171, 0]
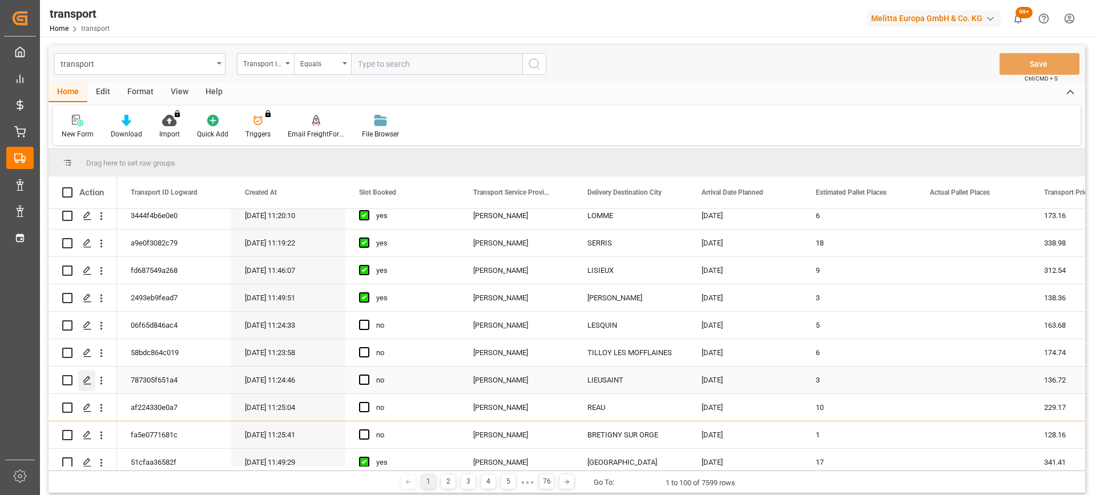
click at [86, 380] on icon "Press SPACE to select this row." at bounding box center [87, 380] width 9 height 9
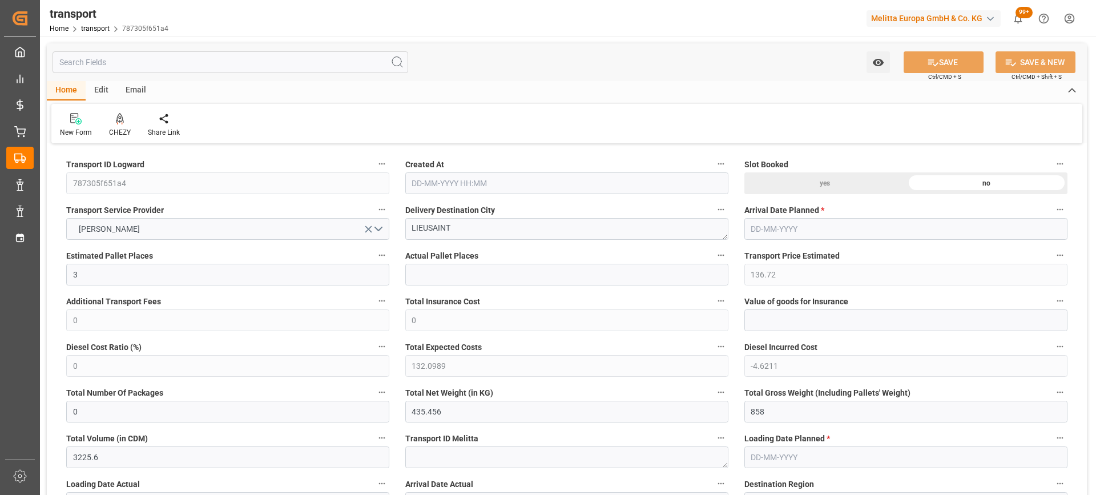
type input "23-09-2025 11:24"
type input "[DATE]"
drag, startPoint x: 466, startPoint y: 229, endPoint x: 289, endPoint y: 248, distance: 177.9
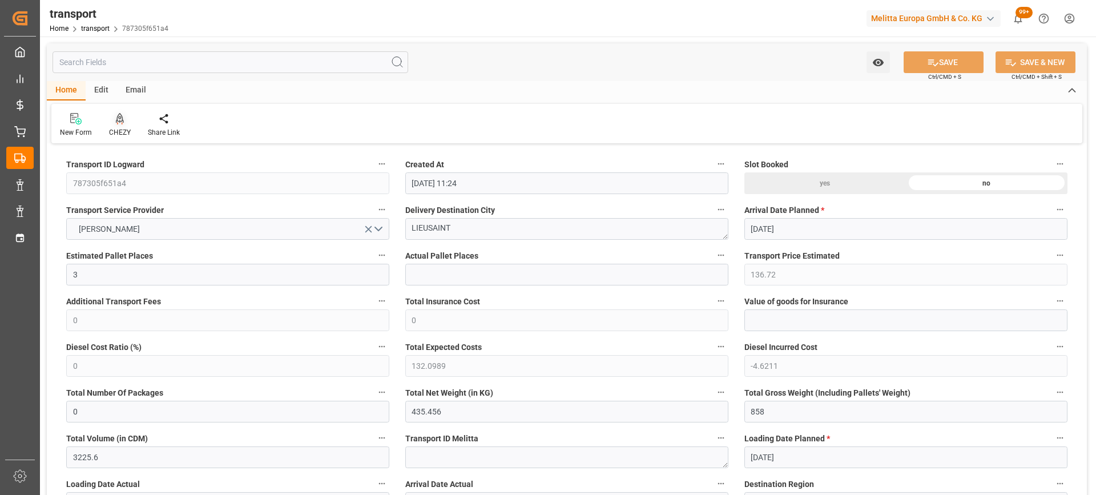
click at [117, 119] on icon at bounding box center [120, 118] width 8 height 11
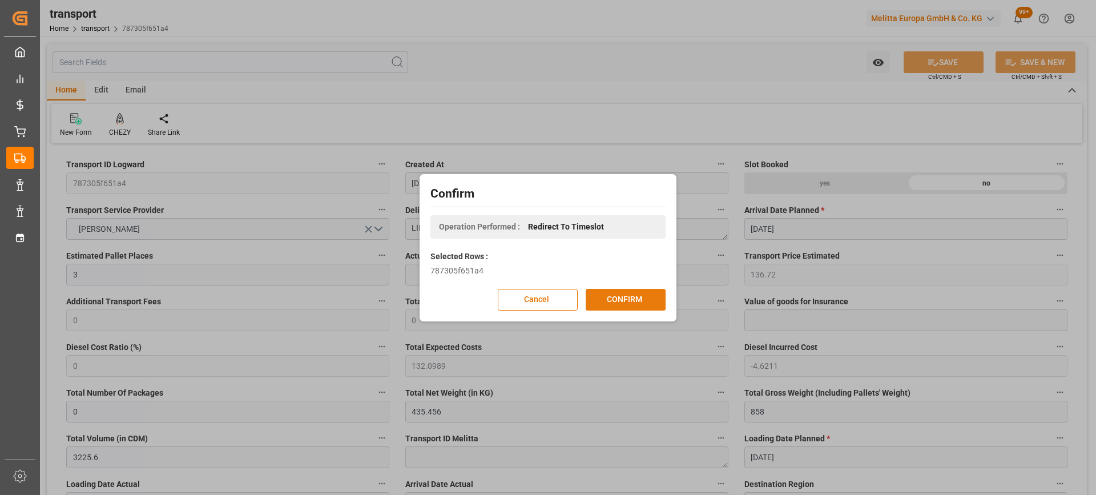
click at [635, 305] on button "CONFIRM" at bounding box center [626, 300] width 80 height 22
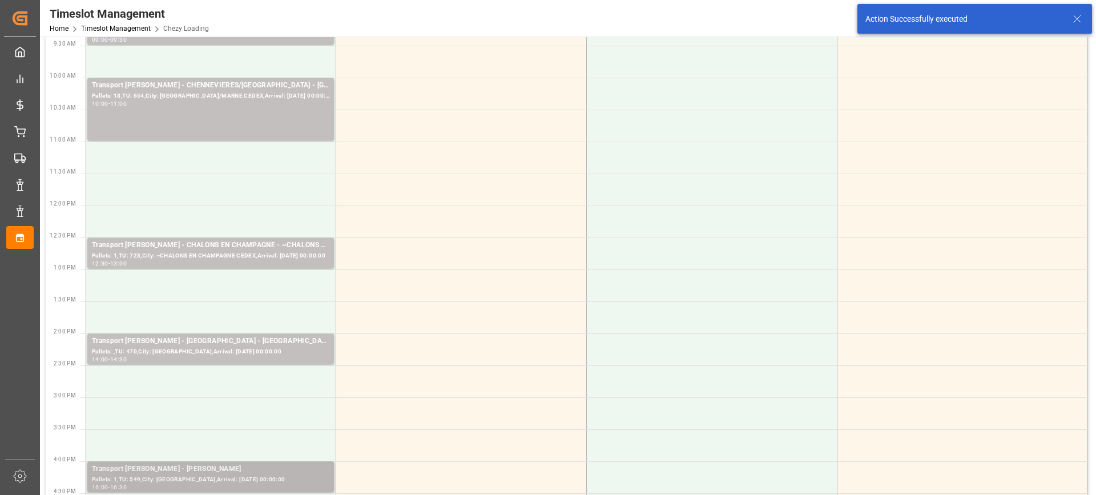
scroll to position [285, 0]
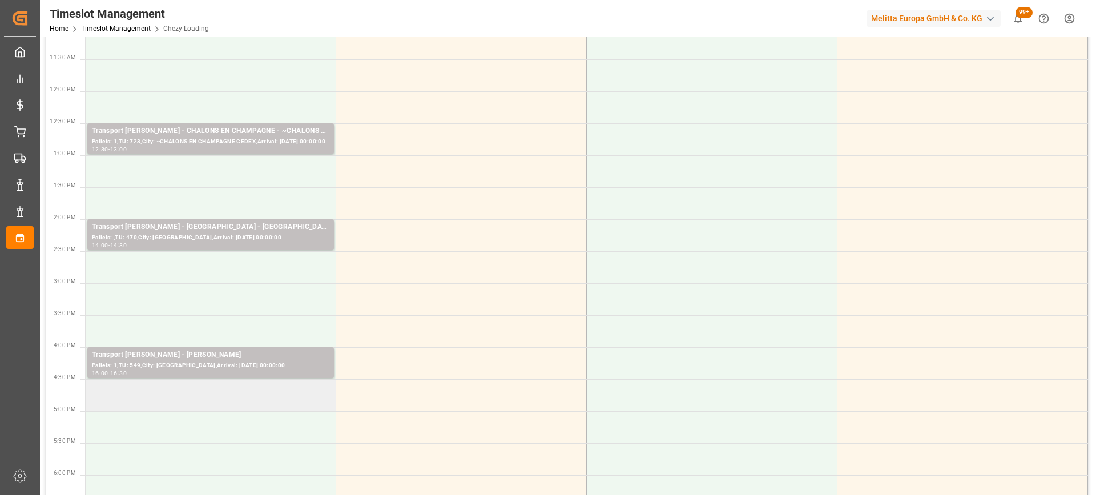
click at [229, 395] on td at bounding box center [211, 395] width 251 height 32
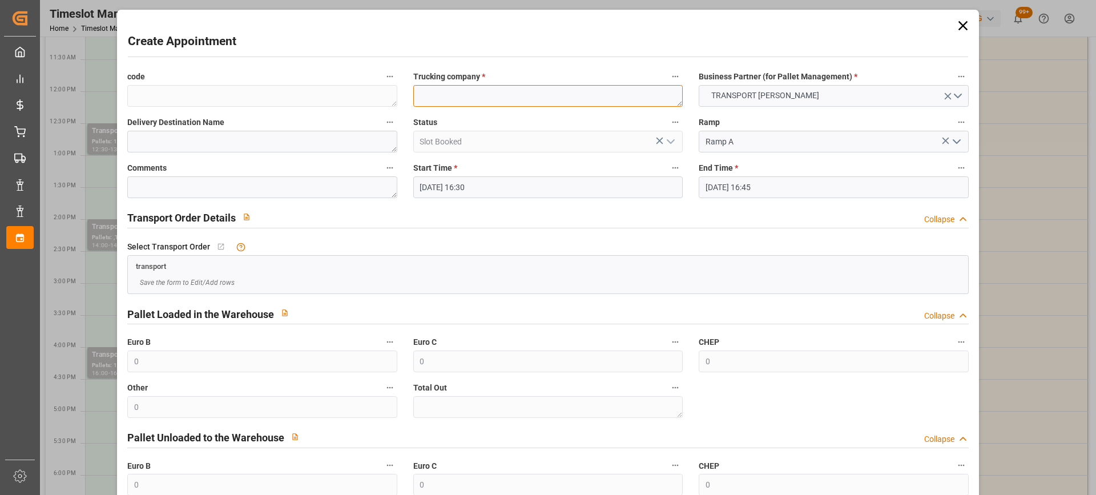
paste textarea "LIEUSAINT"
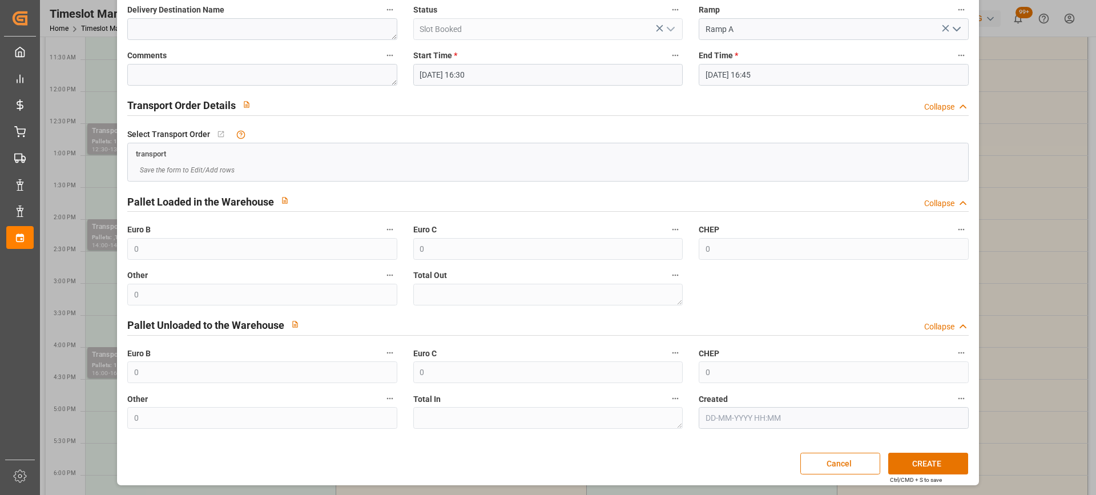
type textarea "LIEUSAINT"
click at [799, 73] on input "[DATE] 16:45" at bounding box center [833, 75] width 269 height 22
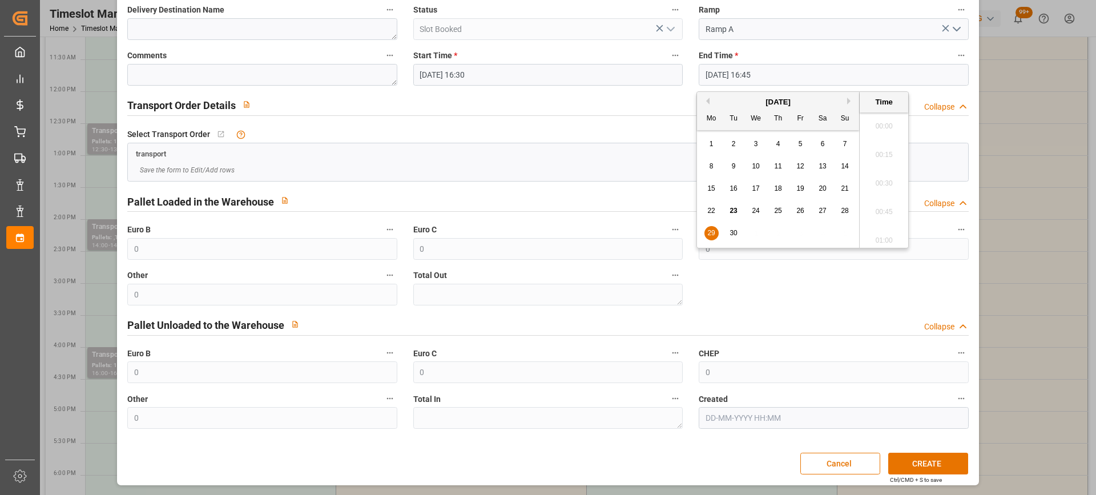
scroll to position [1859, 0]
click at [712, 232] on span "29" at bounding box center [710, 233] width 7 height 8
click at [890, 209] on li "17:00" at bounding box center [884, 208] width 49 height 29
type input "29-09-2025 17:00"
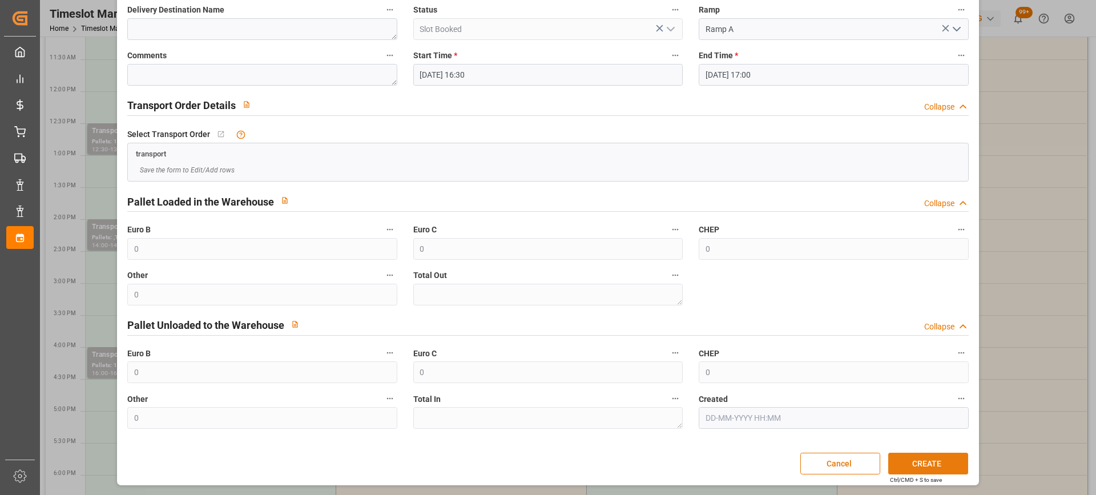
click at [939, 466] on button "CREATE" at bounding box center [928, 464] width 80 height 22
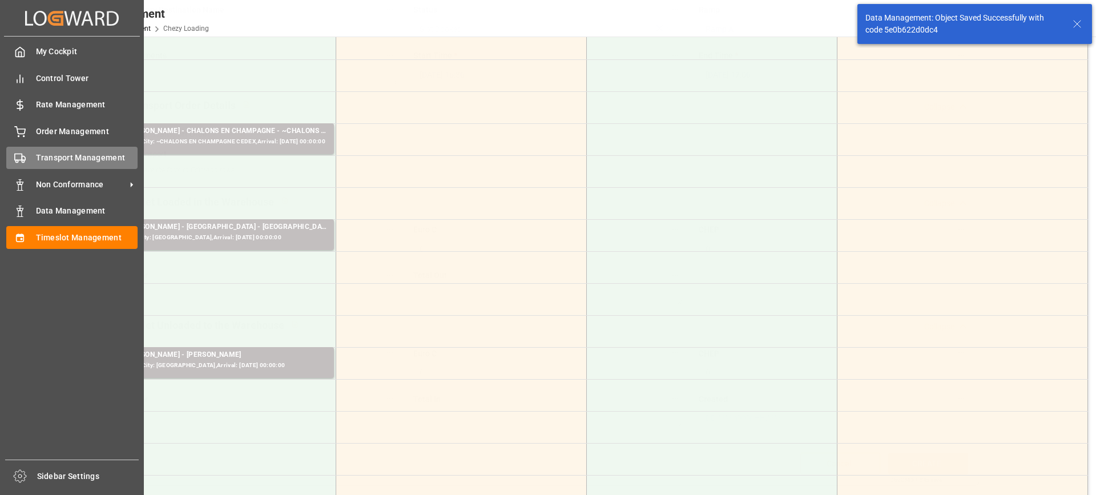
click at [29, 156] on div "Transport Management Transport Management" at bounding box center [71, 158] width 131 height 22
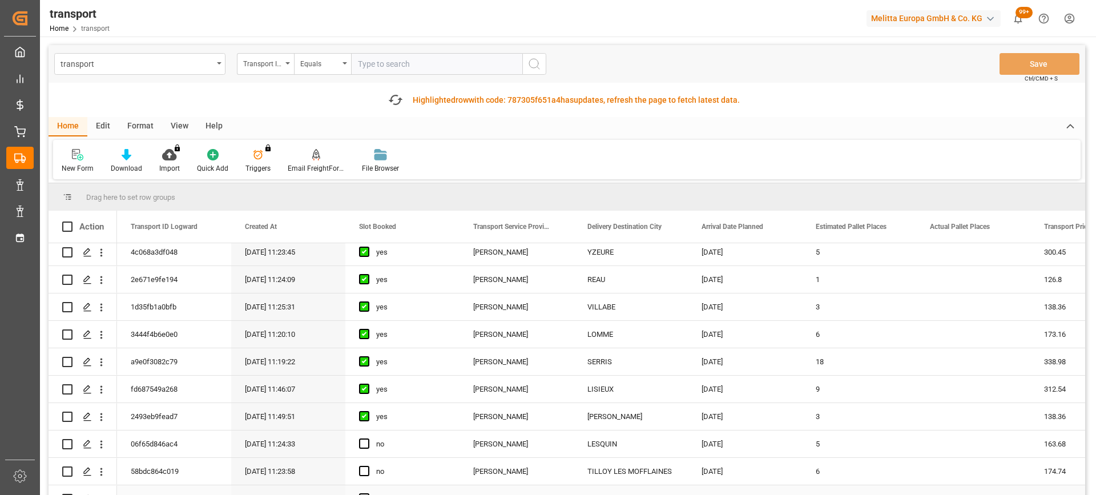
scroll to position [228, 0]
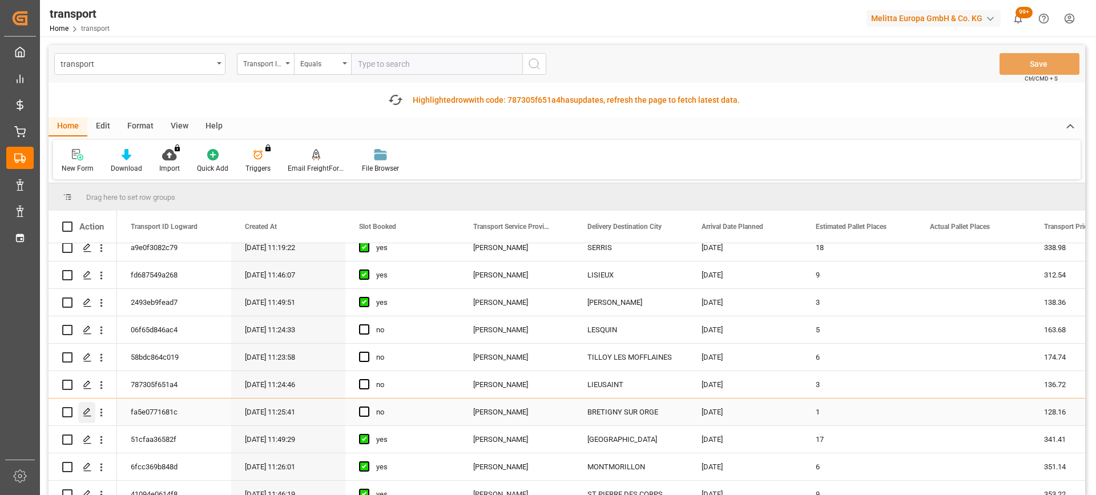
click at [82, 410] on div "Press SPACE to select this row." at bounding box center [86, 412] width 17 height 21
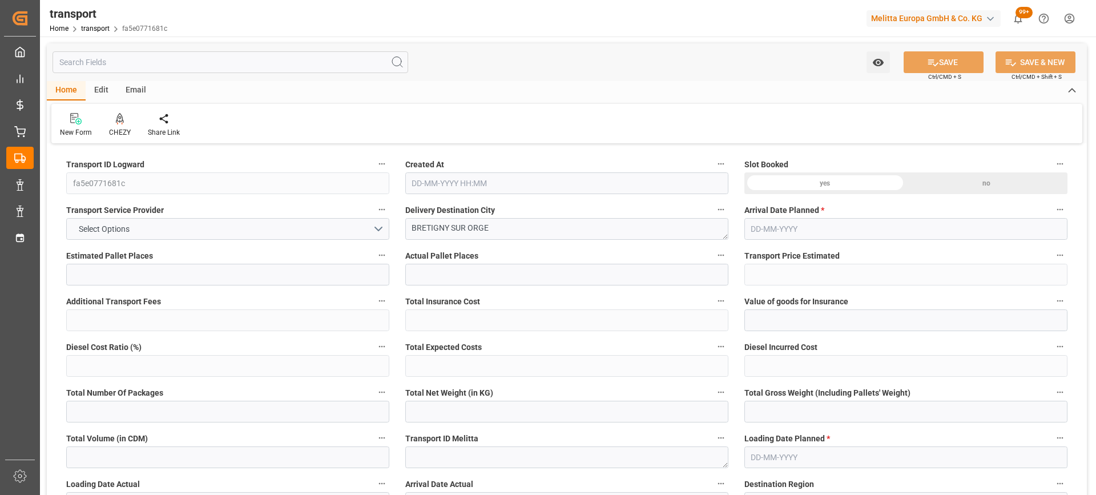
type input "1"
type input "128.16"
type input "0"
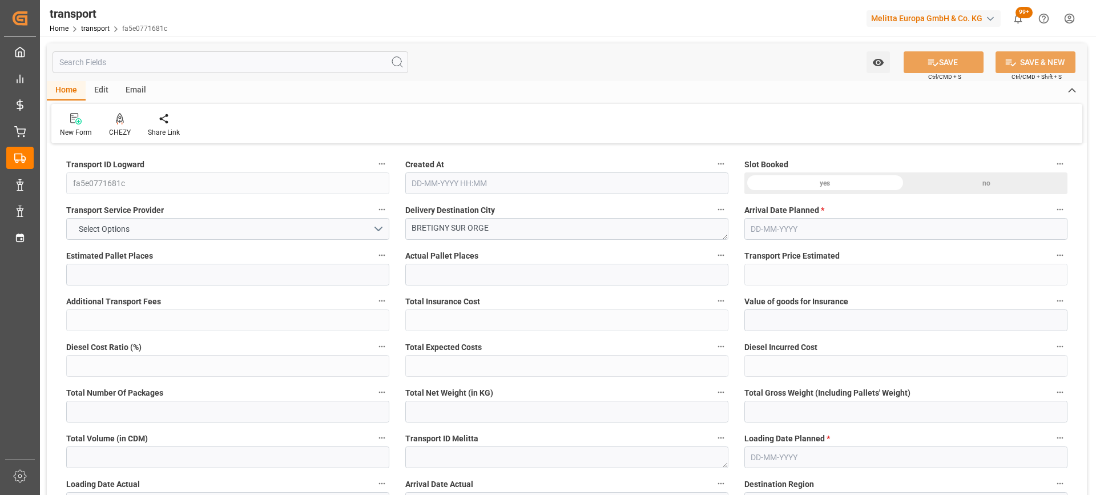
type input "123.8282"
type input "-4.3318"
type input "0"
type input "159.27"
type input "274.352"
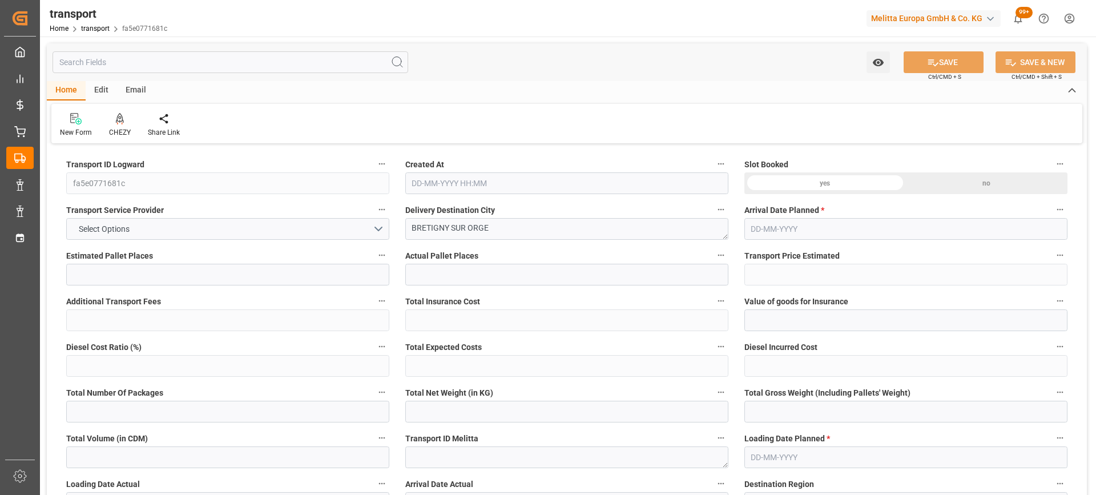
type input "599.724"
type input "91"
type input "0"
type input "62"
type input "4"
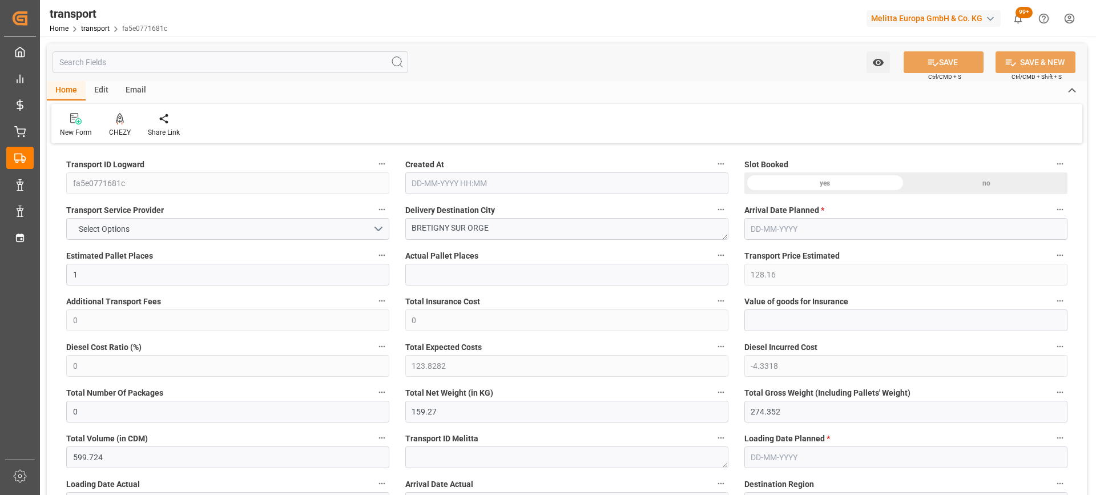
type input "101"
type input "182.352"
type input "0"
type input "4710.8598"
type input "0"
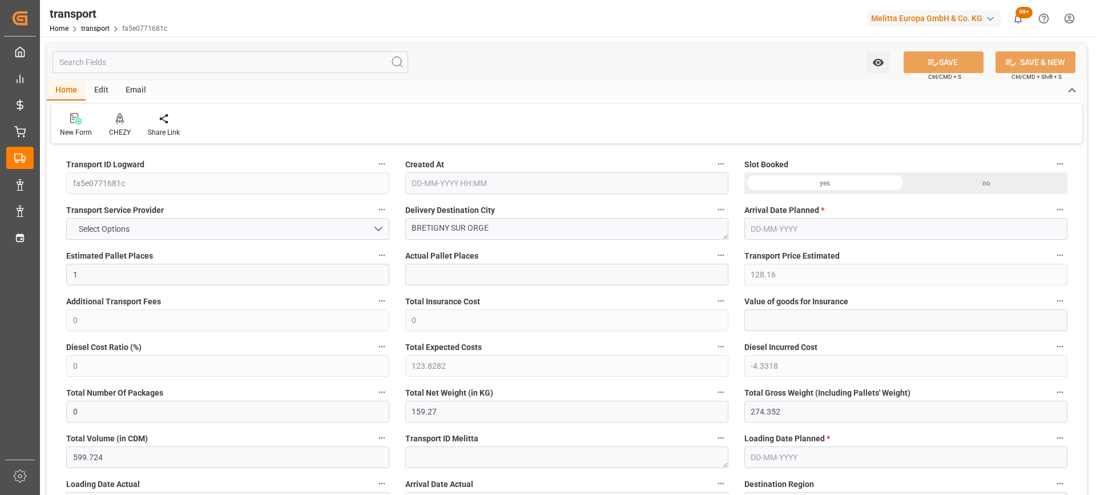
type input "0"
type input "21"
type input "35"
type input "23-09-2025 11:25"
type input "[DATE]"
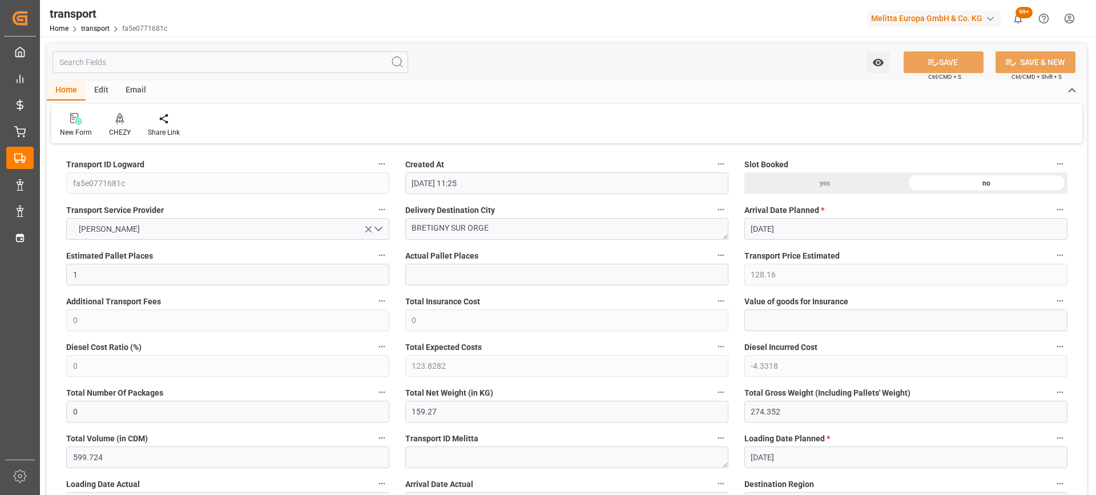
type input "[DATE]"
drag, startPoint x: 501, startPoint y: 232, endPoint x: 345, endPoint y: 254, distance: 157.3
click at [120, 118] on icon at bounding box center [120, 118] width 8 height 10
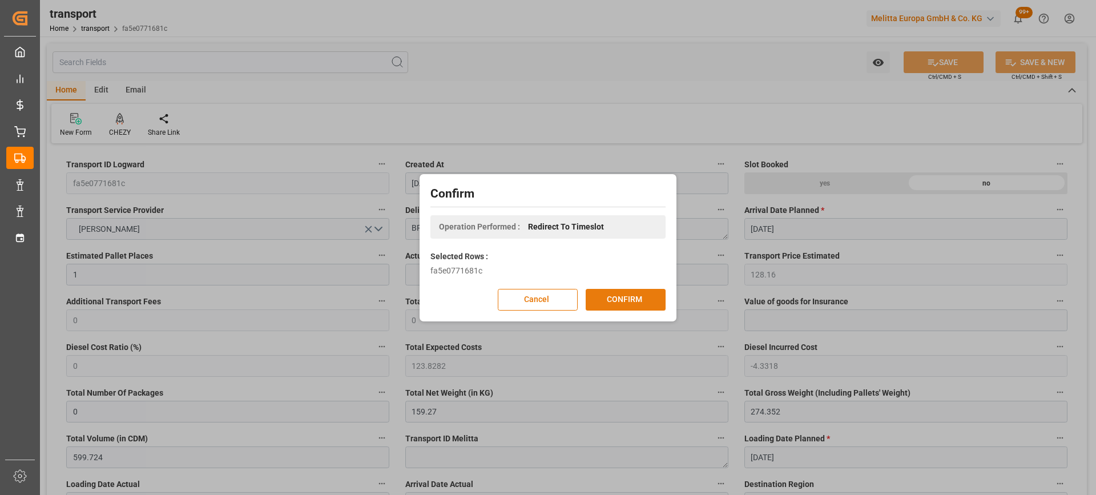
click at [651, 307] on button "CONFIRM" at bounding box center [626, 300] width 80 height 22
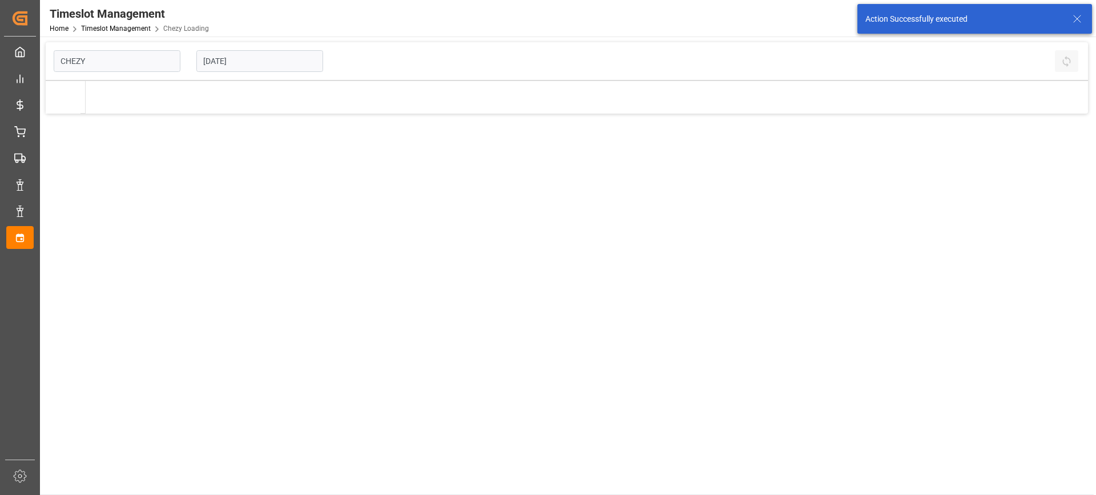
type input "Chezy Loading"
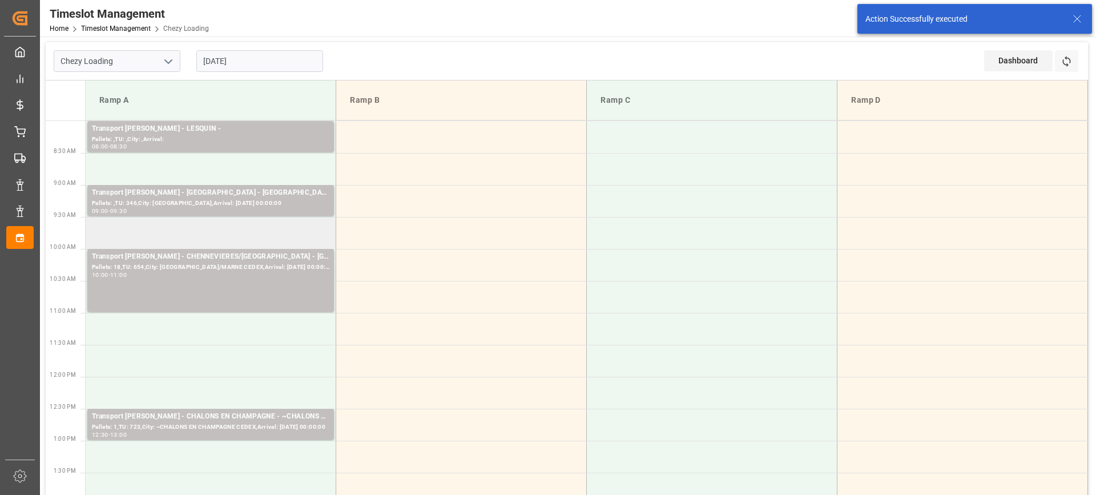
click at [203, 233] on td at bounding box center [211, 233] width 251 height 32
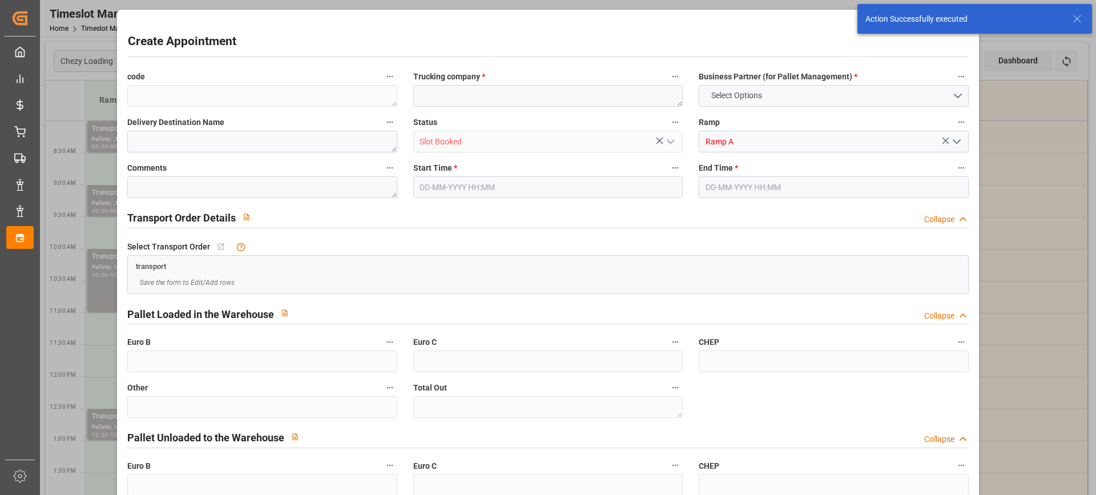
type input "0"
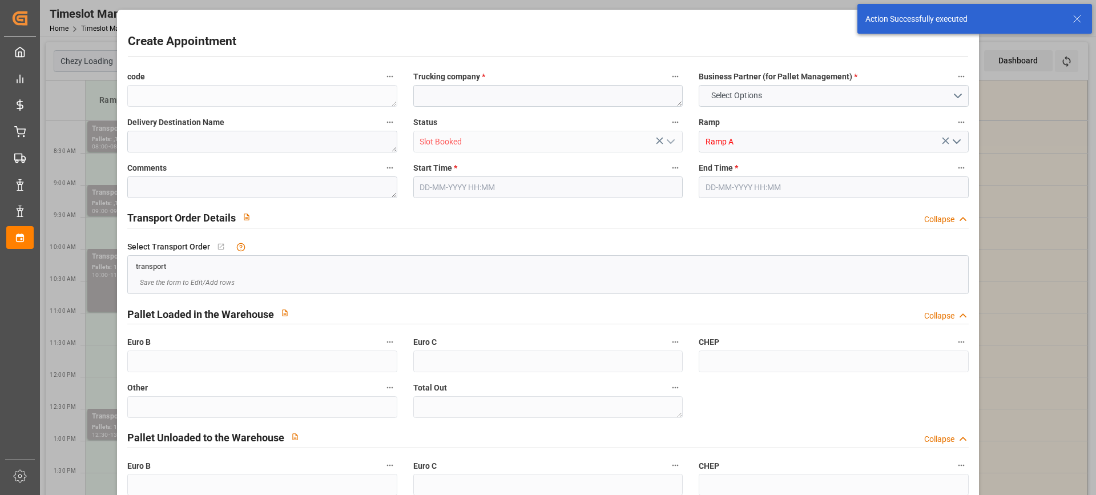
type input "0"
type input "29-09-2025 09:30"
type input "29-09-2025 09:45"
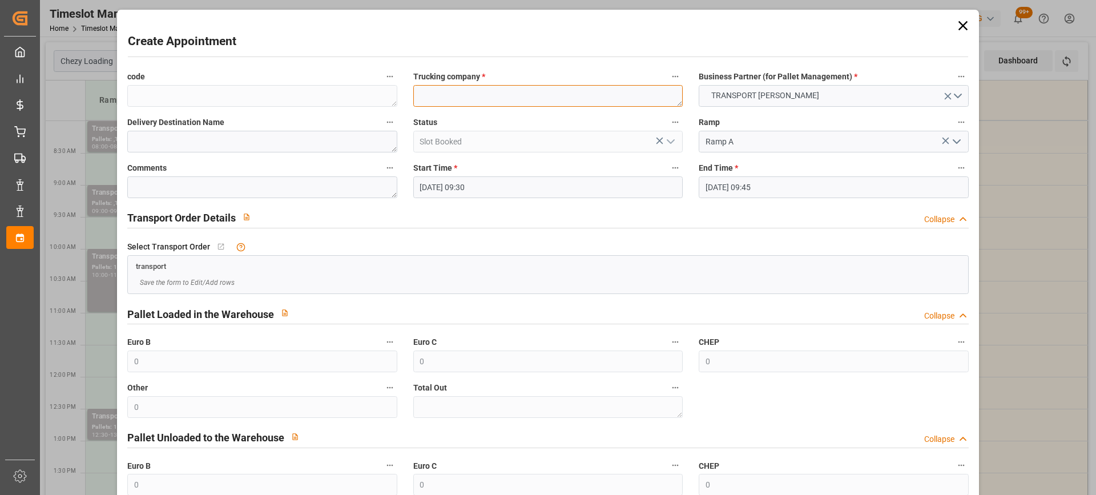
paste textarea "BRETIGNY SUR ORGE"
type textarea "BRETIGNY SUR ORGE"
click at [775, 188] on input "29-09-2025 09:45" at bounding box center [833, 187] width 269 height 22
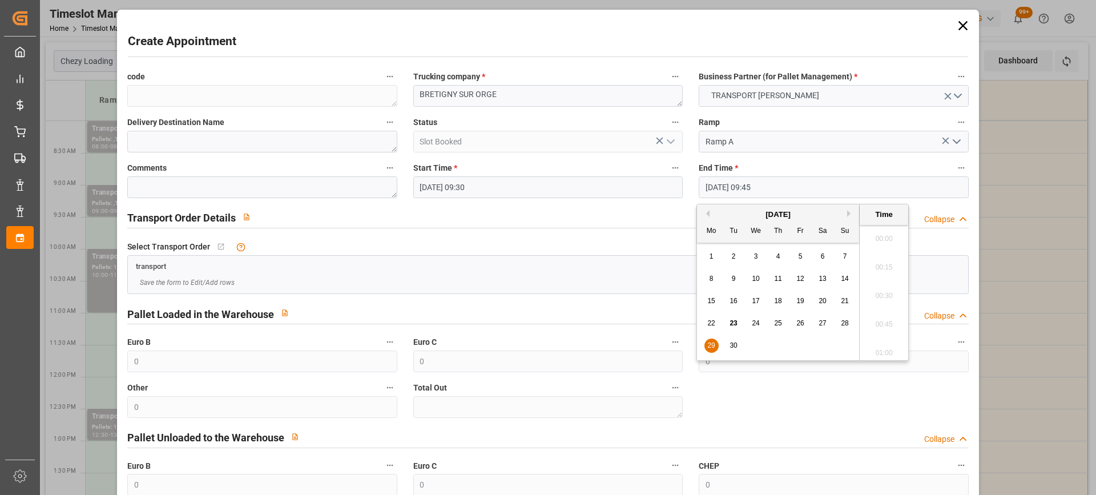
scroll to position [1060, 0]
click at [709, 345] on span "29" at bounding box center [710, 345] width 7 height 8
click at [891, 317] on li "10:00" at bounding box center [884, 321] width 49 height 29
type input "29-09-2025 10:00"
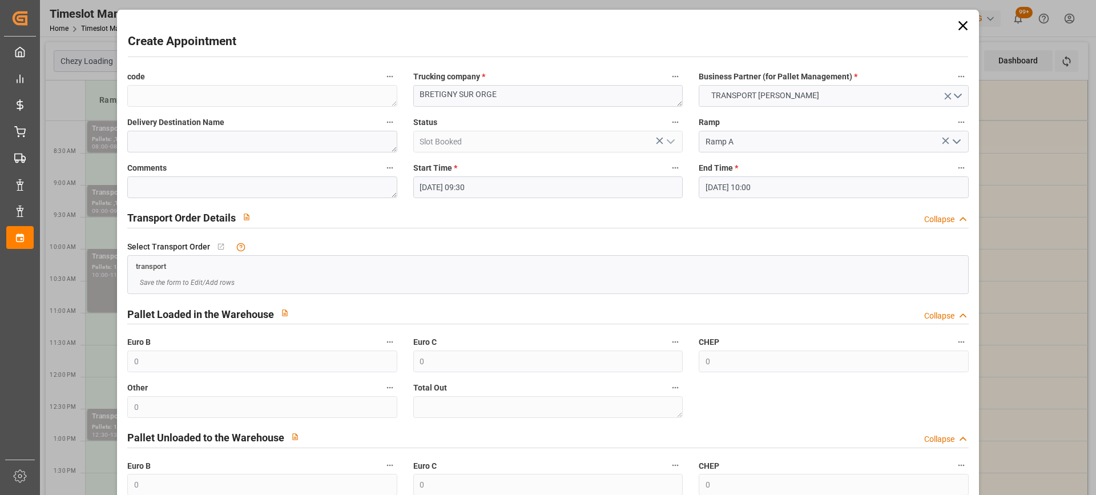
scroll to position [112, 0]
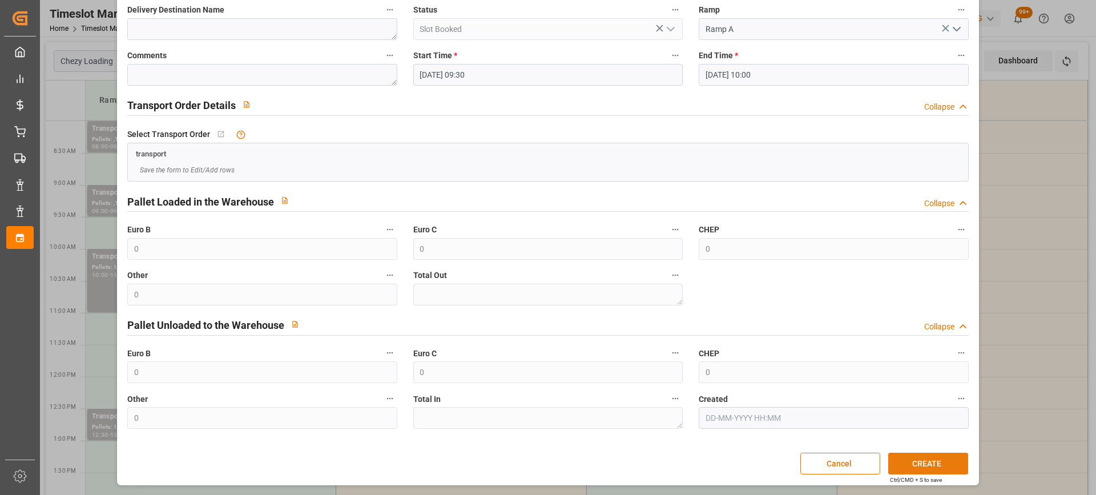
click at [930, 462] on button "CREATE" at bounding box center [928, 464] width 80 height 22
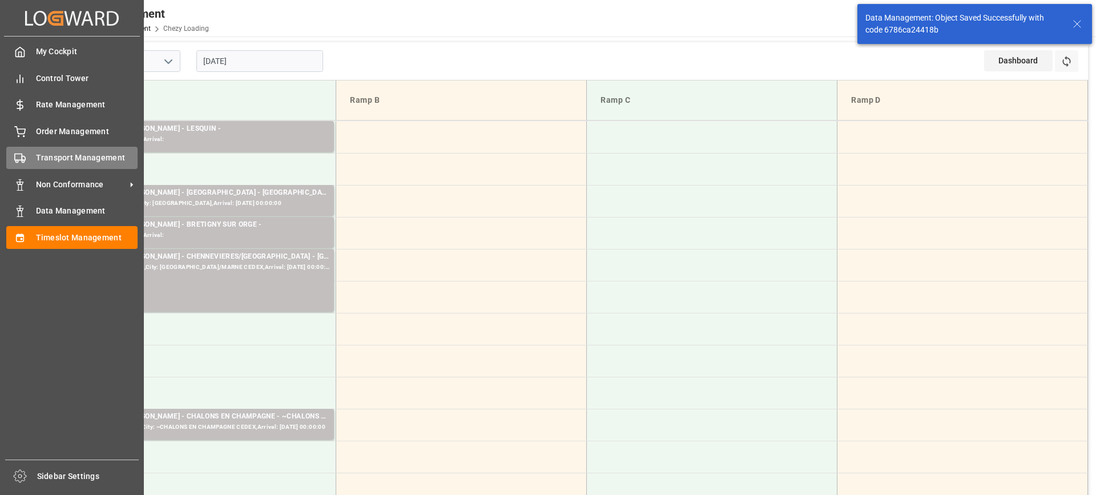
click at [57, 161] on span "Transport Management" at bounding box center [87, 158] width 102 height 12
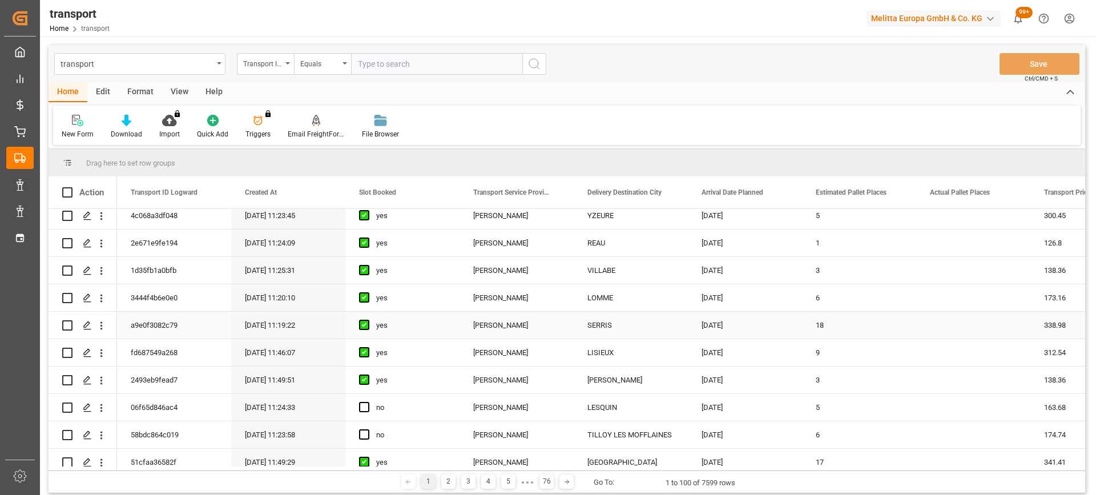
scroll to position [228, 0]
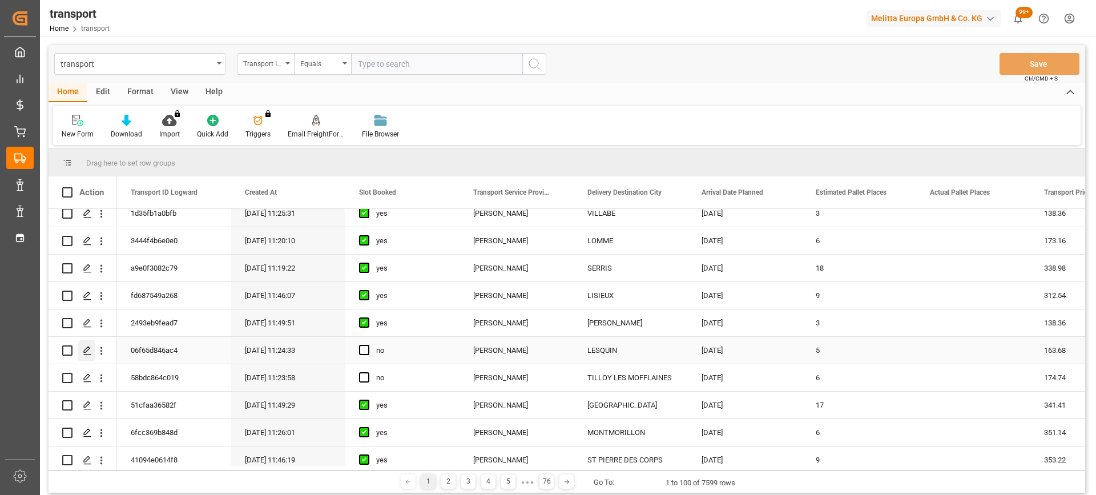
click at [91, 350] on icon "Press SPACE to select this row." at bounding box center [87, 350] width 9 height 9
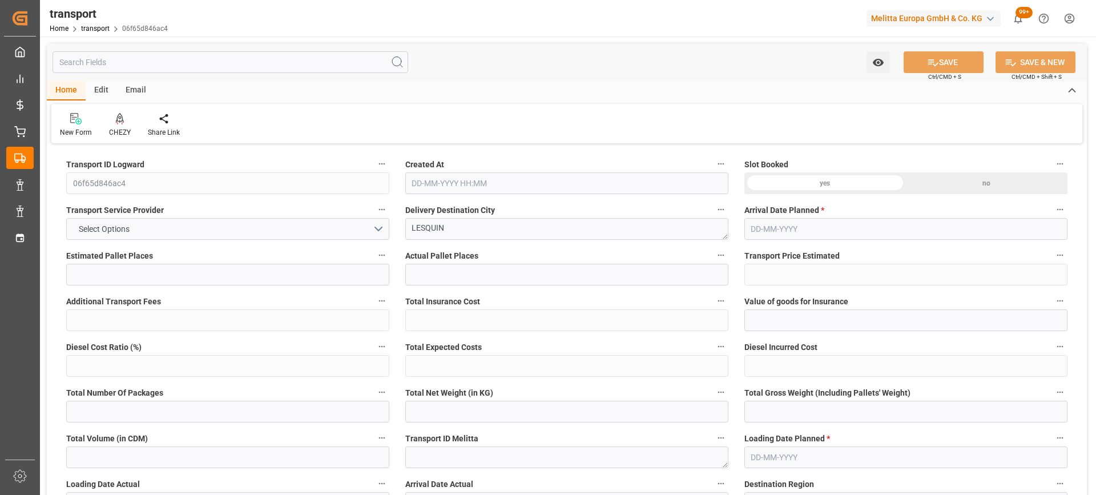
type input "5"
type input "163.68"
type input "0"
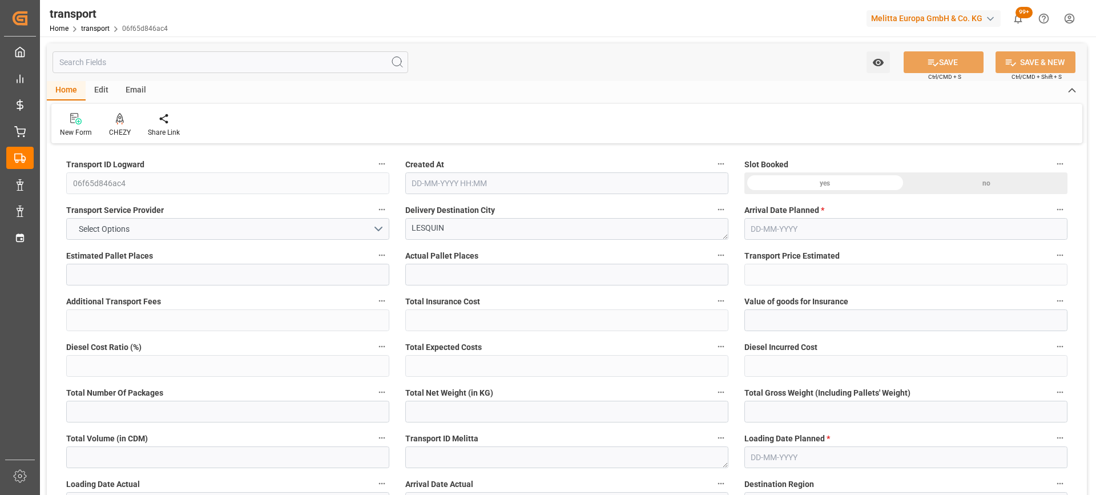
type input "158.1476"
type input "-5.5324"
type input "0"
type input "172.55"
type input "806.202"
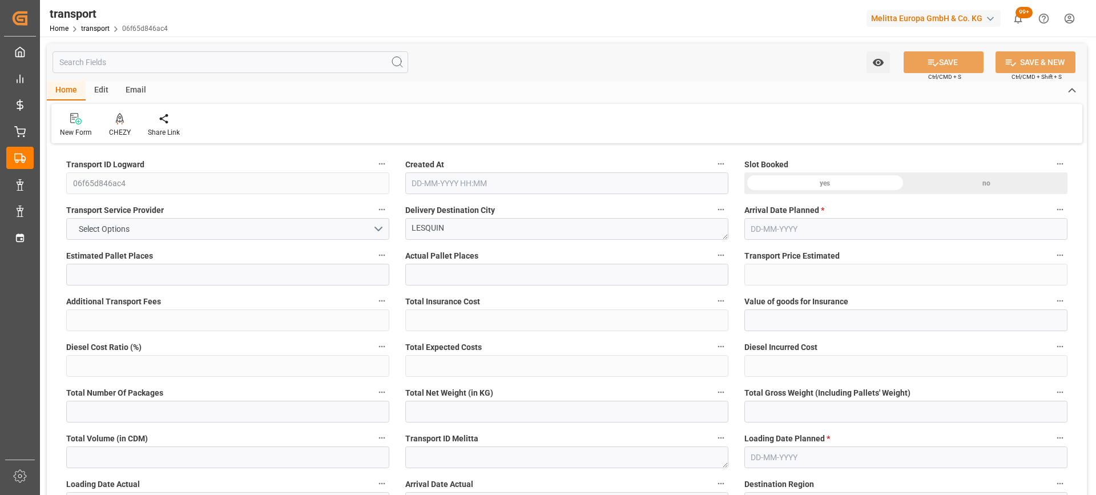
type input "2455.745"
type input "59"
type input "0"
type input "268"
type input "25"
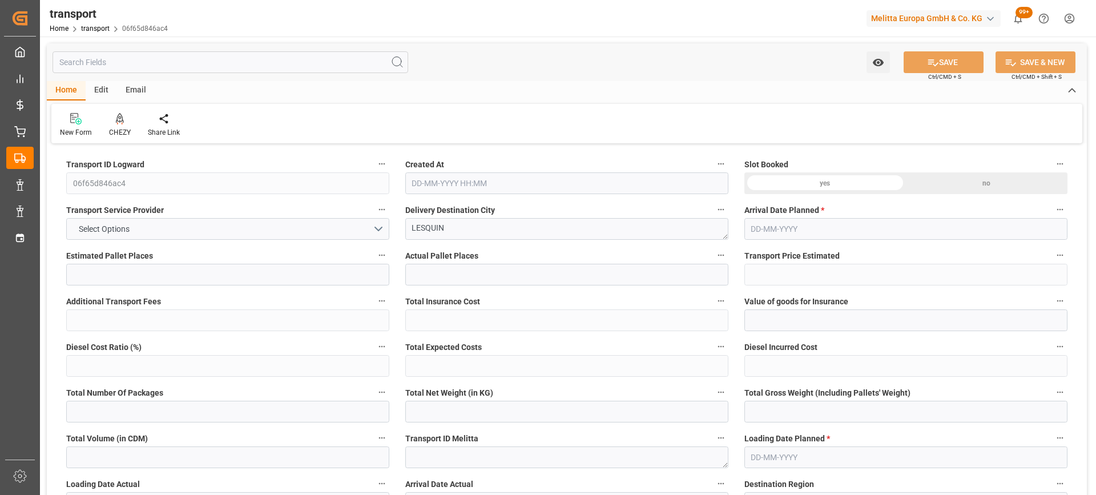
type input "101"
type input "231.202"
type input "0"
type input "4710.8598"
type input "0"
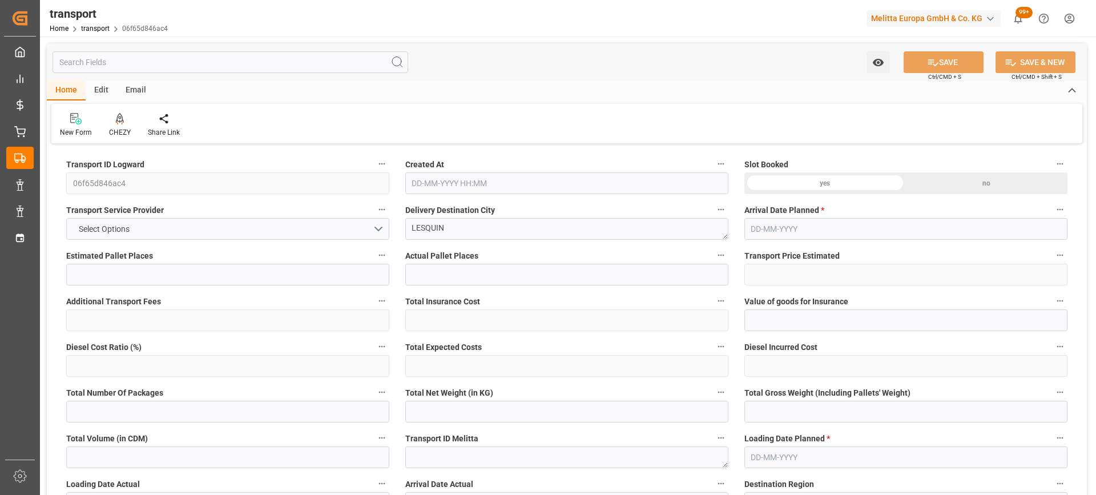
type input "0"
type input "21"
type input "35"
type input "23-09-2025 11:24"
type input "30-09-2025"
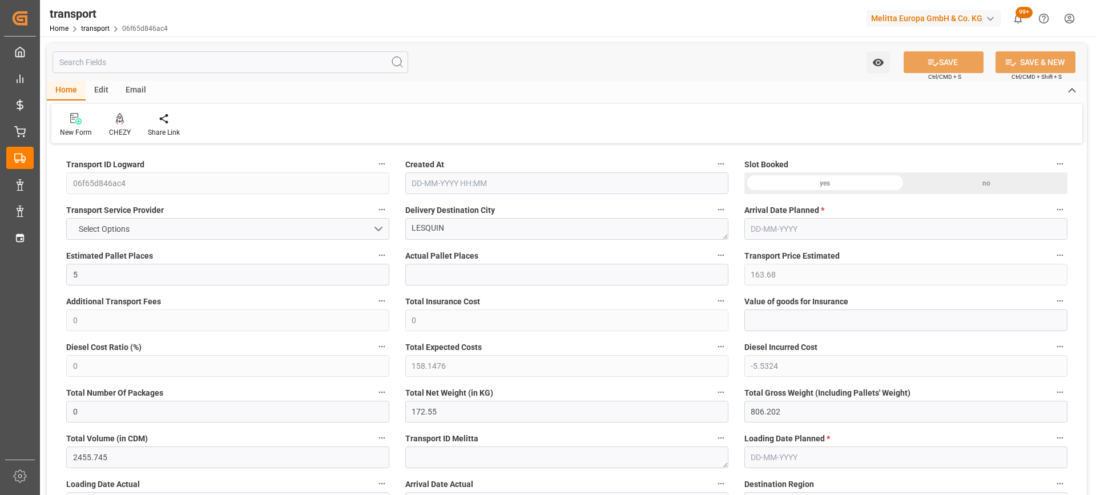
type input "29-09-2025"
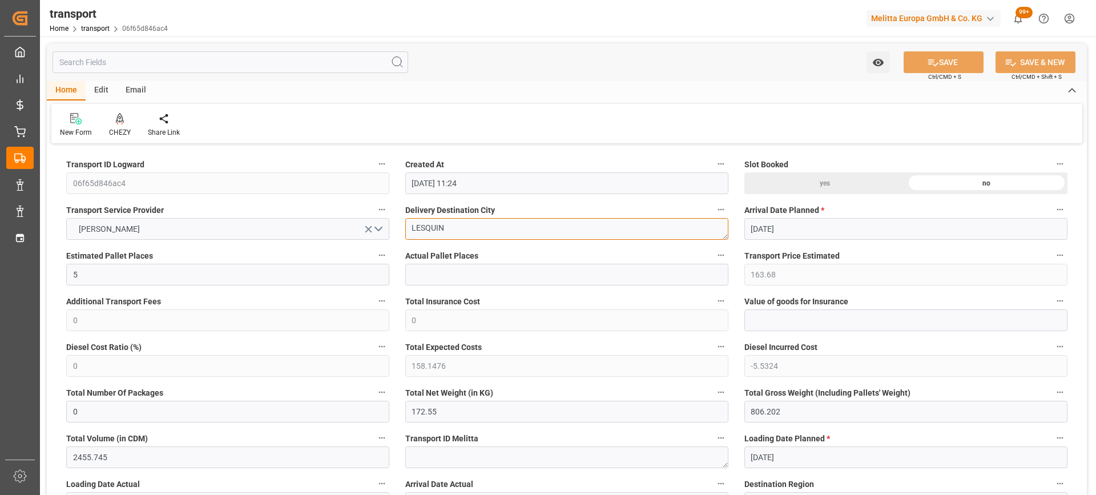
drag, startPoint x: 467, startPoint y: 230, endPoint x: 328, endPoint y: 247, distance: 140.9
click at [121, 119] on icon at bounding box center [120, 118] width 8 height 11
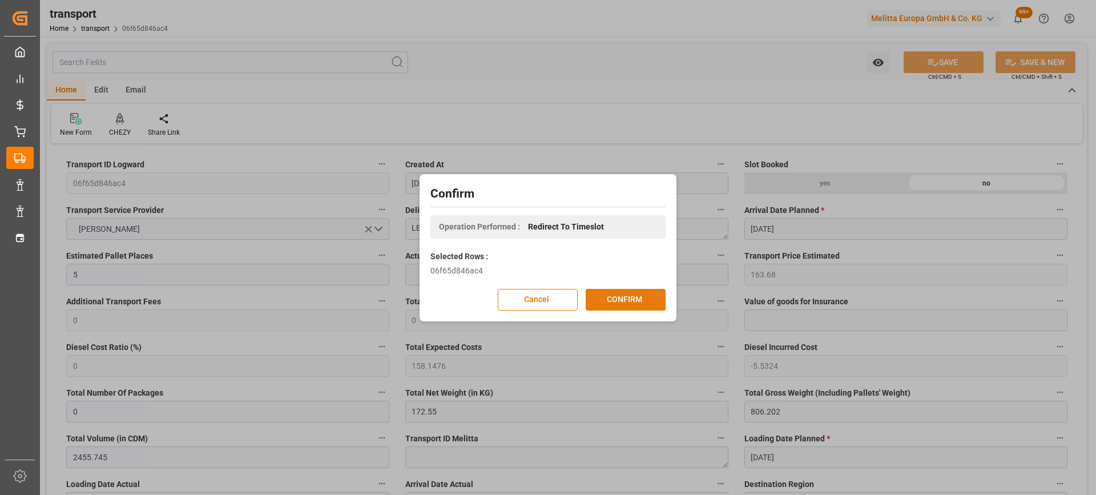
click at [611, 295] on button "CONFIRM" at bounding box center [626, 300] width 80 height 22
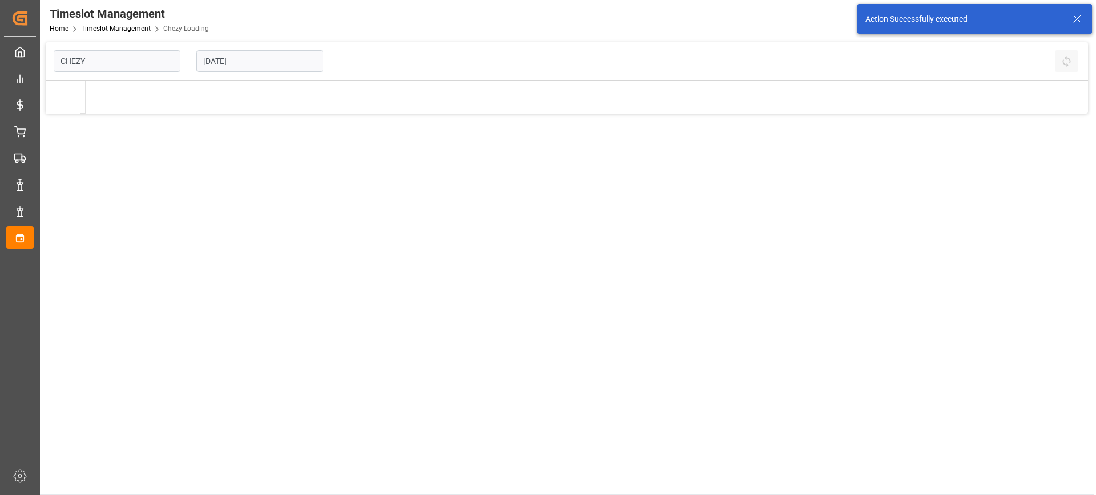
type input "Chezy Loading"
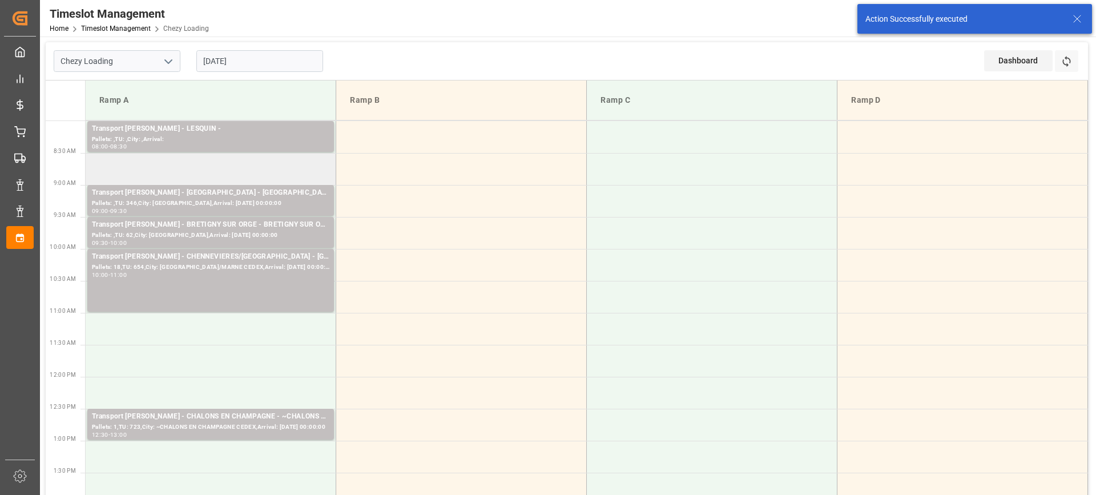
click at [229, 172] on td at bounding box center [211, 169] width 251 height 32
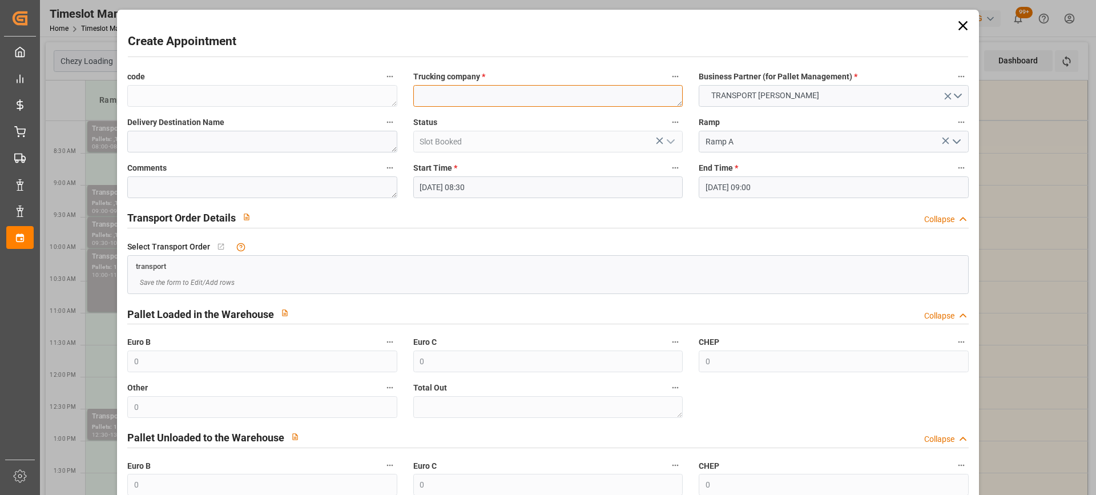
paste textarea "LESQUIN"
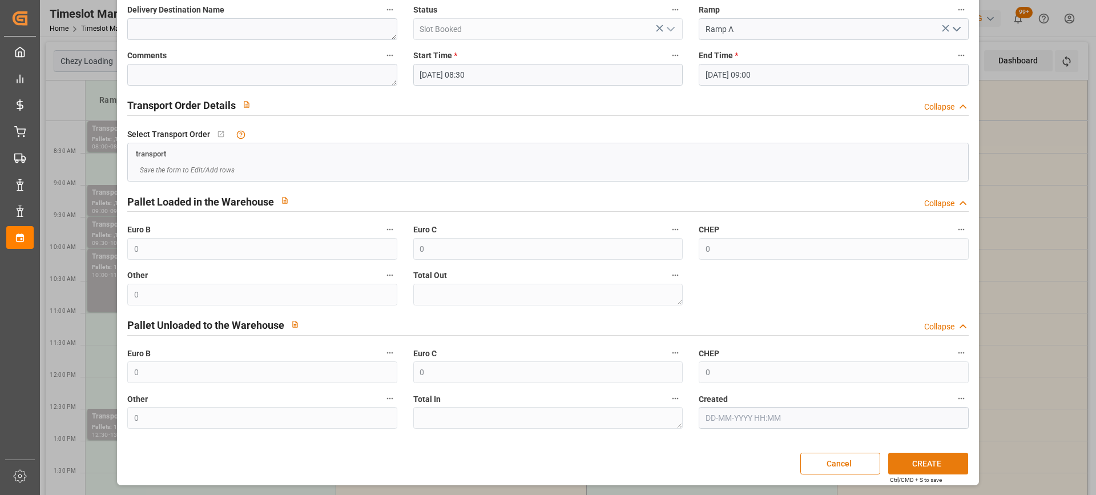
type textarea "LESQUIN"
click at [928, 458] on button "CREATE" at bounding box center [928, 464] width 80 height 22
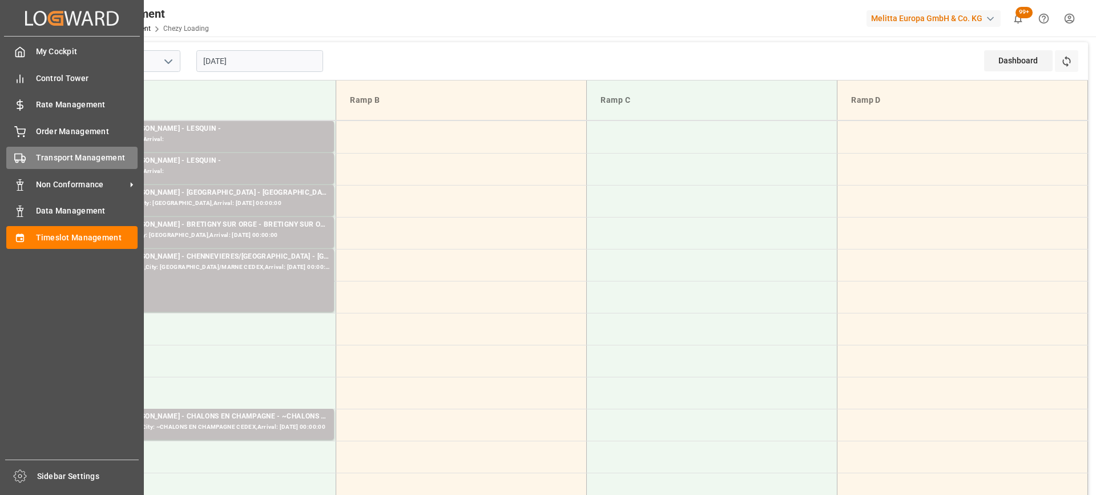
click at [18, 156] on icon at bounding box center [19, 157] width 11 height 11
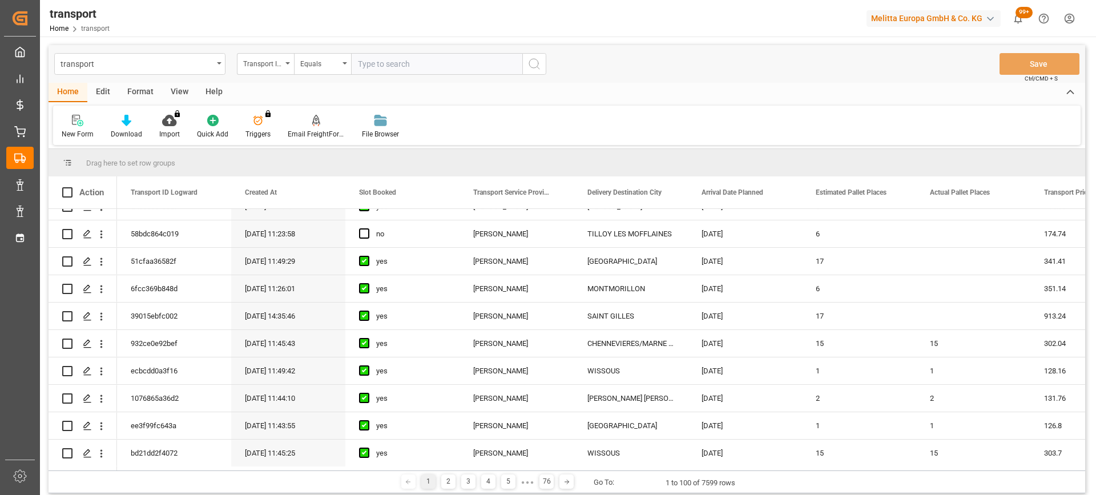
scroll to position [285, 0]
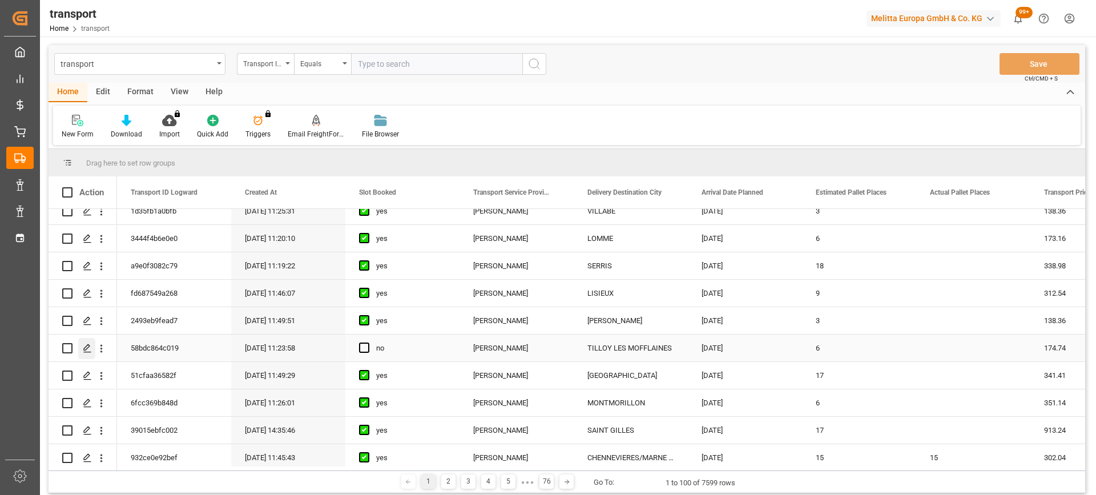
click at [90, 350] on icon "Press SPACE to select this row." at bounding box center [87, 348] width 9 height 9
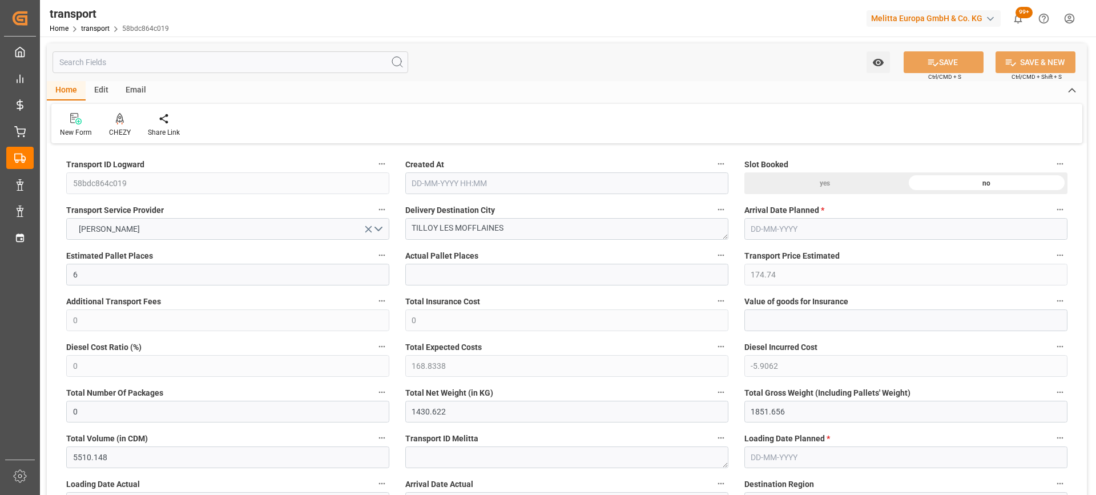
type input "[DATE] 11:23"
type input "[DATE]"
drag, startPoint x: 512, startPoint y: 227, endPoint x: 308, endPoint y: 250, distance: 205.0
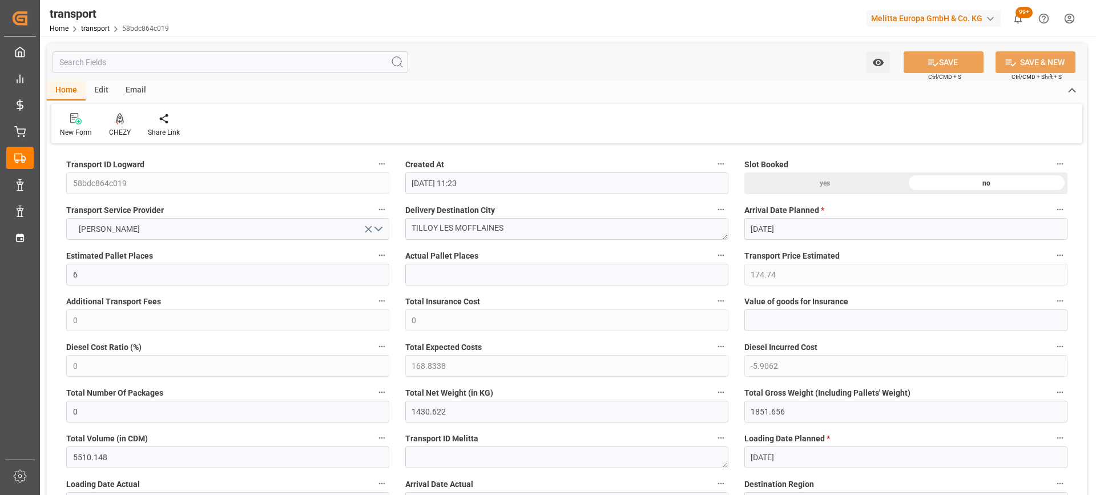
click at [118, 120] on icon at bounding box center [120, 118] width 8 height 11
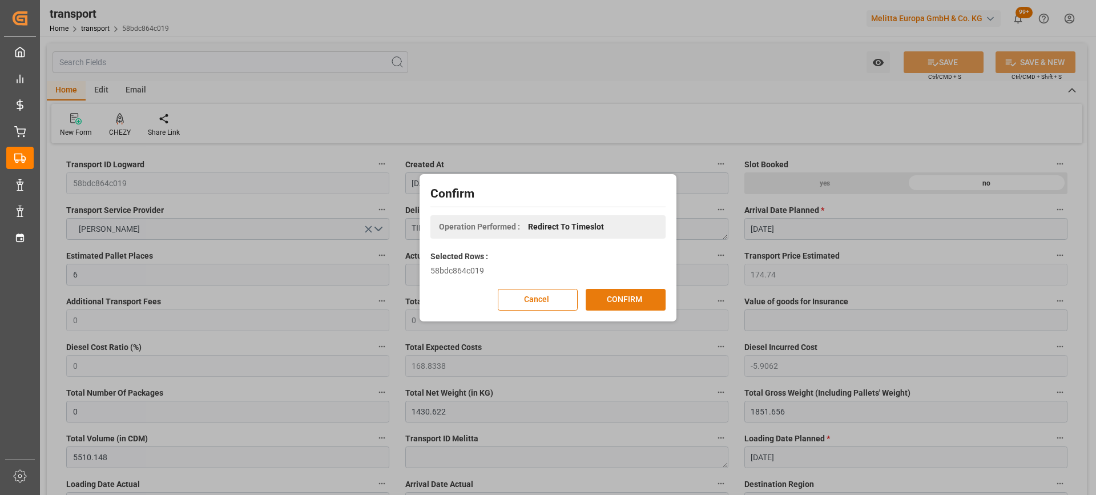
click at [603, 299] on button "CONFIRM" at bounding box center [626, 300] width 80 height 22
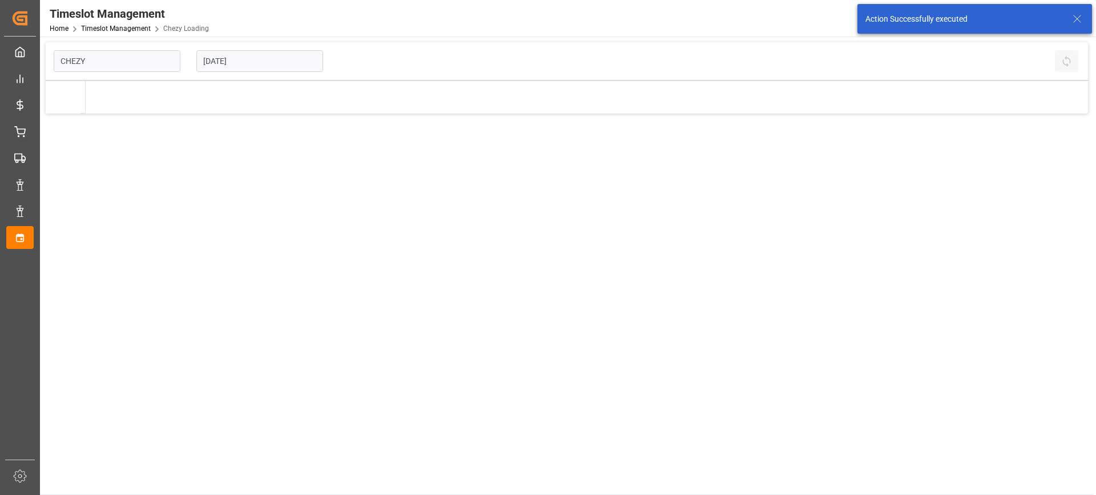
type input "Chezy Loading"
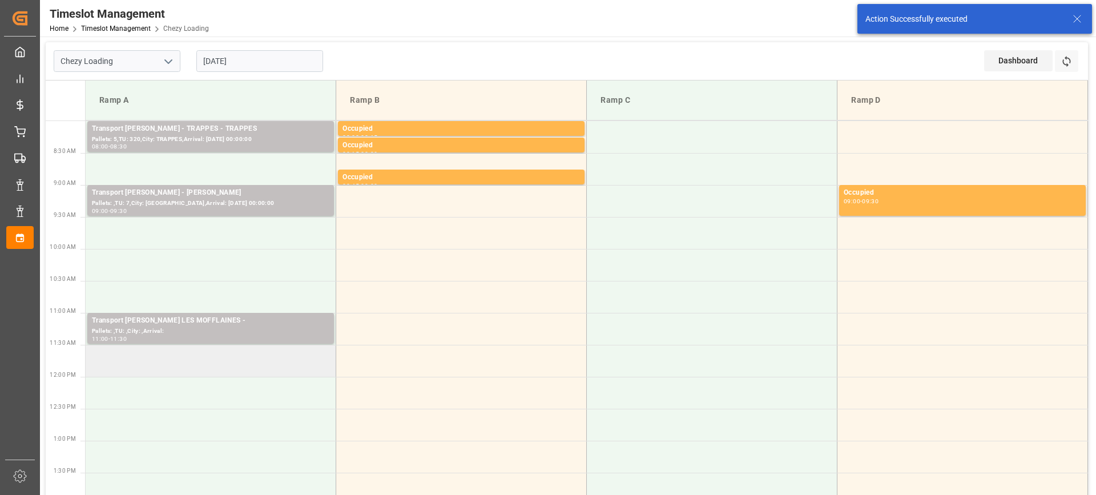
click at [232, 364] on td at bounding box center [211, 361] width 251 height 32
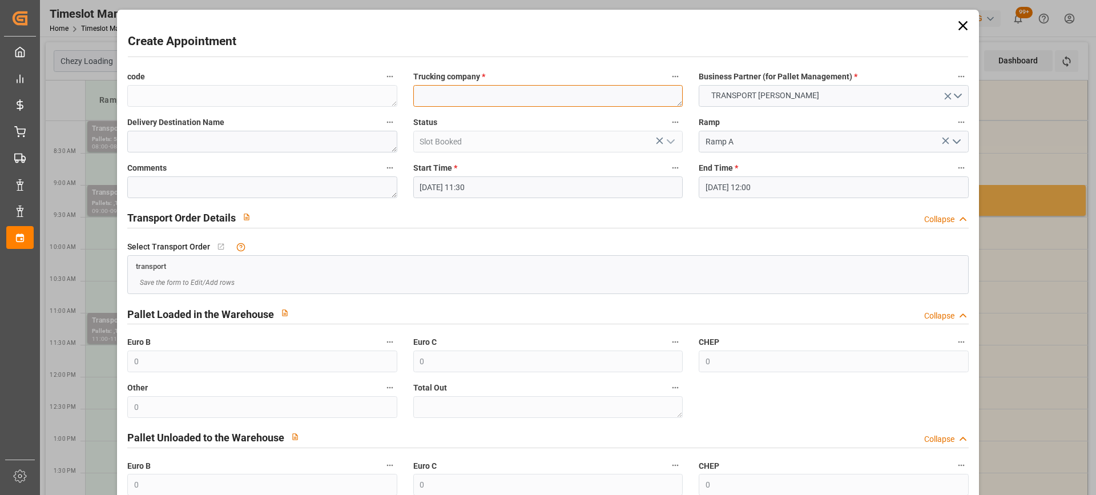
paste textarea "TILLOY LES MOFFLAINES"
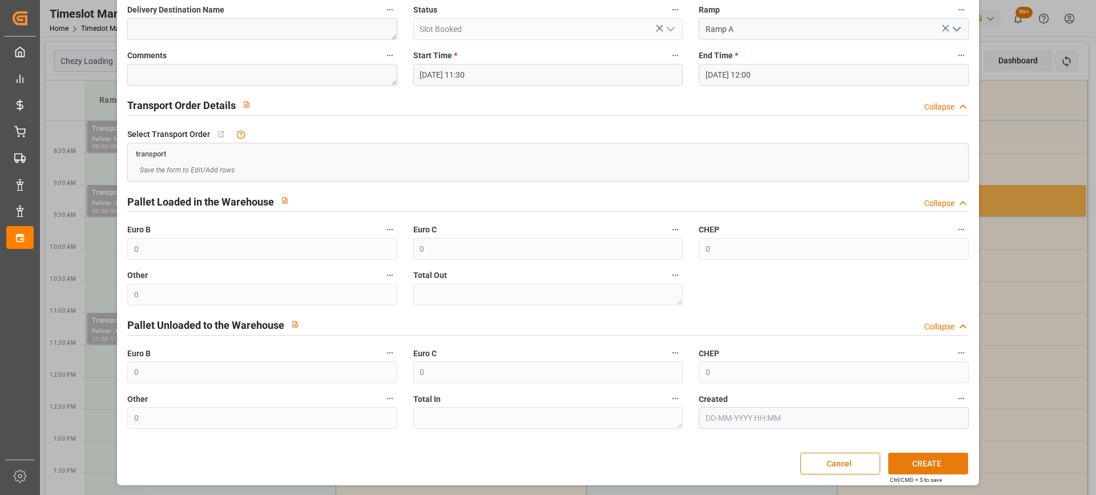
type textarea "TILLOY LES MOFFLAINES"
click at [954, 473] on button "CREATE" at bounding box center [928, 464] width 80 height 22
